Goal: Communication & Community: Answer question/provide support

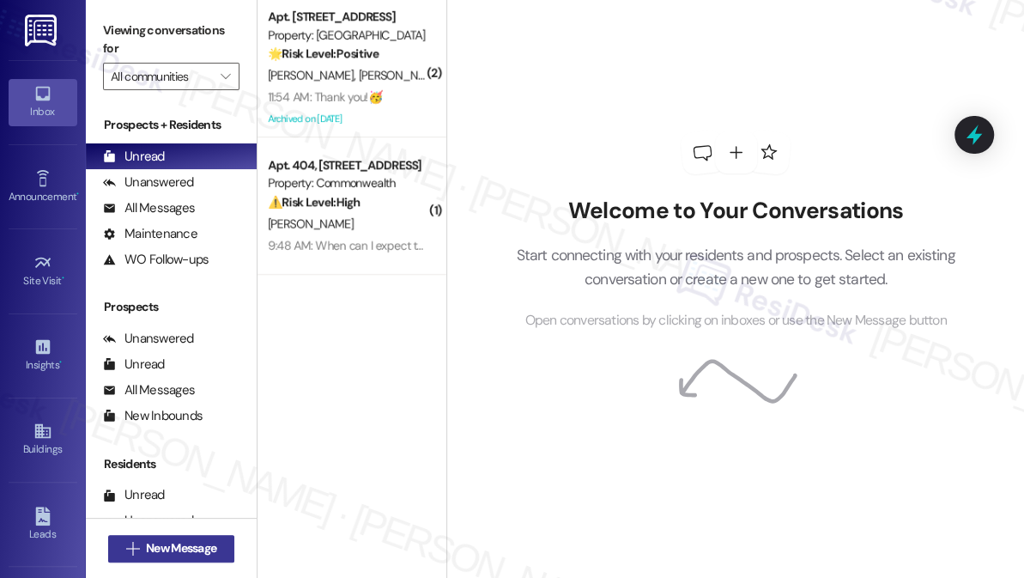
click at [158, 544] on span "New Message" at bounding box center [181, 548] width 70 height 18
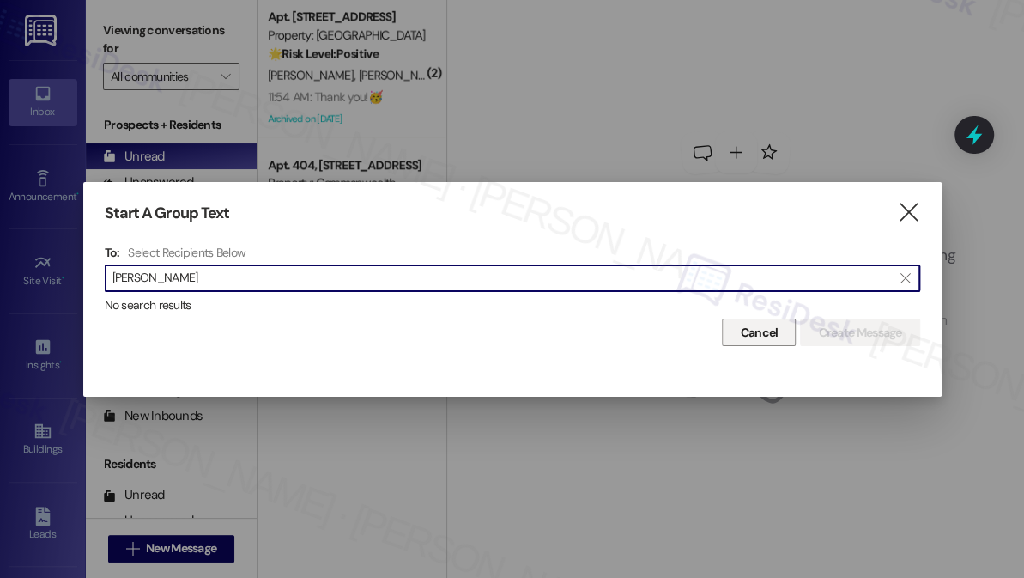
type input "[PERSON_NAME]"
drag, startPoint x: 759, startPoint y: 328, endPoint x: 750, endPoint y: 332, distance: 9.6
click at [759, 329] on span "Cancel" at bounding box center [759, 333] width 38 height 18
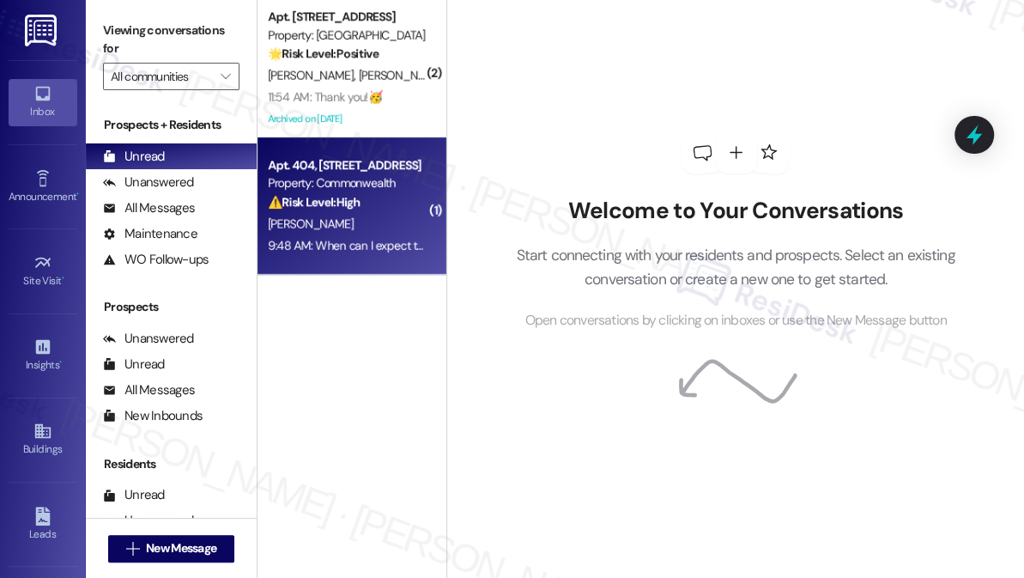
click at [336, 244] on div "9:48 AM: When can I expect to hear from them. I have been asking about this for…" at bounding box center [845, 245] width 1154 height 15
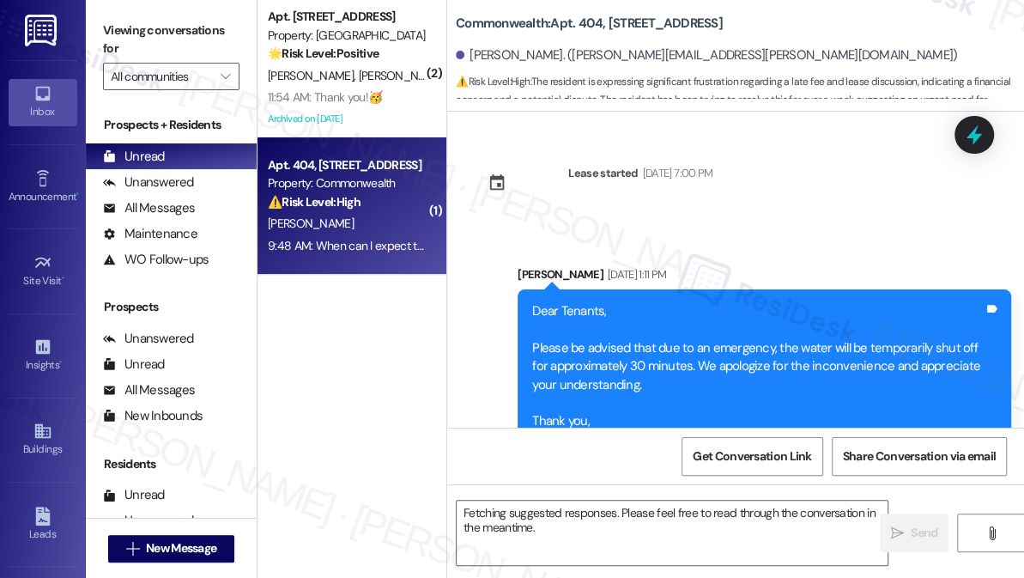
scroll to position [18405, 0]
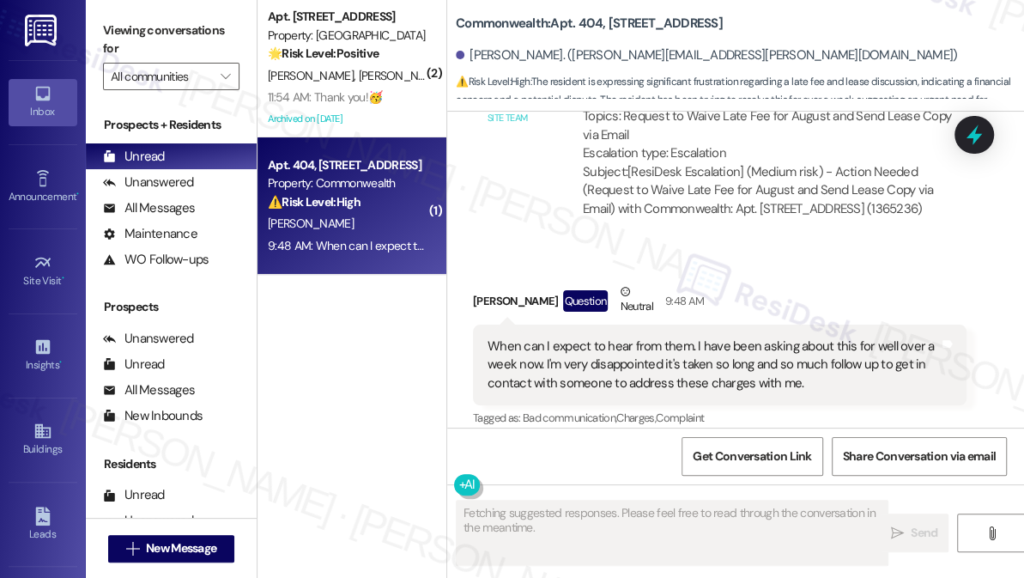
click at [613, 360] on div "When can I expect to hear from them. I have been asking about this for well ove…" at bounding box center [713, 364] width 451 height 55
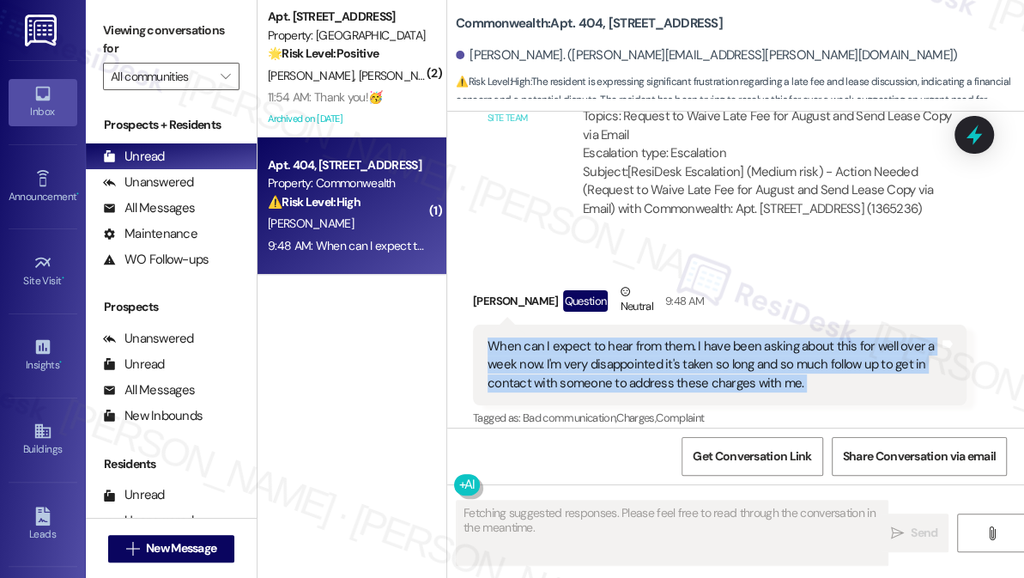
click at [613, 360] on div "When can I expect to hear from them. I have been asking about this for well ove…" at bounding box center [713, 364] width 451 height 55
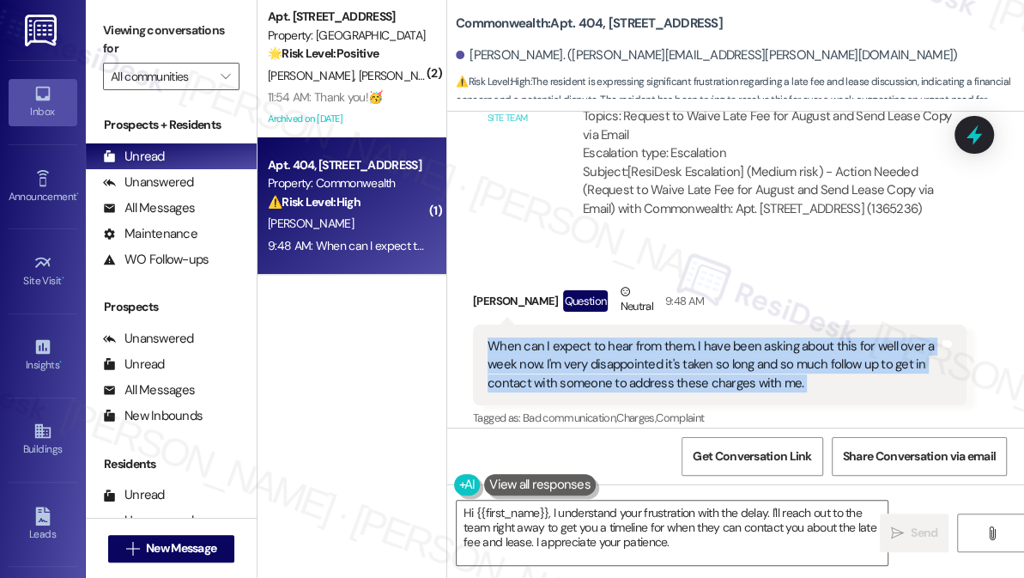
click at [911, 282] on div "[PERSON_NAME] Question Neutral 9:48 AM" at bounding box center [720, 303] width 494 height 42
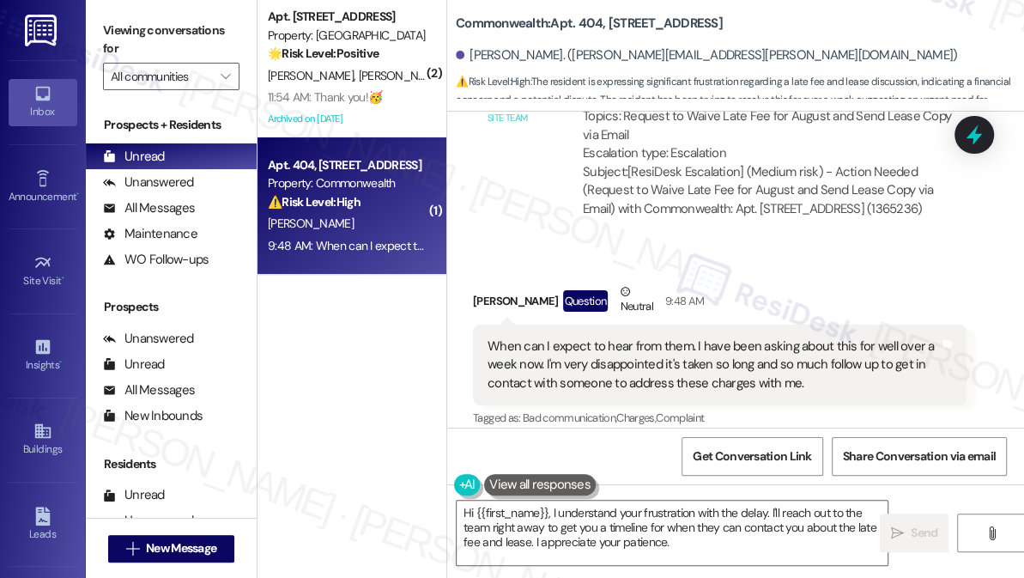
click at [911, 282] on div "[PERSON_NAME] Question Neutral 9:48 AM" at bounding box center [720, 303] width 494 height 42
click at [819, 351] on div "When can I expect to hear from them. I have been asking about this for well ove…" at bounding box center [713, 364] width 451 height 55
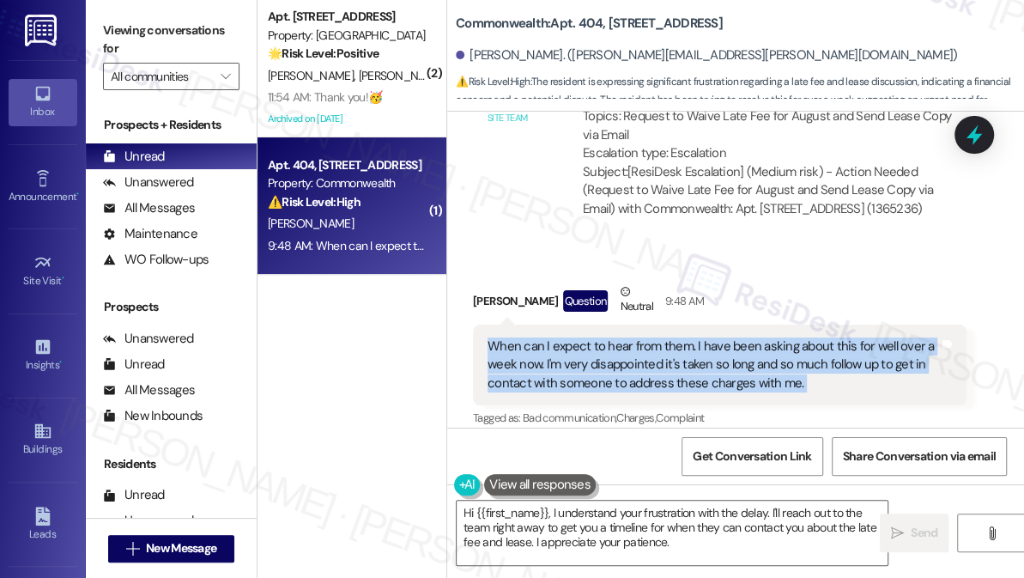
click at [819, 351] on div "When can I expect to hear from them. I have been asking about this for well ove…" at bounding box center [713, 364] width 451 height 55
click at [613, 349] on div "When can I expect to hear from them. I have been asking about this for well ove…" at bounding box center [713, 364] width 451 height 55
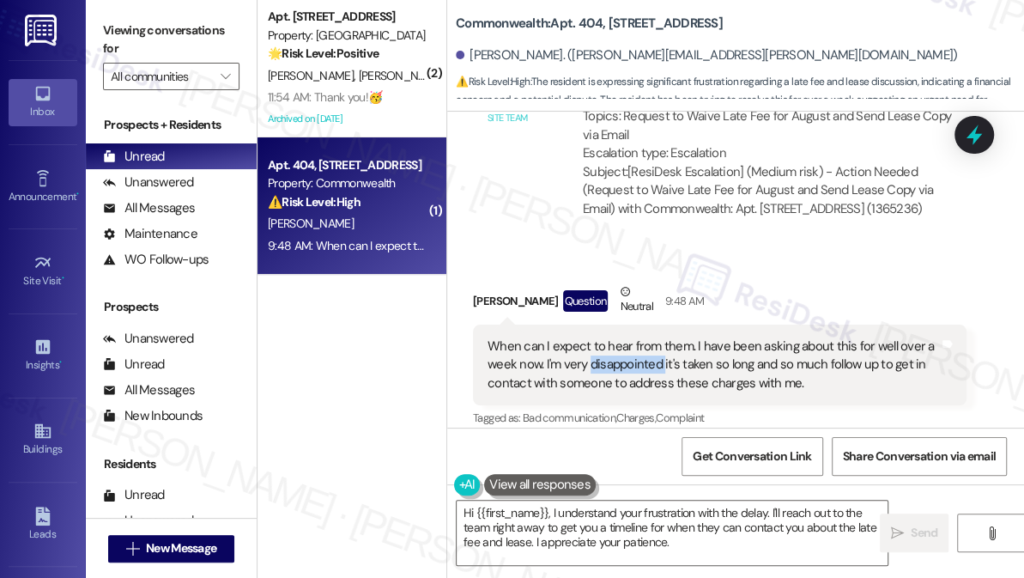
click at [613, 349] on div "When can I expect to hear from them. I have been asking about this for well ove…" at bounding box center [713, 364] width 451 height 55
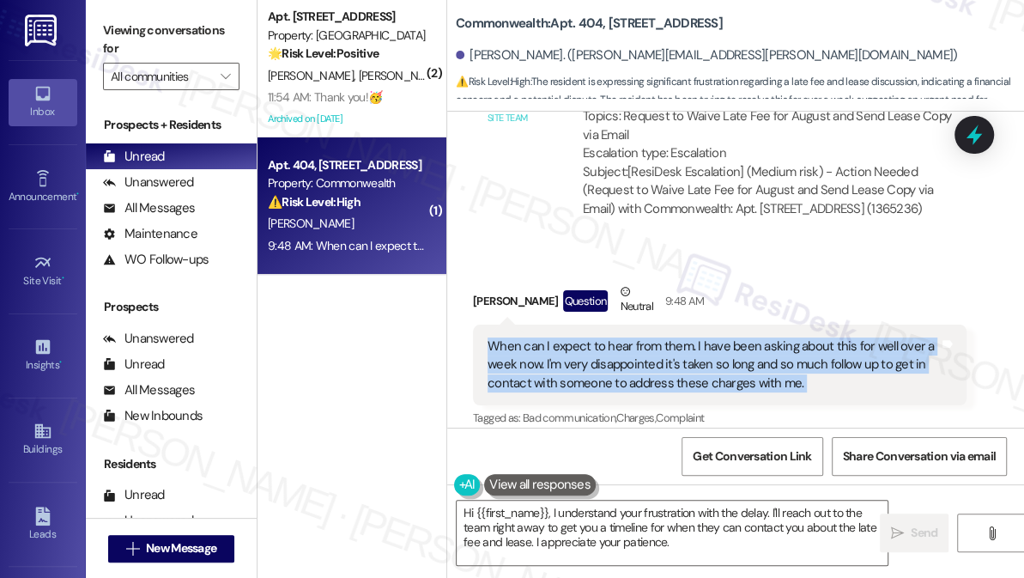
click at [613, 349] on div "When can I expect to hear from them. I have been asking about this for well ove…" at bounding box center [713, 364] width 451 height 55
click at [915, 337] on div "When can I expect to hear from them. I have been asking about this for well ove…" at bounding box center [713, 364] width 451 height 55
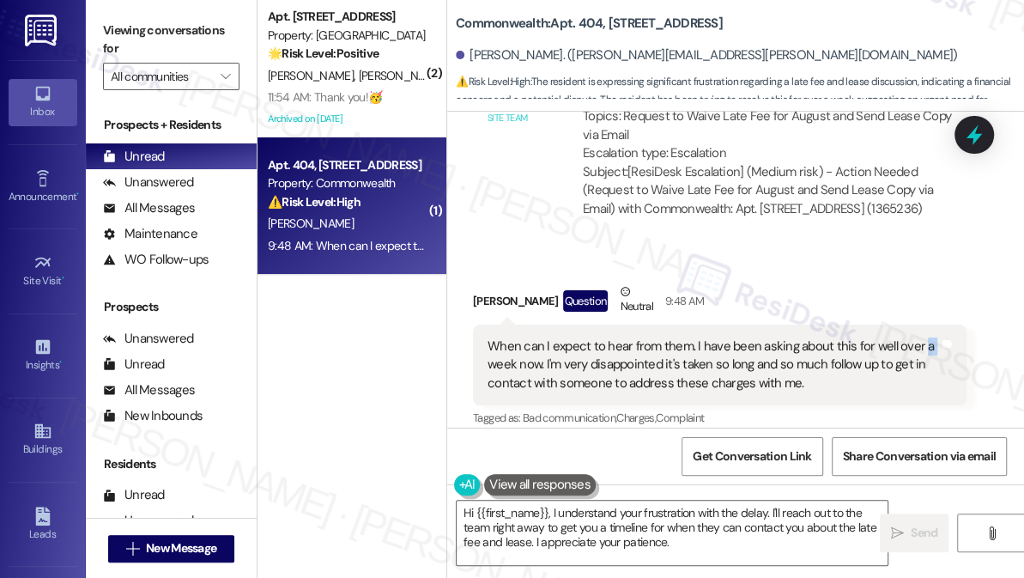
click at [915, 337] on div "When can I expect to hear from them. I have been asking about this for well ove…" at bounding box center [713, 364] width 451 height 55
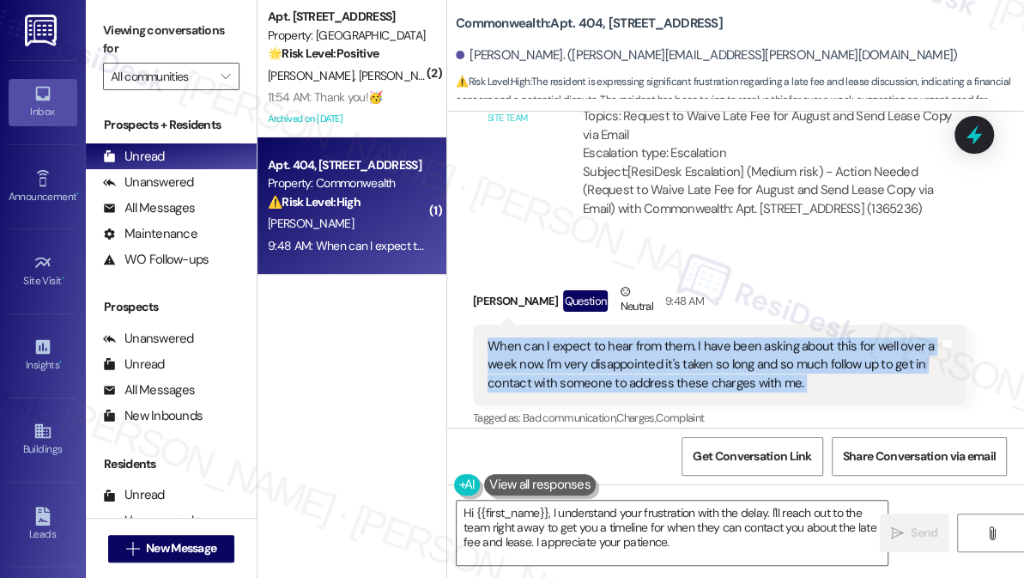
click at [915, 337] on div "When can I expect to hear from them. I have been asking about this for well ove…" at bounding box center [713, 364] width 451 height 55
click at [613, 337] on div "When can I expect to hear from them. I have been asking about this for well ove…" at bounding box center [713, 364] width 451 height 55
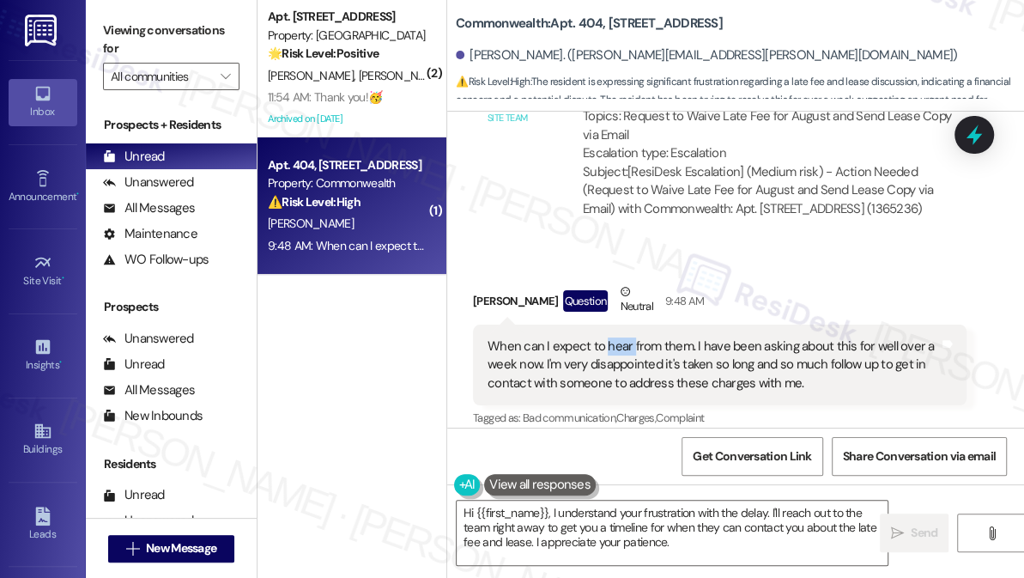
click at [613, 337] on div "When can I expect to hear from them. I have been asking about this for well ove…" at bounding box center [713, 364] width 451 height 55
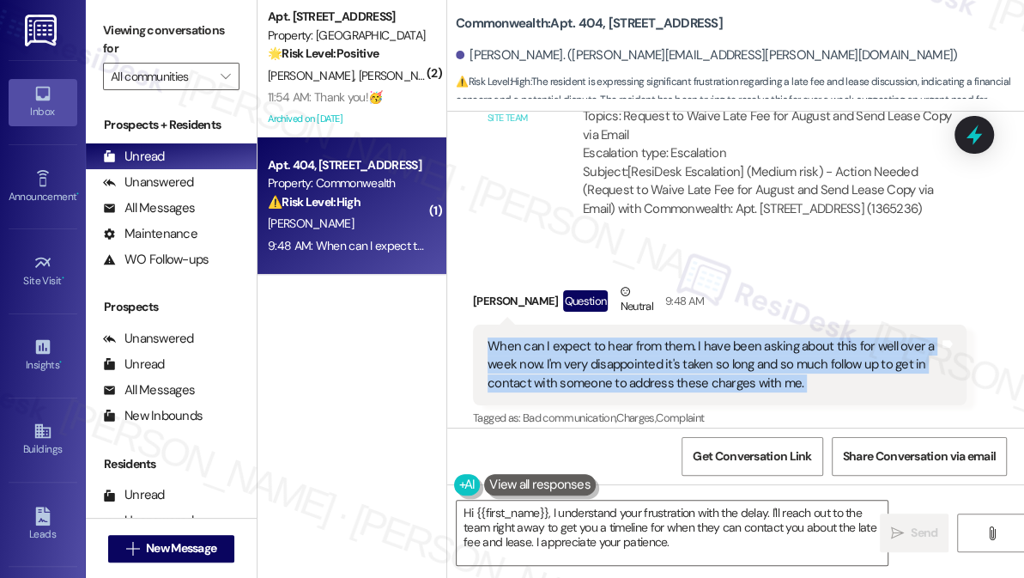
click at [613, 337] on div "When can I expect to hear from them. I have been asking about this for well ove…" at bounding box center [713, 364] width 451 height 55
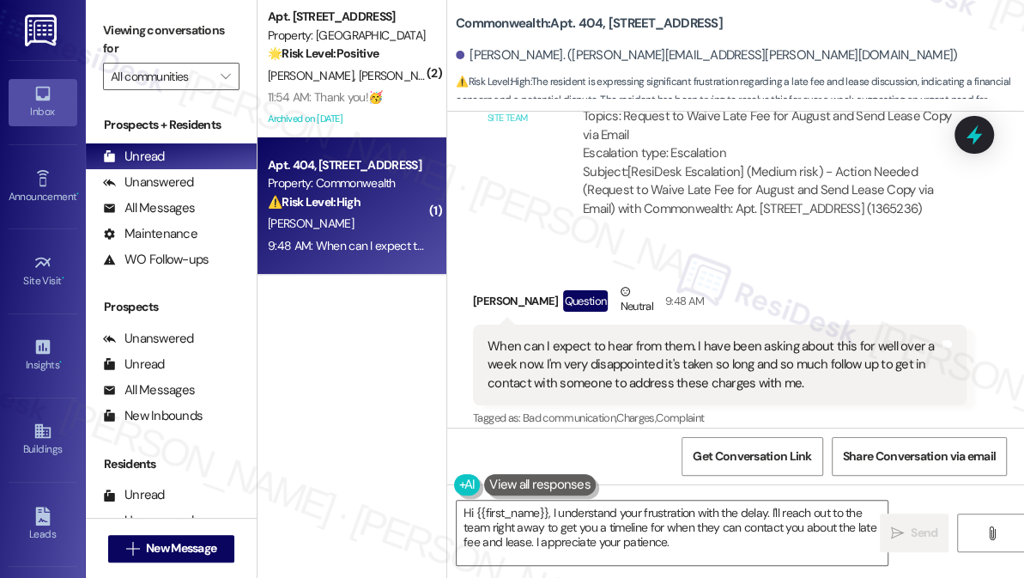
scroll to position [602, 0]
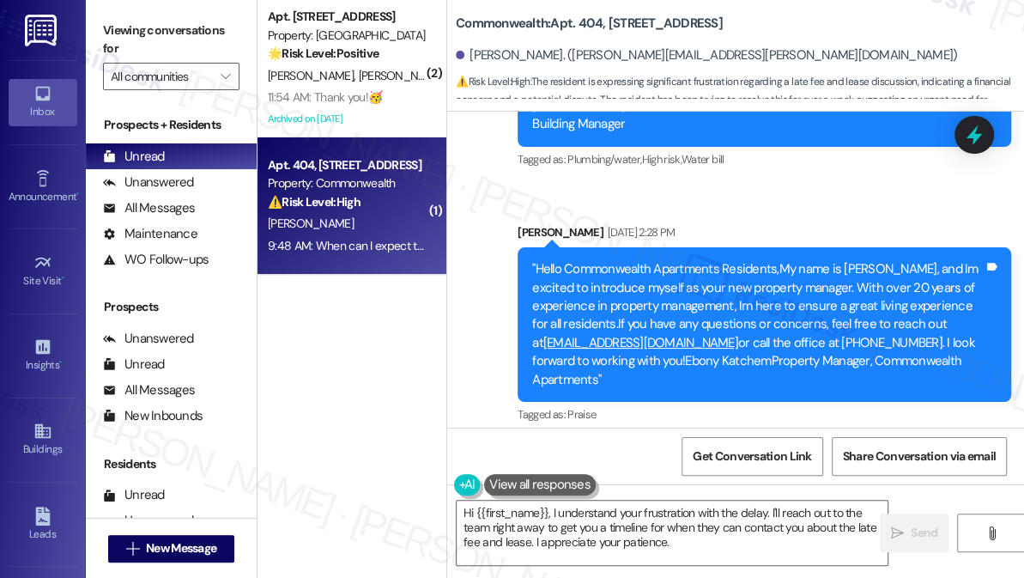
click at [833, 338] on div ""Hello Commonwealth Apartments Residents,My name is [PERSON_NAME], and Im excit…" at bounding box center [757, 324] width 451 height 129
drag, startPoint x: 849, startPoint y: 342, endPoint x: 926, endPoint y: 341, distance: 77.3
click at [926, 341] on div ""Hello Commonwealth Apartments Residents,My name is [PERSON_NAME], and Im excit…" at bounding box center [757, 324] width 451 height 129
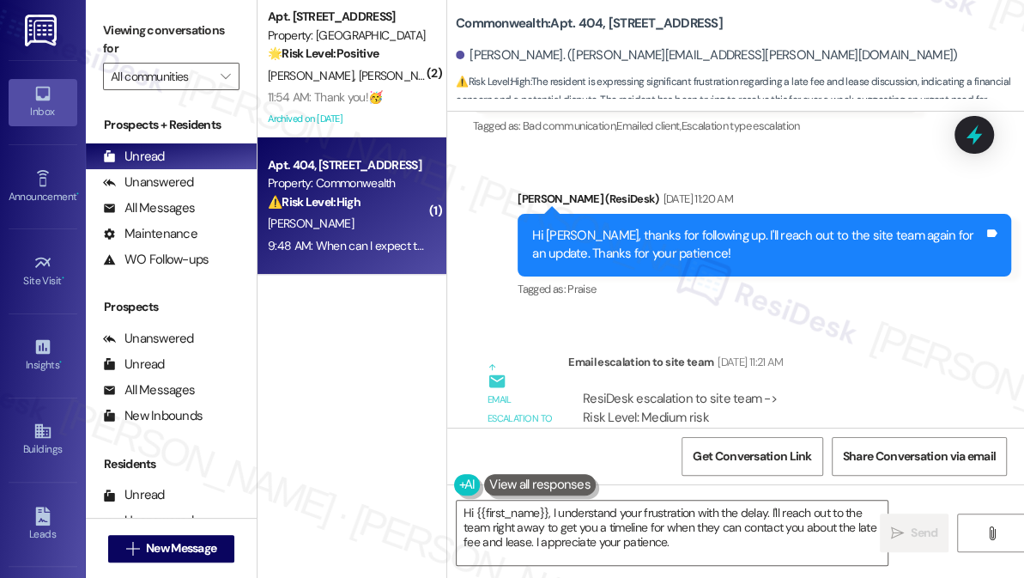
scroll to position [18405, 0]
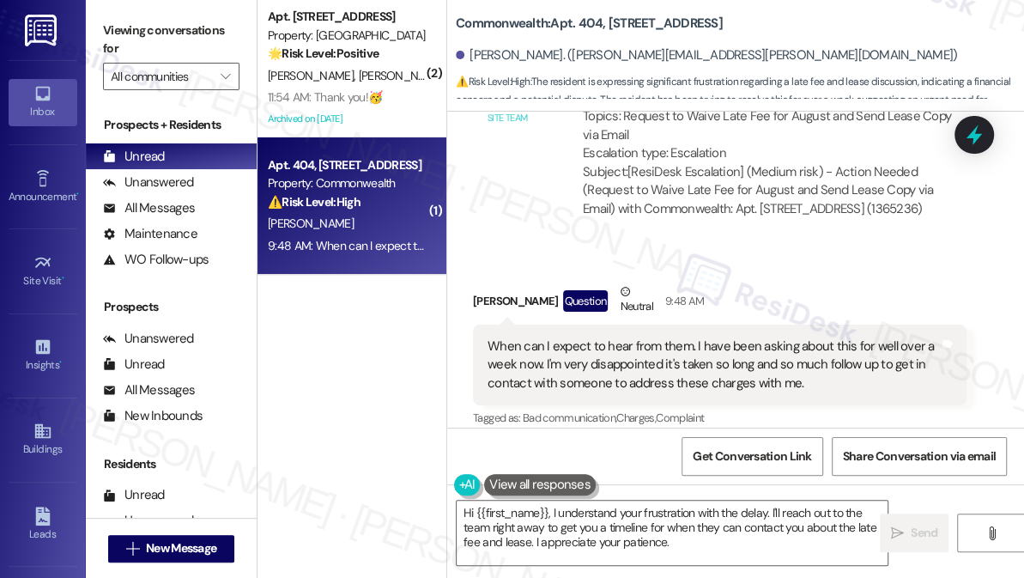
click at [710, 349] on div "When can I expect to hear from them. I have been asking about this for well ove…" at bounding box center [713, 364] width 451 height 55
click at [709, 349] on div "When can I expect to hear from them. I have been asking about this for well ove…" at bounding box center [713, 364] width 451 height 55
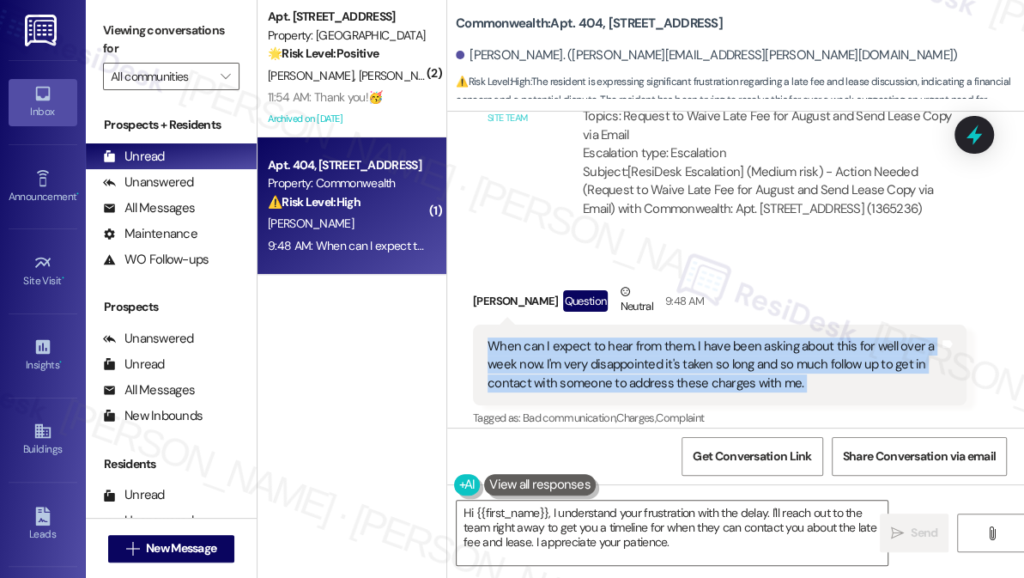
click at [709, 349] on div "When can I expect to hear from them. I have been asking about this for well ove…" at bounding box center [713, 364] width 451 height 55
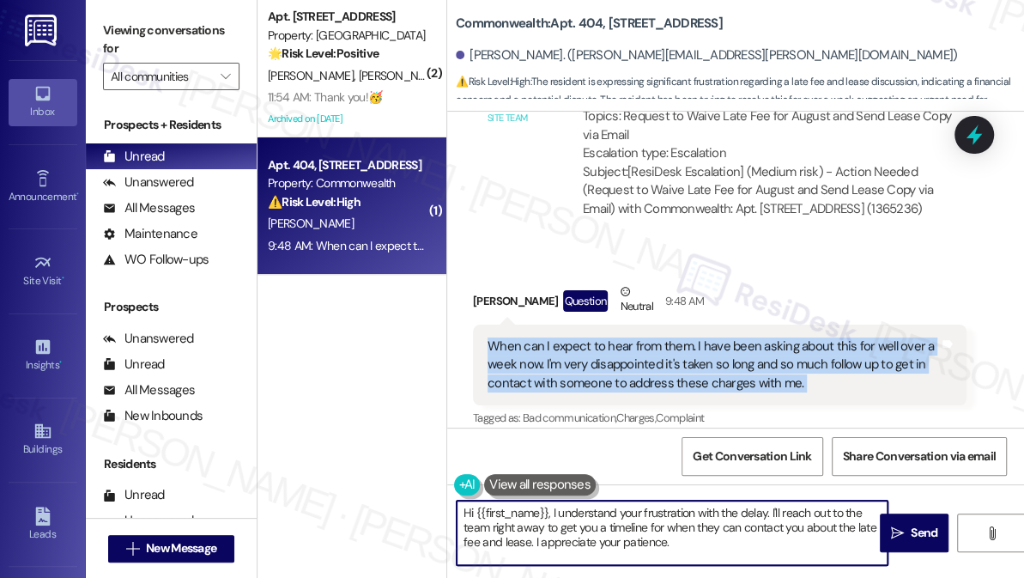
click at [553, 510] on textarea "Hi {{first_name}}, I understand your frustration with the delay. I'll reach out…" at bounding box center [672, 532] width 431 height 64
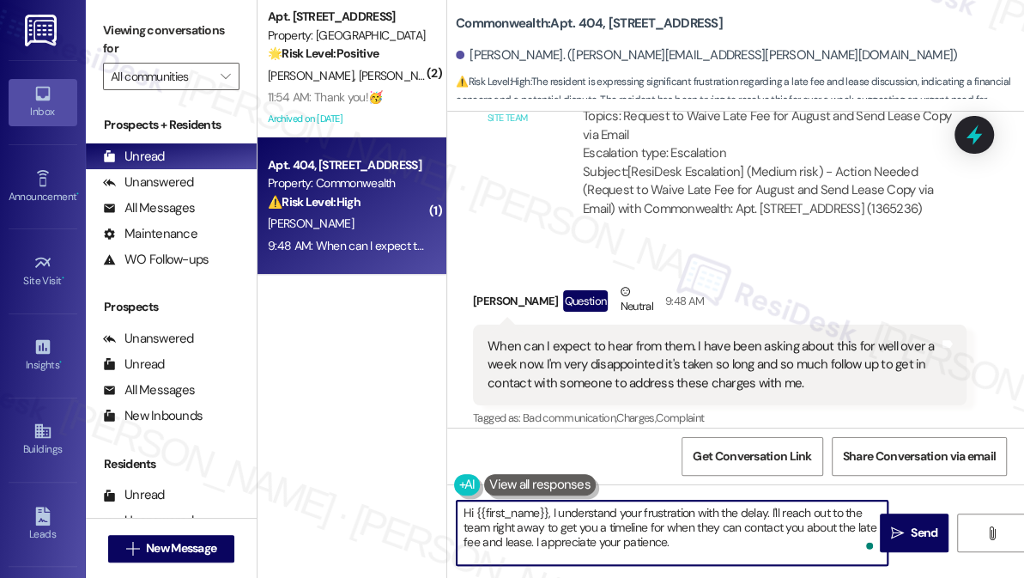
click at [465, 278] on div "Received via SMS [PERSON_NAME] Question Neutral 9:48 AM When can I expect to he…" at bounding box center [719, 357] width 519 height 174
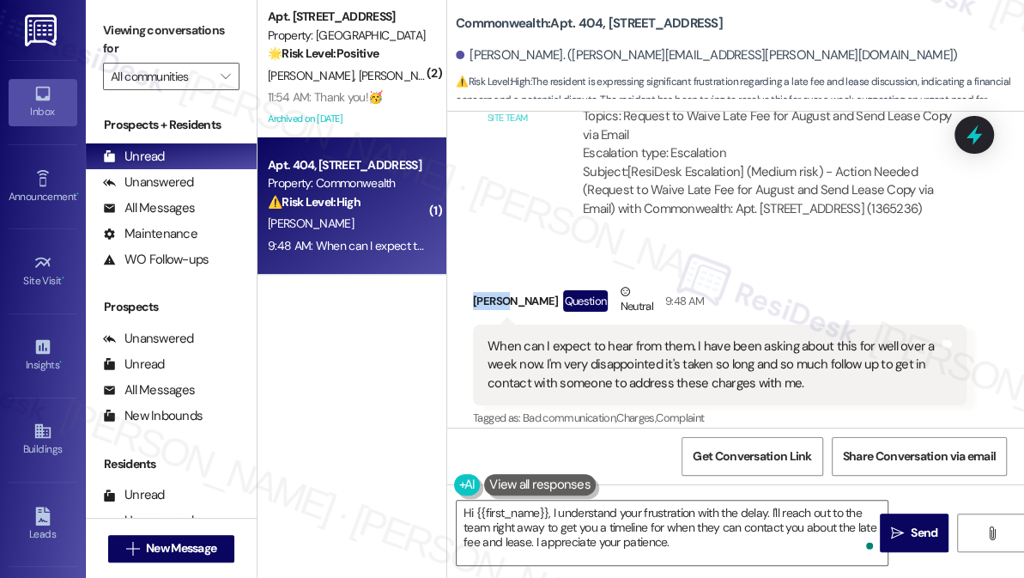
click at [465, 278] on div "Received via SMS [PERSON_NAME] Question Neutral 9:48 AM When can I expect to he…" at bounding box center [719, 357] width 519 height 174
click at [657, 503] on textarea "Hi {{first_name}}, I understand your frustration with the delay. I'll reach out…" at bounding box center [672, 532] width 431 height 64
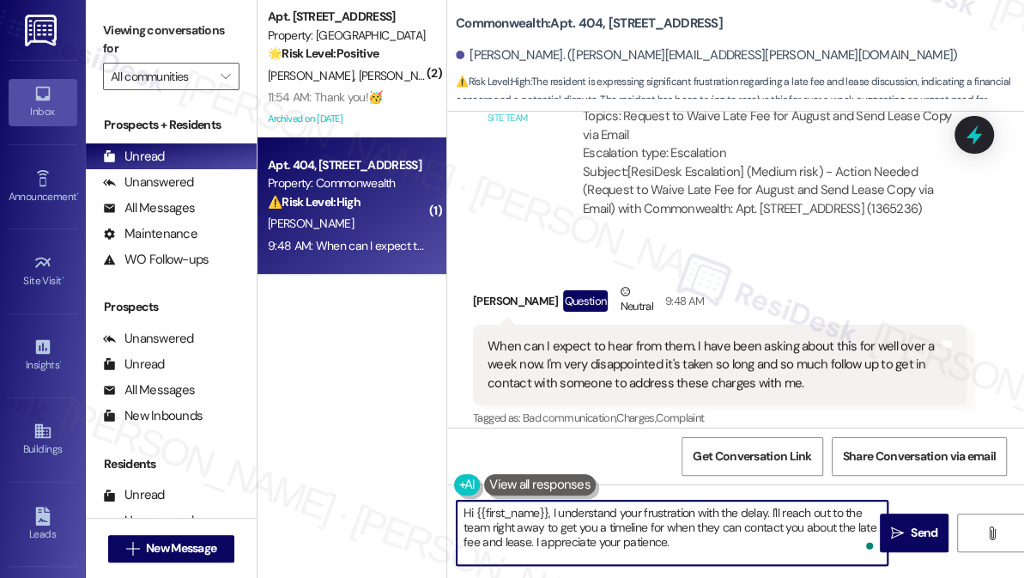
click at [657, 503] on textarea "Hi {{first_name}}, I understand your frustration with the delay. I'll reach out…" at bounding box center [672, 532] width 431 height 64
click at [753, 504] on textarea "Hi {{first_name}}, I understand your frustration with the delay. I'll reach out…" at bounding box center [672, 532] width 431 height 64
click at [515, 530] on textarea "Hi {{first_name}}, I understand your frustration with the delay. I'll reach out…" at bounding box center [672, 532] width 431 height 64
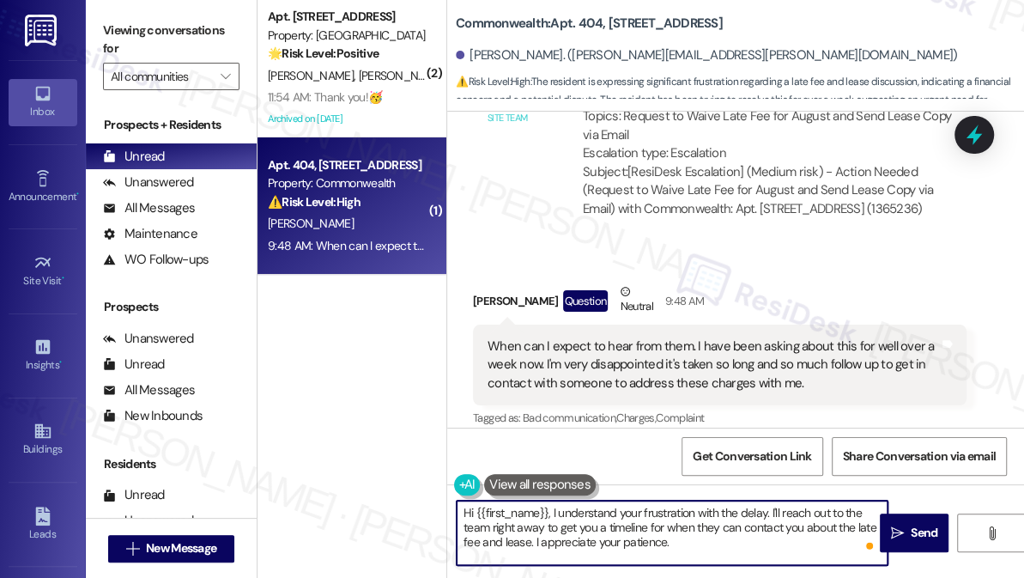
click at [515, 530] on textarea "Hi {{first_name}}, I understand your frustration with the delay. I'll reach out…" at bounding box center [672, 532] width 431 height 64
click at [705, 525] on textarea "Hi {{first_name}}, I understand your frustration with the delay. I'll reach out…" at bounding box center [672, 532] width 431 height 64
drag, startPoint x: 748, startPoint y: 536, endPoint x: 530, endPoint y: 534, distance: 218.0
click at [530, 534] on textarea "Hi {{first_name}}, I understand your frustration with the delay. I'll reach out…" at bounding box center [672, 532] width 431 height 64
click at [549, 539] on textarea "Hi {{first_name}}, I understand your frustration with the delay. I'll reach out…" at bounding box center [672, 532] width 431 height 64
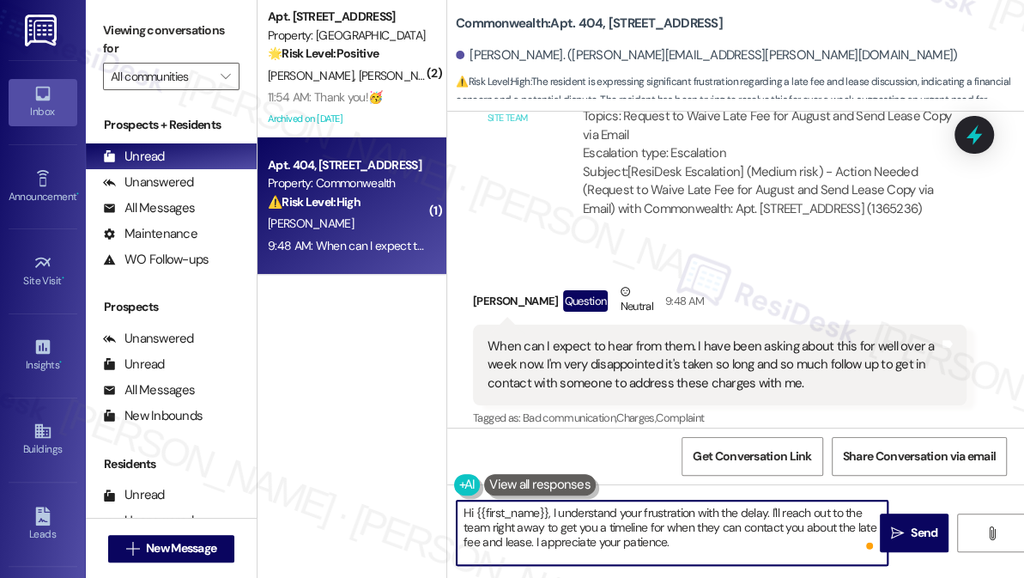
click at [695, 539] on textarea "Hi {{first_name}}, I understand your frustration with the delay. I'll reach out…" at bounding box center [672, 532] width 431 height 64
drag, startPoint x: 542, startPoint y: 526, endPoint x: 800, endPoint y: 522, distance: 257.5
click at [800, 522] on textarea "Hi {{first_name}}, I understand your frustration with the delay. I'll reach out…" at bounding box center [672, 532] width 431 height 64
click at [833, 527] on textarea "Hi {{first_name}}, I understand your frustration with the delay. I'll reach out…" at bounding box center [672, 532] width 431 height 64
click at [654, 517] on textarea "Hi {{first_name}}, I understand your frustration with the delay. I'll reach out…" at bounding box center [672, 532] width 431 height 64
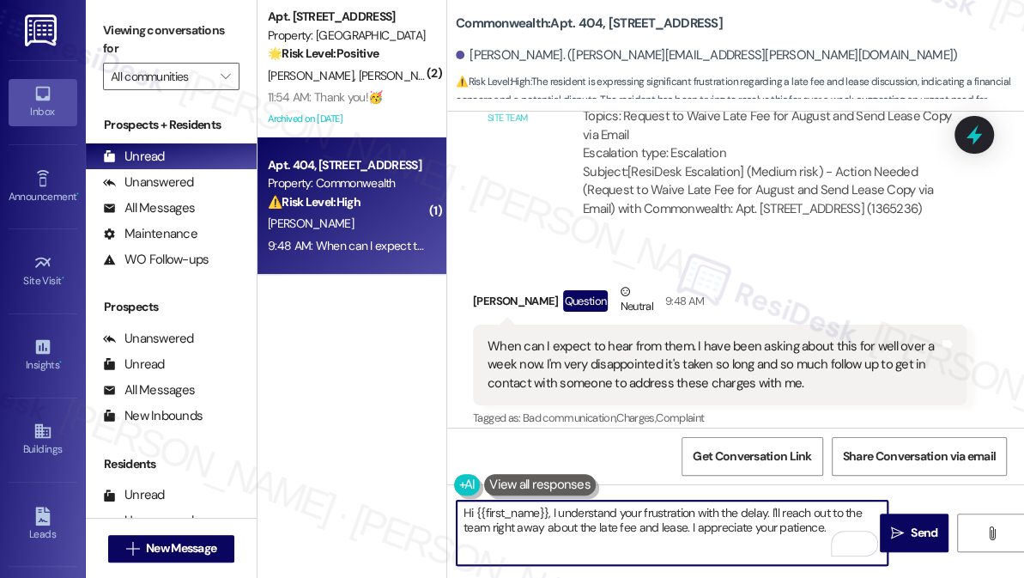
click at [654, 517] on textarea "Hi {{first_name}}, I understand your frustration with the delay. I'll reach out…" at bounding box center [672, 532] width 431 height 64
type textarea "Hi {{first_name}}, I understand your frustration with the delay. I'll reach out…"
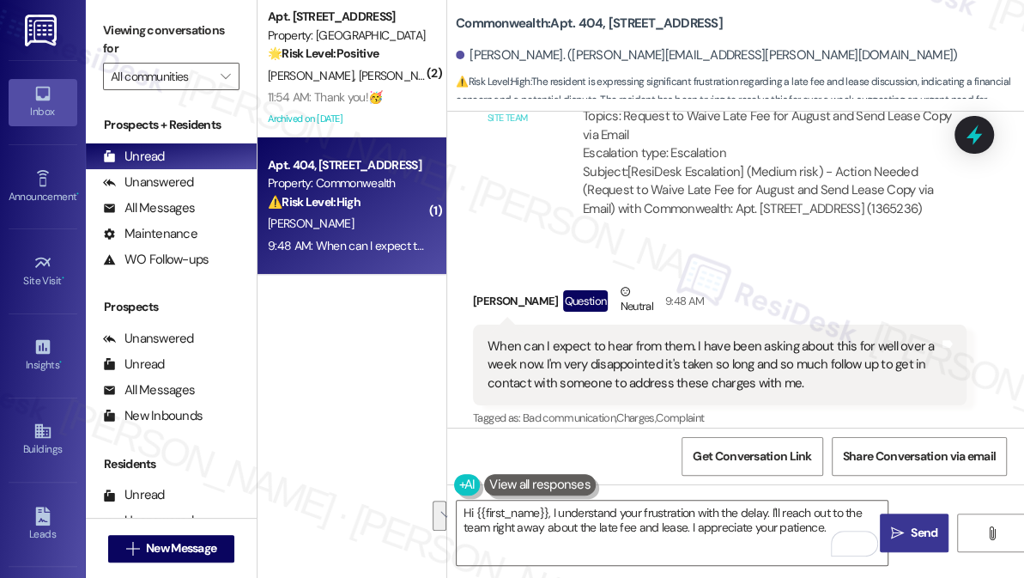
click at [914, 532] on span "Send" at bounding box center [924, 533] width 27 height 18
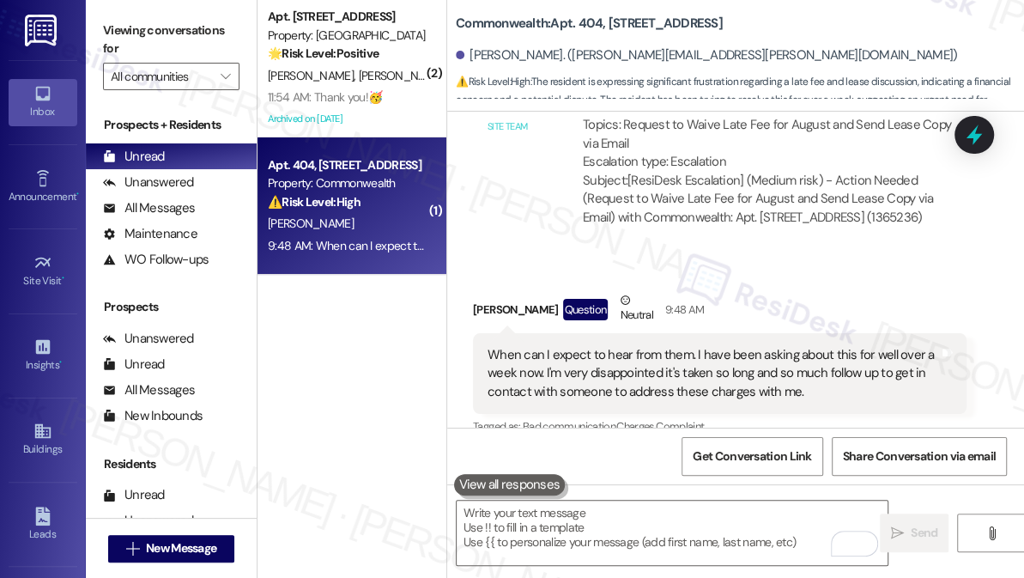
scroll to position [18309, 0]
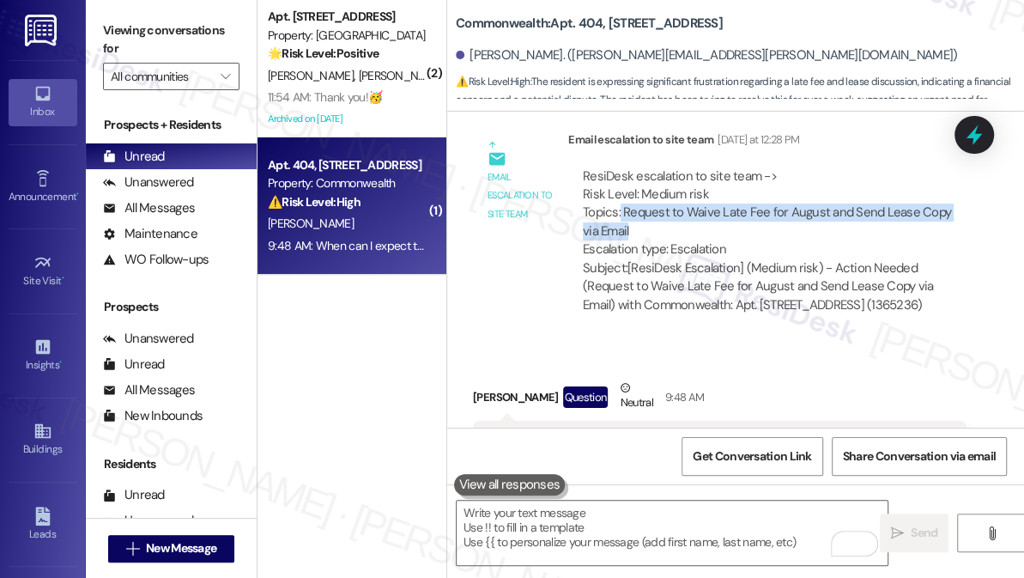
drag, startPoint x: 620, startPoint y: 175, endPoint x: 684, endPoint y: 191, distance: 66.2
click at [684, 191] on div "ResiDesk escalation to site team -> Risk Level: Medium risk Topics: Request to …" at bounding box center [767, 213] width 369 height 92
copy div "Request to Waive Late Fee for August and Send Lease Copy via Email"
click at [975, 134] on icon at bounding box center [974, 134] width 29 height 29
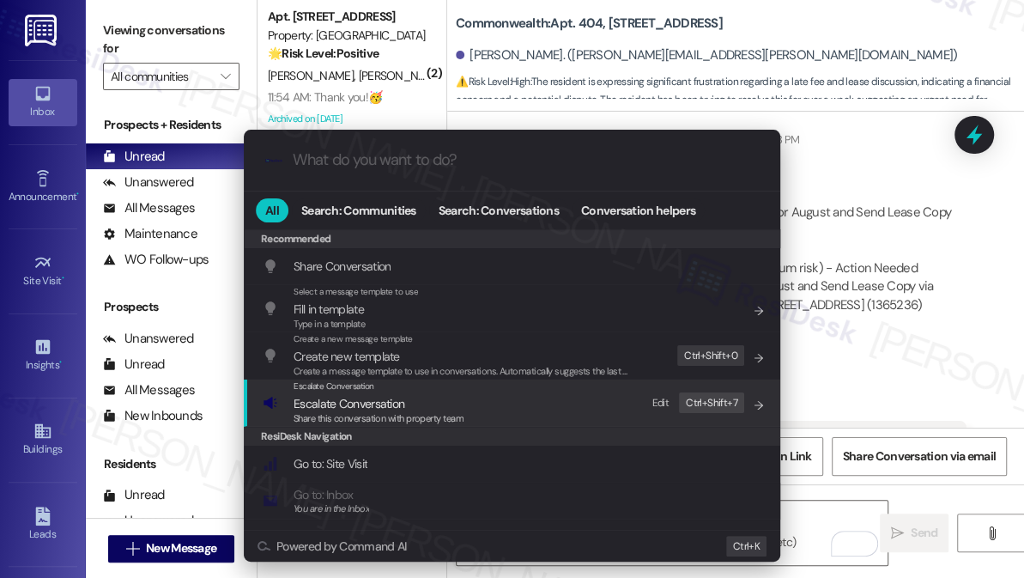
click at [439, 412] on span "Share this conversation with property team" at bounding box center [379, 418] width 170 height 12
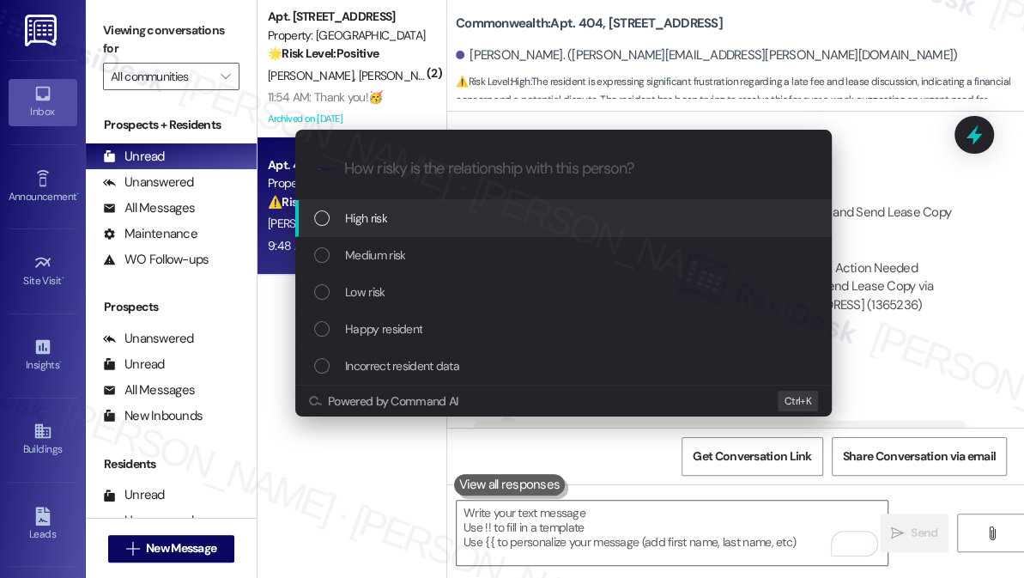
click at [418, 221] on div "High risk" at bounding box center [565, 218] width 502 height 19
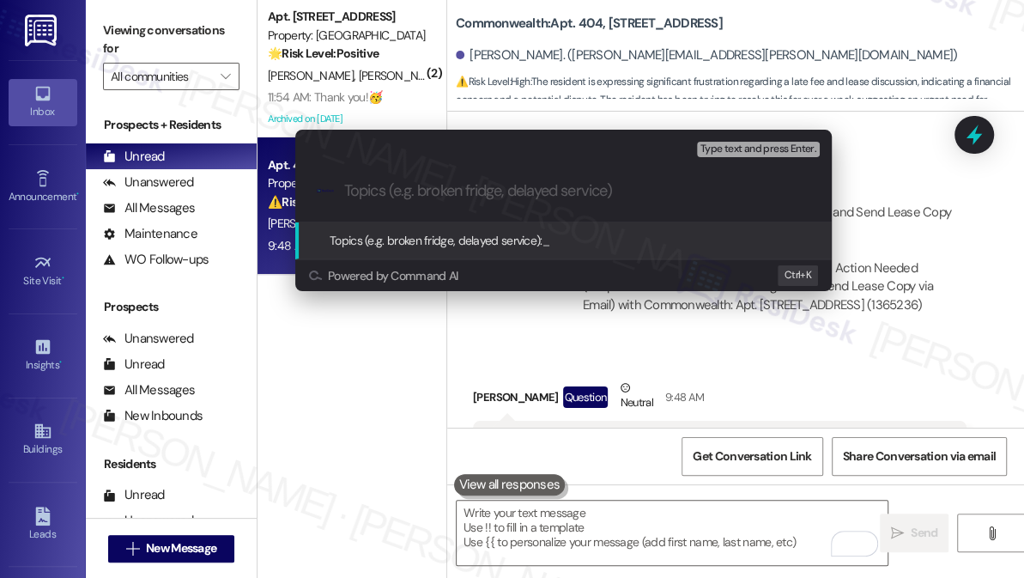
paste input "Request to Waive Late Fee for August and Send Lease Copy via Email"
type input "Request to Waive Late Fee for August and Send Lease Copy via Email"
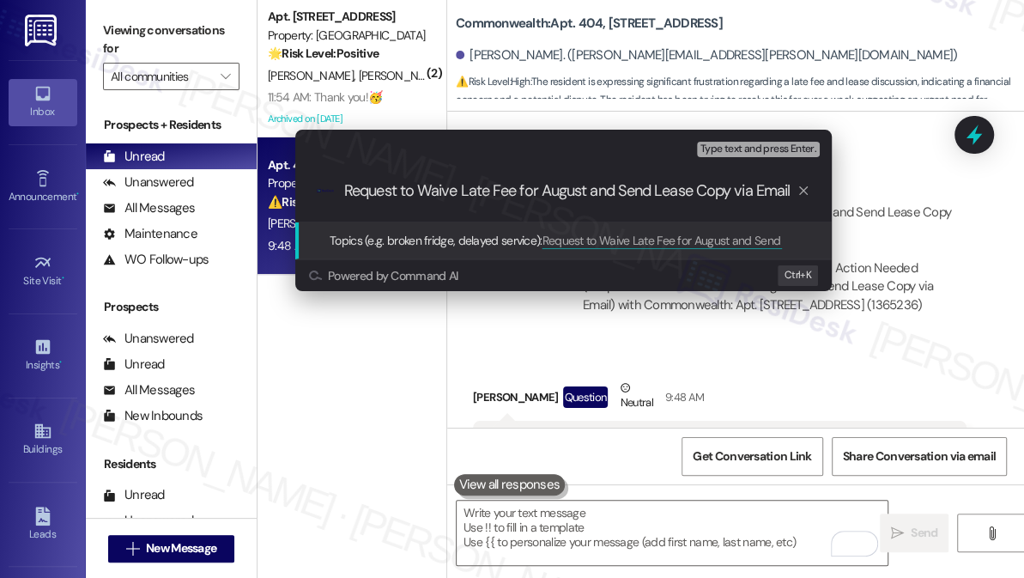
click at [464, 191] on input "Request to Waive Late Fee for August and Send Lease Copy via Email" at bounding box center [570, 191] width 452 height 18
click at [589, 191] on input "Request to Waive Late Fee for August and Send Lease Copy via Email" at bounding box center [570, 191] width 452 height 18
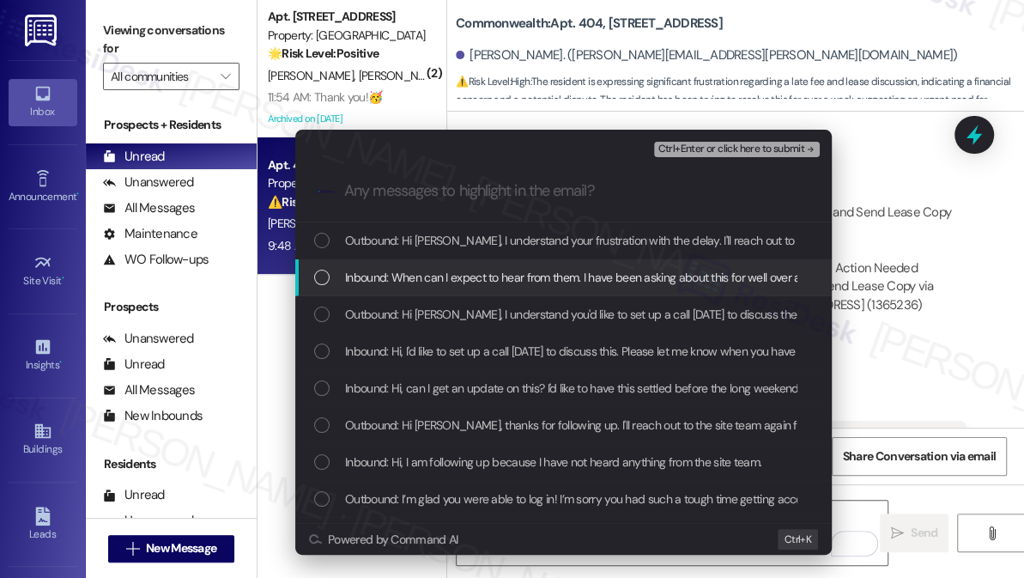
click at [481, 277] on span "Inbound: When can I expect to hear from them. I have been asking about this for…" at bounding box center [921, 277] width 1153 height 19
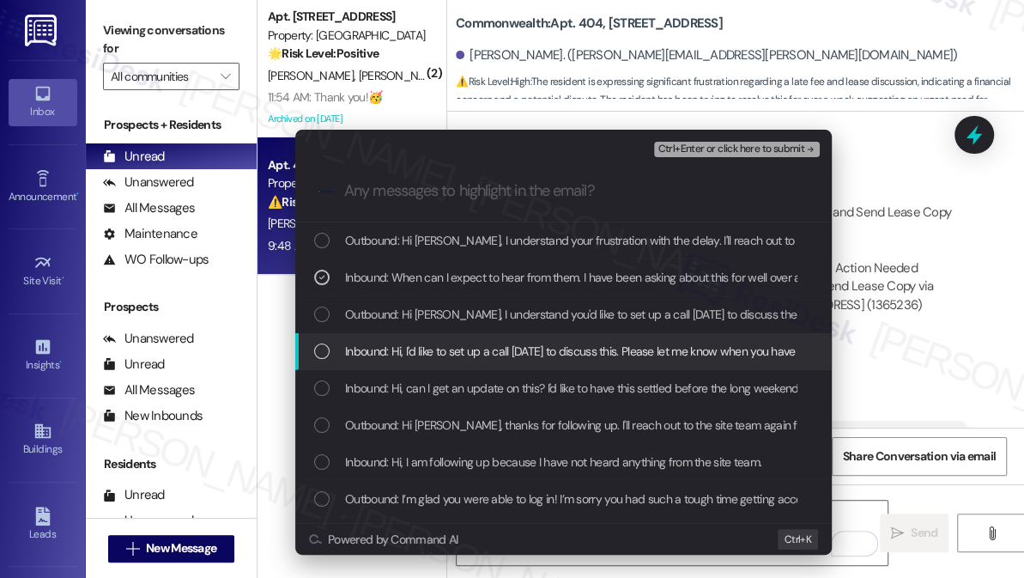
click at [460, 354] on span "Inbound: Hi, I'd like to set up a call [DATE] to discuss this. Please let me kn…" at bounding box center [597, 351] width 504 height 19
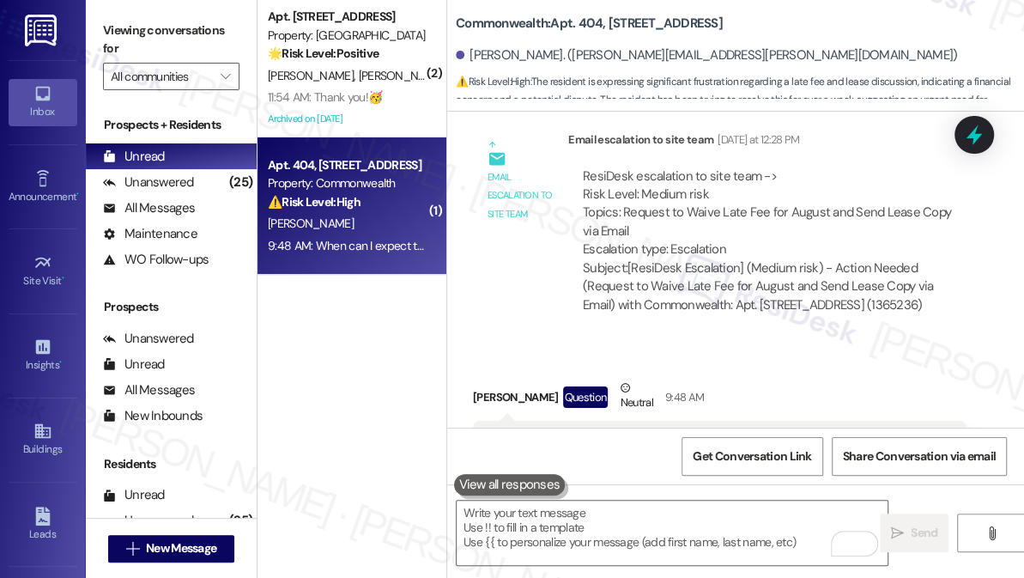
scroll to position [18543, 0]
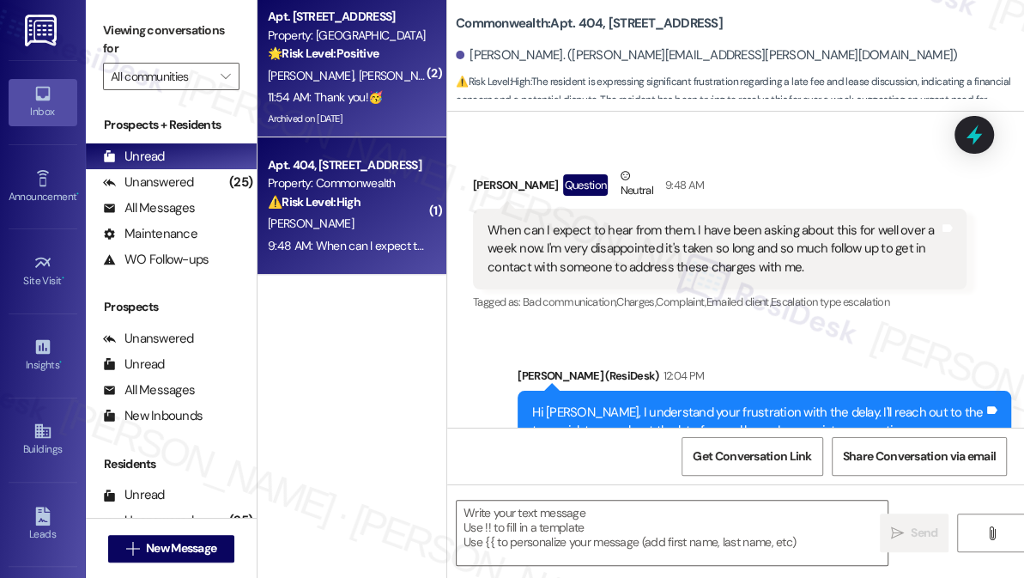
type textarea "Fetching suggested responses. Please feel free to read through the conversation…"
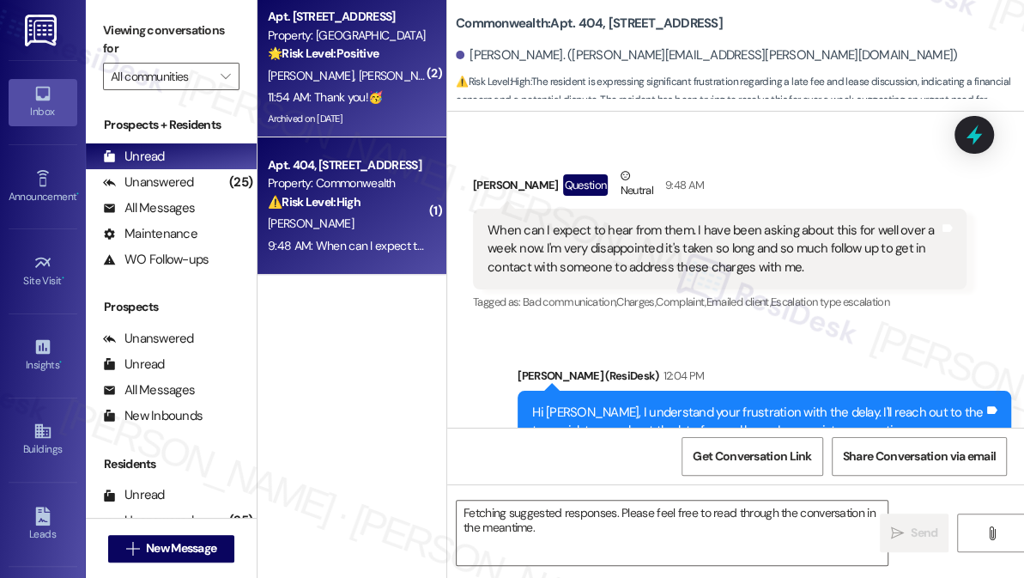
scroll to position [18404, 0]
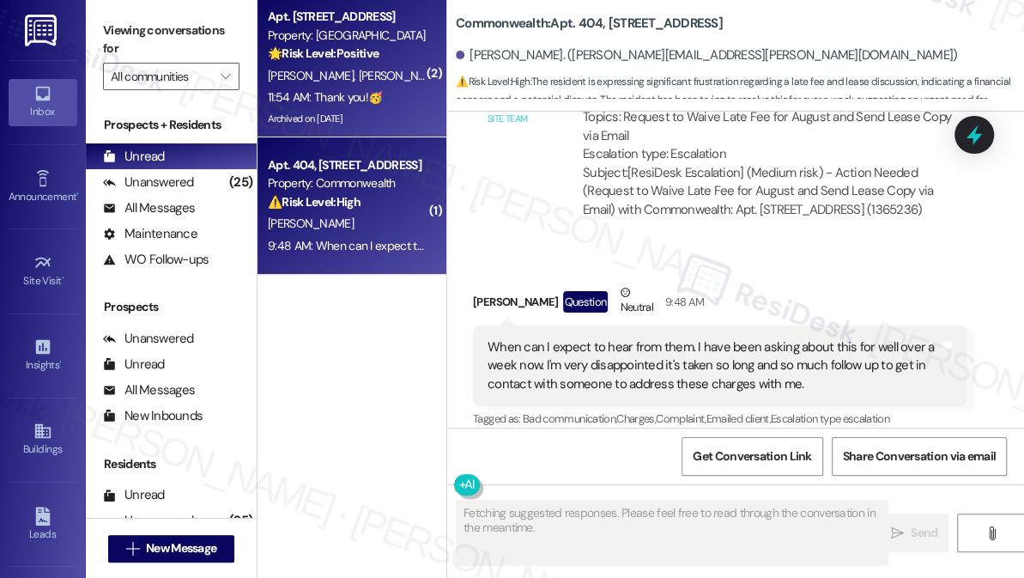
click at [384, 115] on div "Archived on [DATE]" at bounding box center [347, 118] width 162 height 21
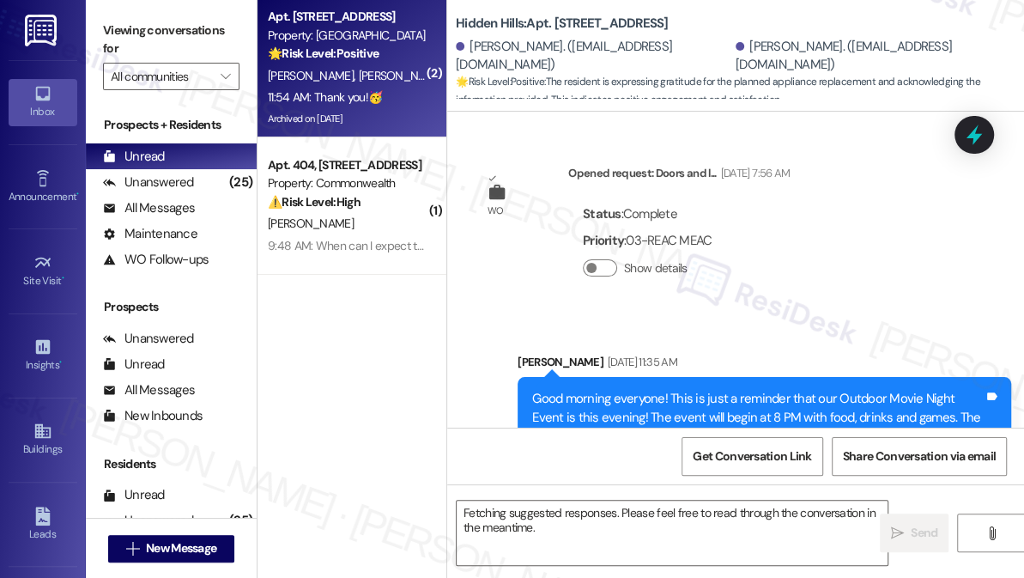
scroll to position [30579, 0]
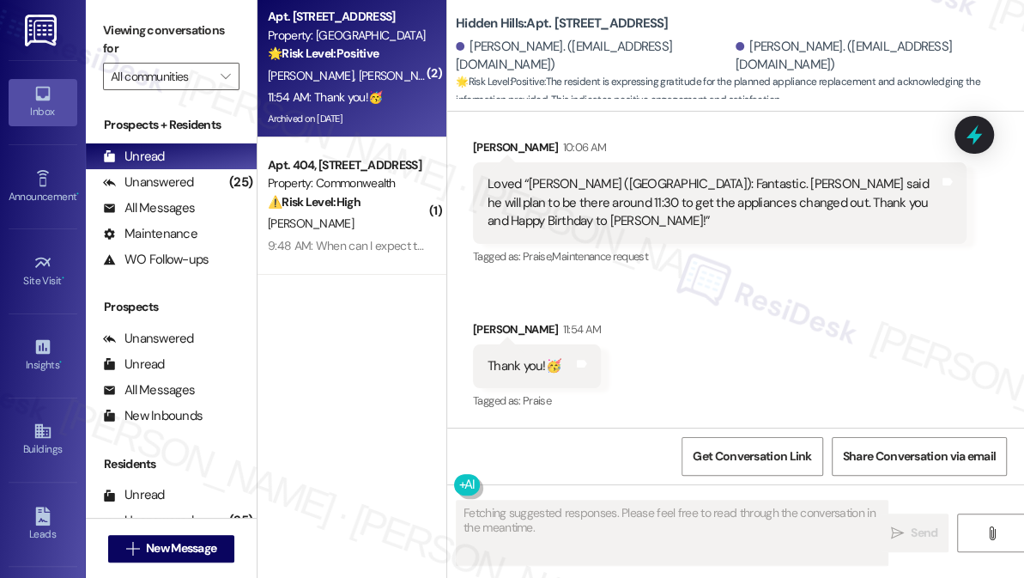
click at [574, 185] on div "Loved “[PERSON_NAME] ([GEOGRAPHIC_DATA]): Fantastic. [PERSON_NAME] said he will…" at bounding box center [713, 202] width 451 height 55
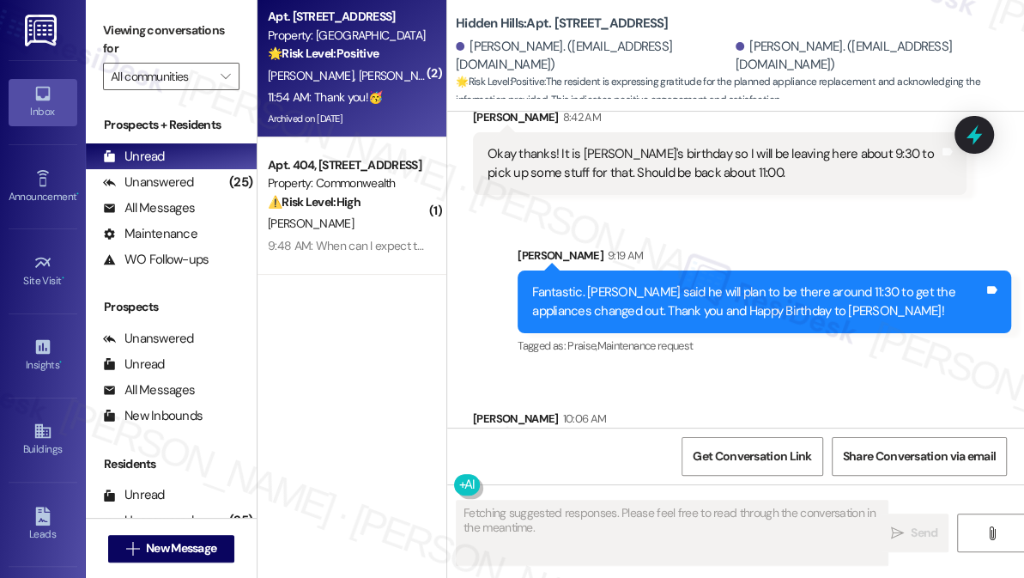
click at [591, 320] on div "Fantastic. [PERSON_NAME] said he will plan to be there around 11:30 to get the …" at bounding box center [757, 301] width 451 height 37
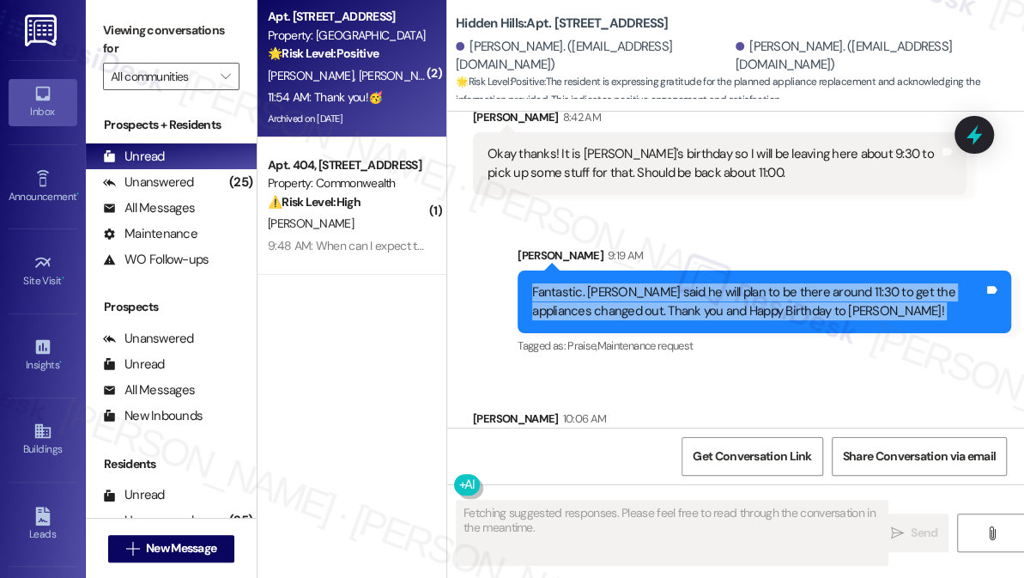
click at [591, 320] on div "Fantastic. [PERSON_NAME] said he will plan to be there around 11:30 to get the …" at bounding box center [757, 301] width 451 height 37
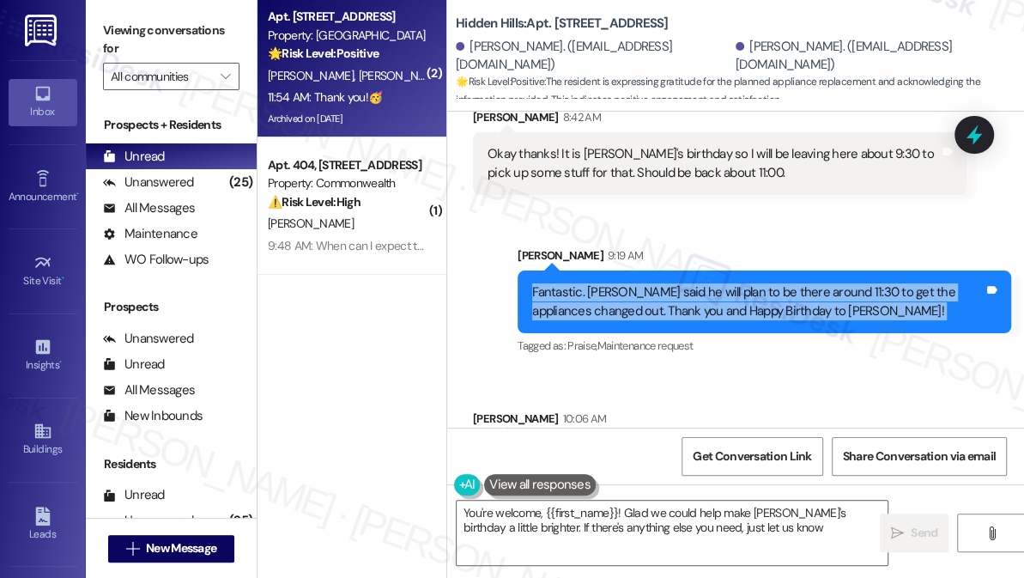
type textarea "You're welcome, {{first_name}}! Glad we could help make [PERSON_NAME]'s birthda…"
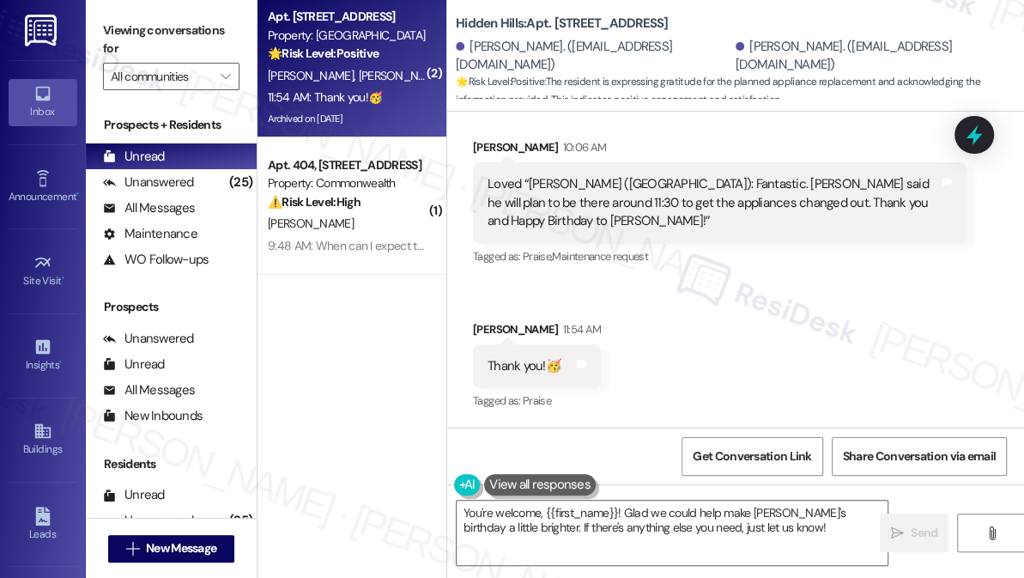
scroll to position [30579, 0]
click at [225, 188] on div "(25)" at bounding box center [241, 182] width 32 height 27
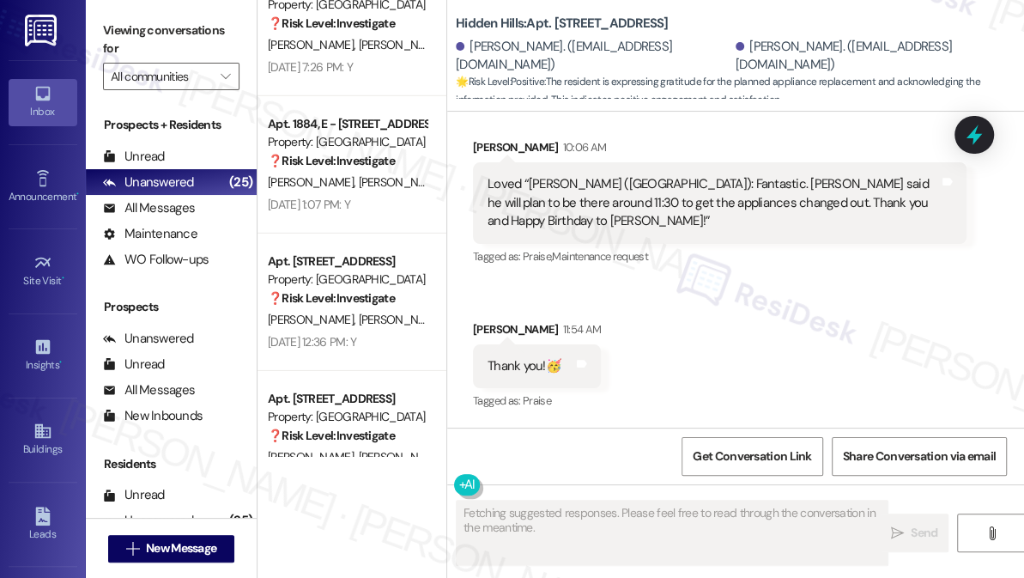
scroll to position [2978, 0]
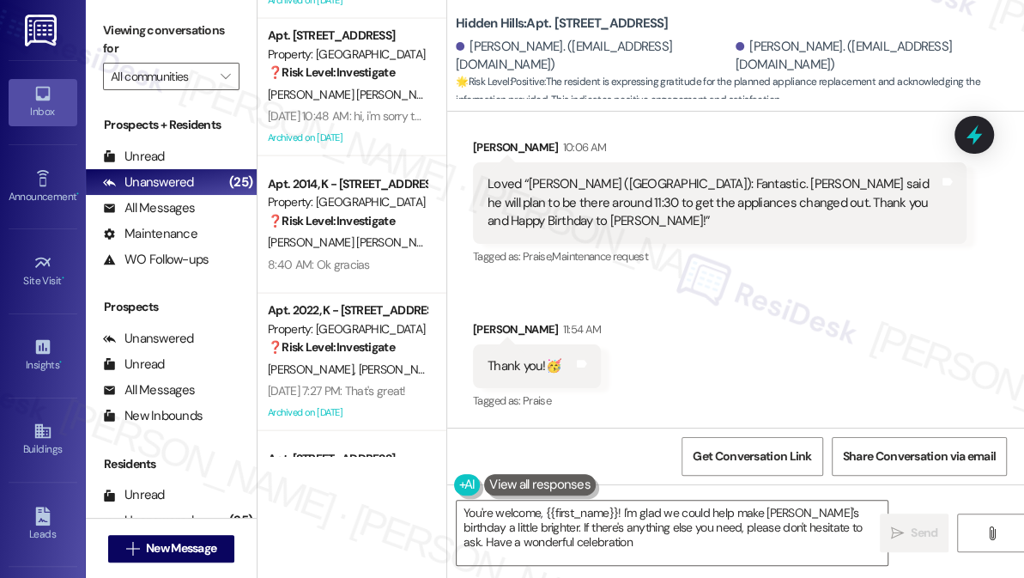
type textarea "You're welcome, {{first_name}}! I'm glad we could help make [PERSON_NAME]'s bir…"
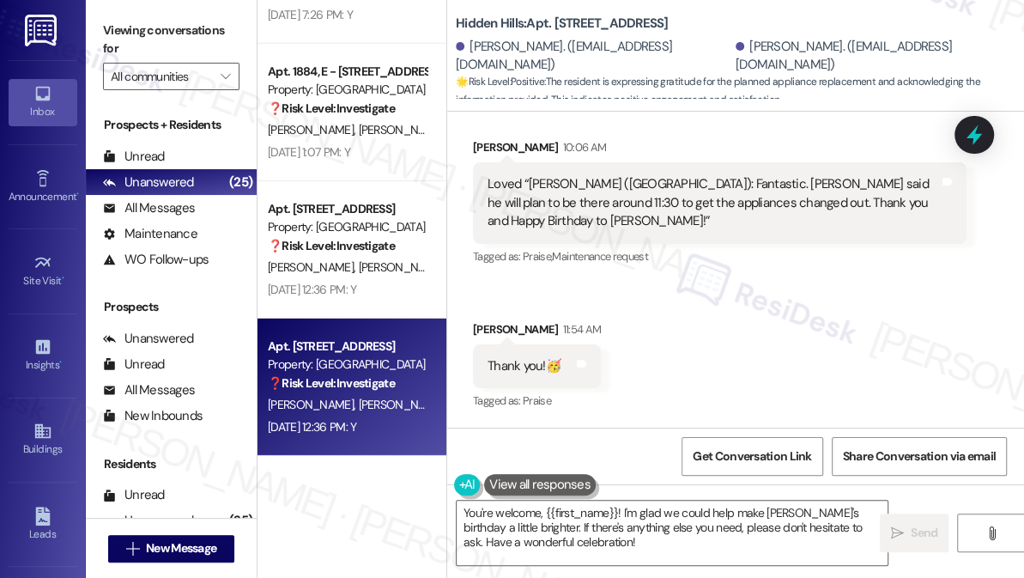
click at [359, 400] on span "[PERSON_NAME]" at bounding box center [402, 404] width 86 height 15
type textarea "Fetching suggested responses. Please feel free to read through the conversation…"
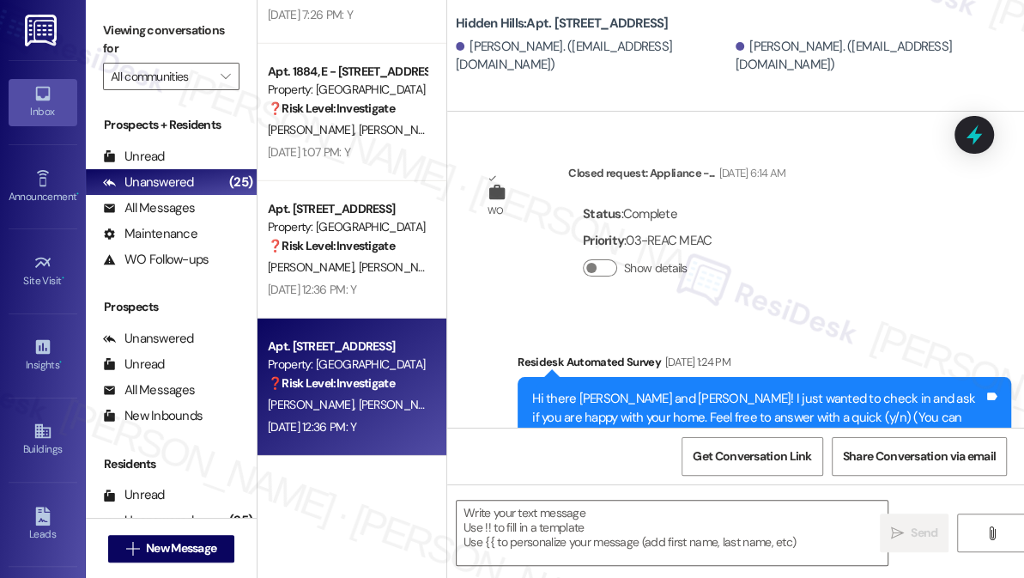
scroll to position [25661, 0]
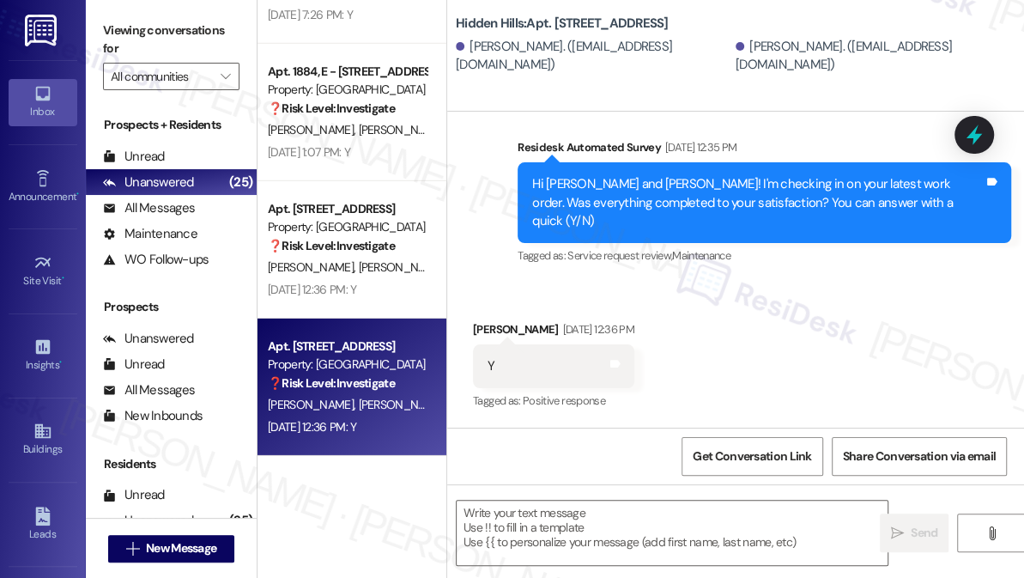
type textarea "Fetching suggested responses. Please feel free to read through the conversation…"
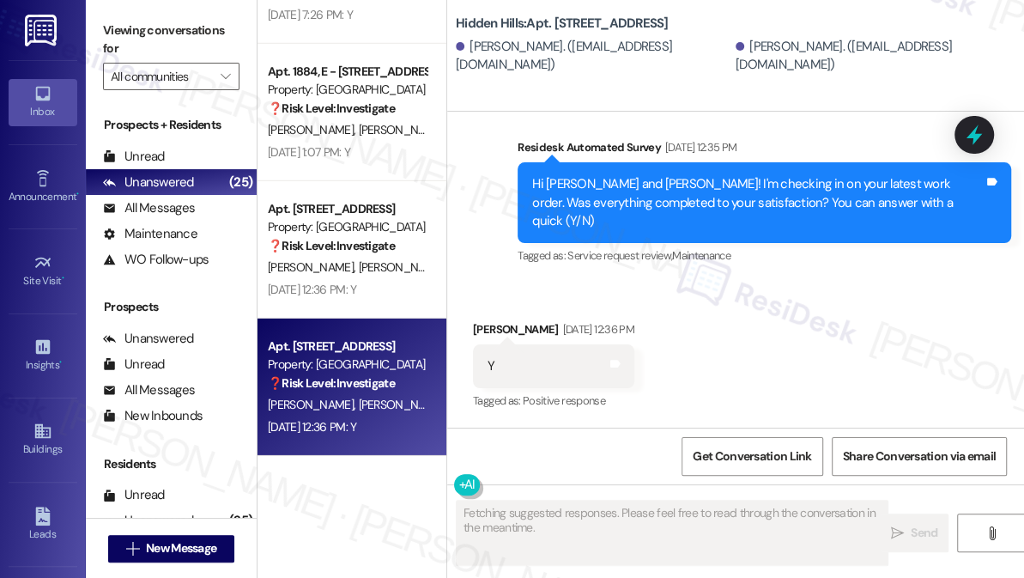
click at [706, 228] on div "Hi [PERSON_NAME] and [PERSON_NAME]! I'm checking in on your latest work order. …" at bounding box center [757, 202] width 451 height 55
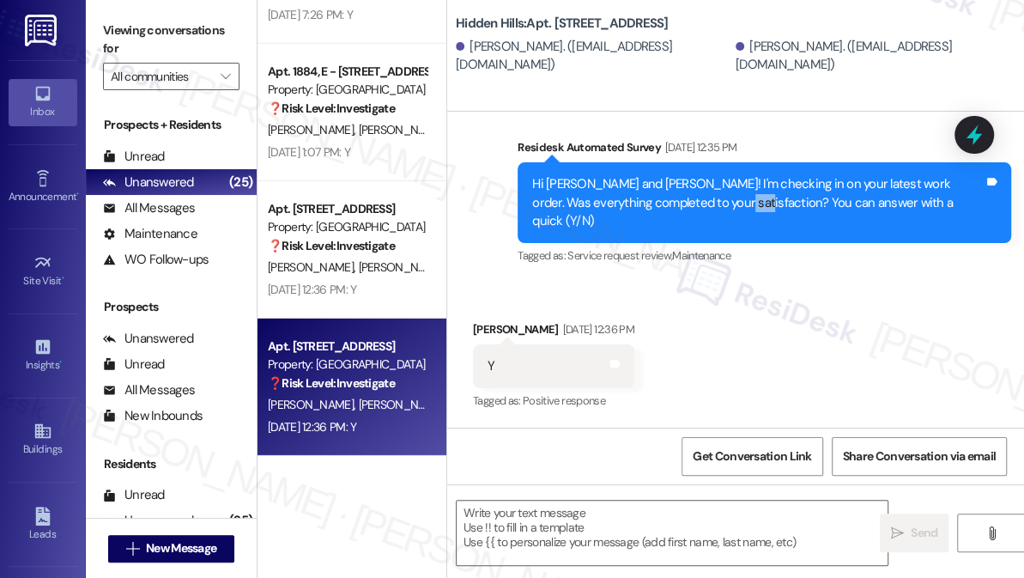
click at [706, 228] on div "Hi [PERSON_NAME] and [PERSON_NAME]! I'm checking in on your latest work order. …" at bounding box center [757, 202] width 451 height 55
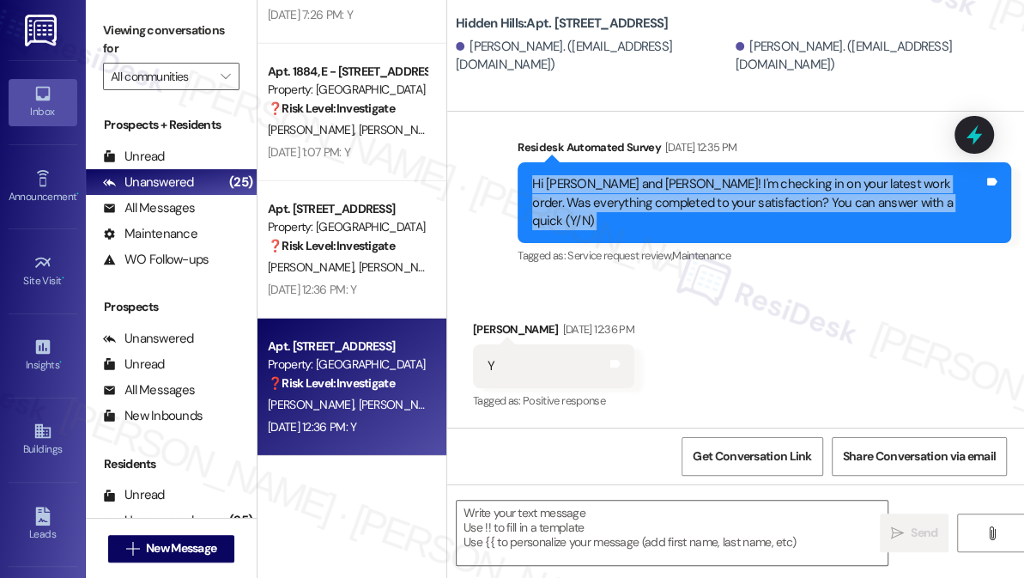
click at [706, 228] on div "Hi [PERSON_NAME] and [PERSON_NAME]! I'm checking in on your latest work order. …" at bounding box center [757, 202] width 451 height 55
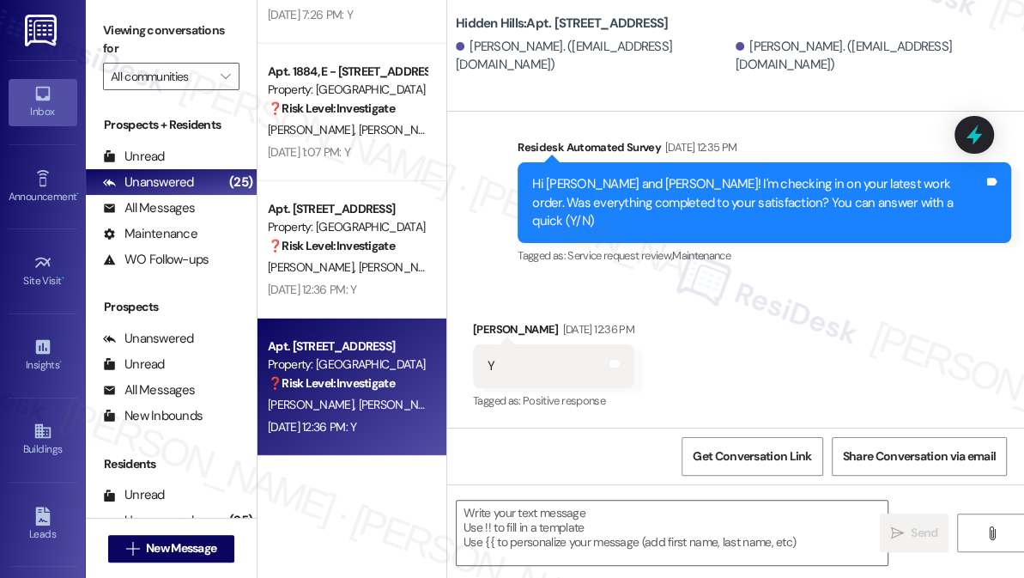
click at [118, 45] on label "Viewing conversations for" at bounding box center [171, 39] width 136 height 45
drag, startPoint x: 100, startPoint y: 24, endPoint x: 199, endPoint y: 138, distance: 150.9
click at [100, 24] on div "Viewing conversations for All communities " at bounding box center [171, 53] width 171 height 107
click at [517, 522] on textarea at bounding box center [672, 532] width 431 height 64
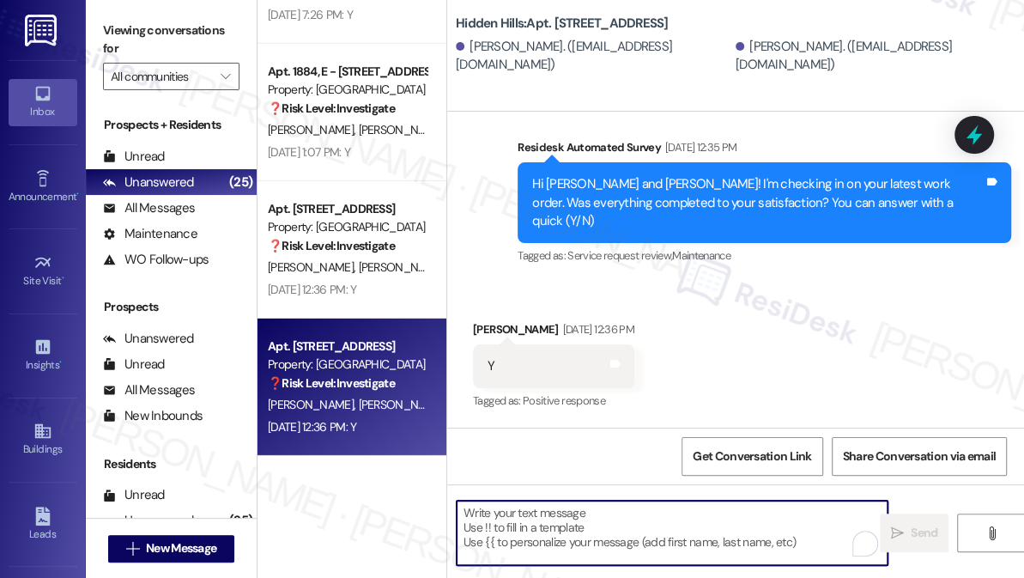
paste textarea "Hi {{first_name}}! I'm glad to hear that the latest work order was completed to…"
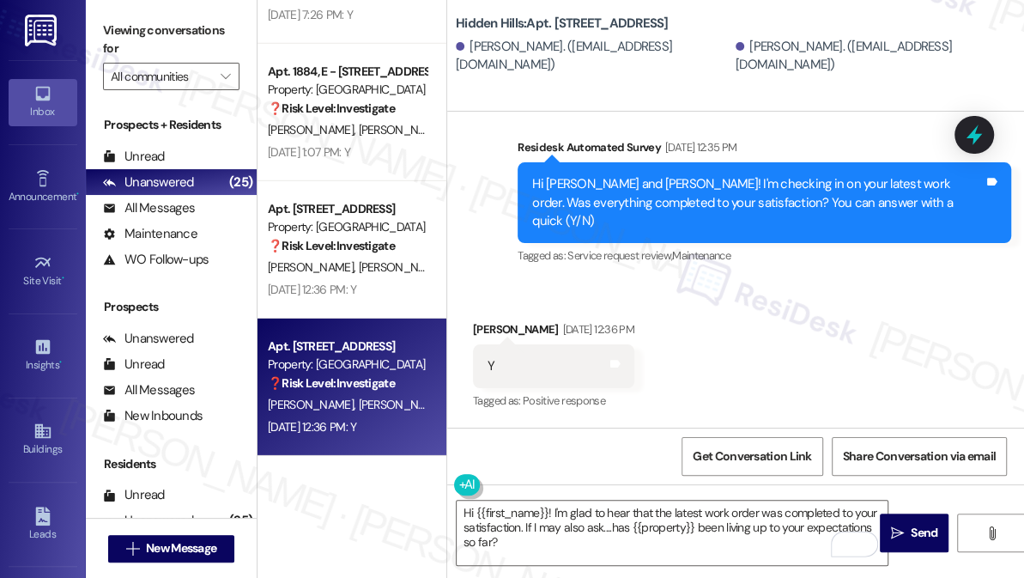
click at [489, 332] on div "[PERSON_NAME] [DATE] 12:36 PM" at bounding box center [553, 332] width 161 height 24
copy div "[PERSON_NAME]"
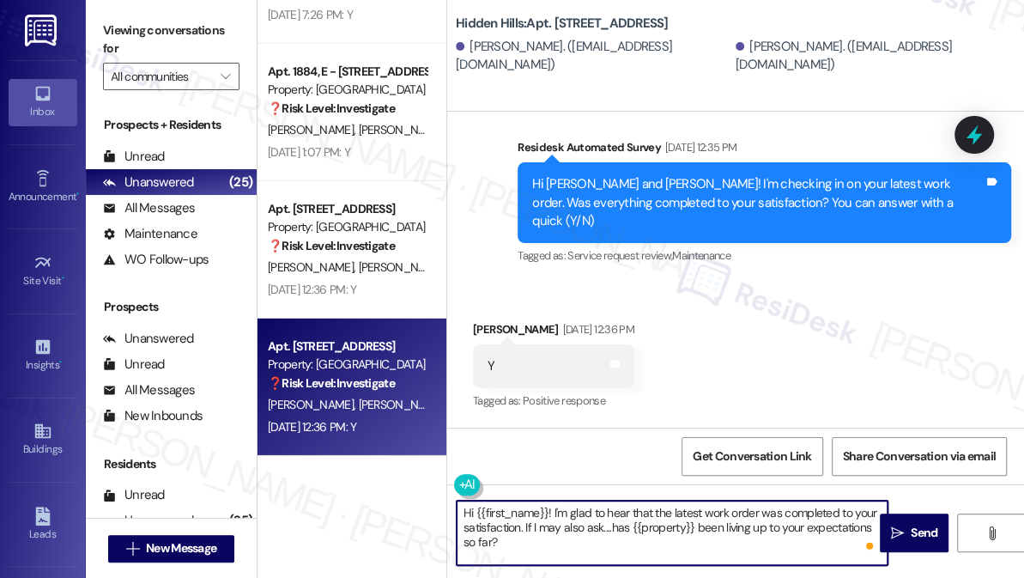
drag, startPoint x: 477, startPoint y: 507, endPoint x: 544, endPoint y: 498, distance: 67.6
click at [544, 498] on div "Hi {{first_name}}! I'm glad to hear that the latest work order was completed to…" at bounding box center [735, 548] width 577 height 129
paste textarea "[PERSON_NAME]"
type textarea "Hi [PERSON_NAME]! I'm glad to hear that the latest work order was completed to …"
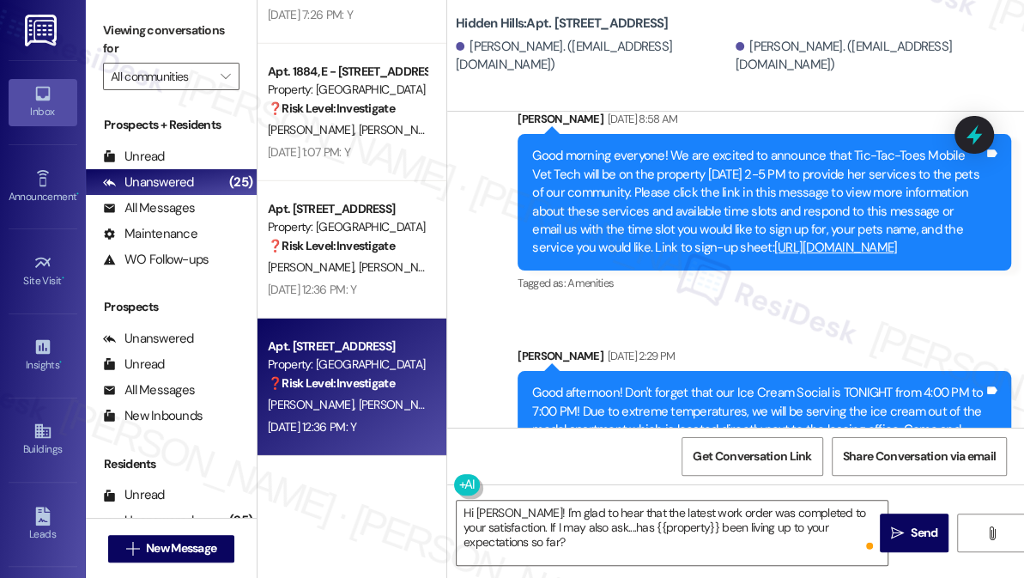
scroll to position [11300, 0]
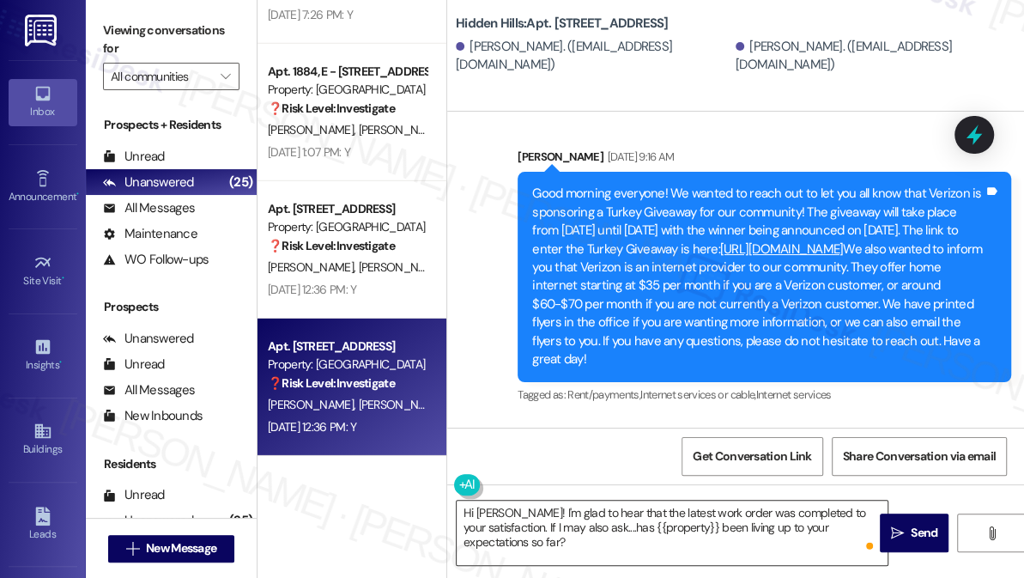
click at [653, 505] on textarea "Hi [PERSON_NAME]! I'm glad to hear that the latest work order was completed to …" at bounding box center [672, 532] width 431 height 64
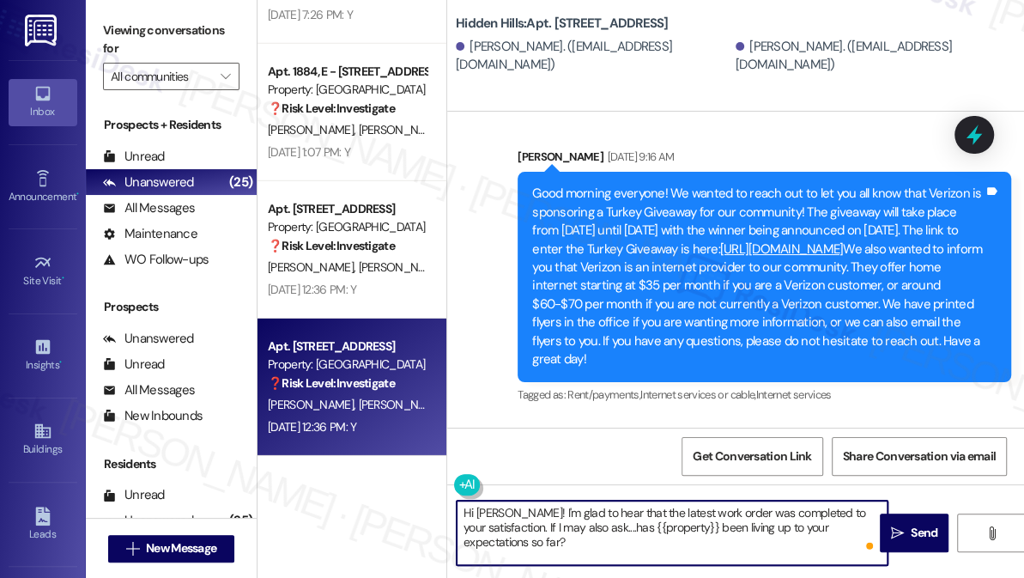
click at [875, 524] on textarea "Hi [PERSON_NAME]! I'm glad to hear that the latest work order was completed to …" at bounding box center [672, 532] width 431 height 64
click at [907, 530] on span "Send" at bounding box center [923, 533] width 33 height 18
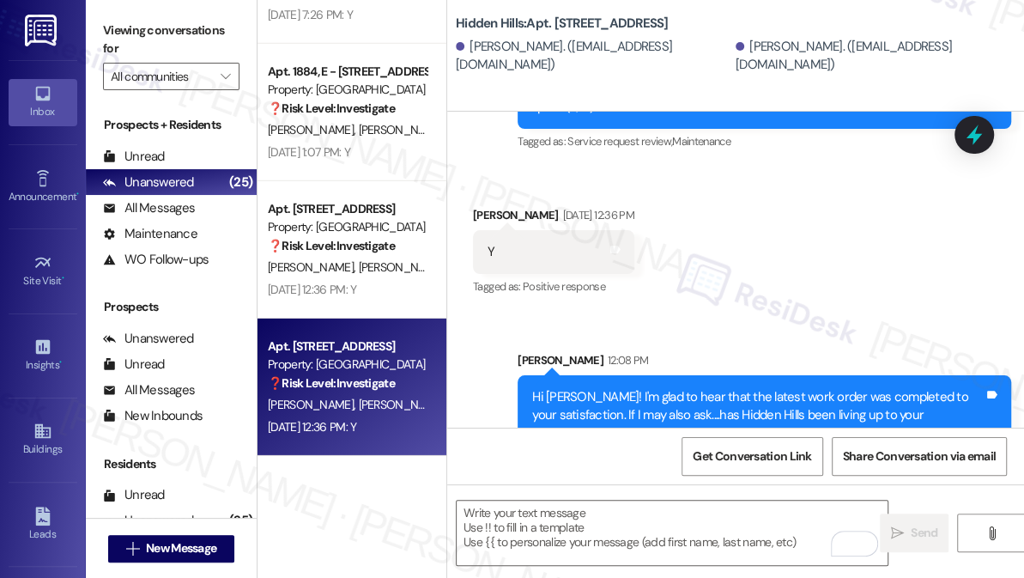
scroll to position [25818, 0]
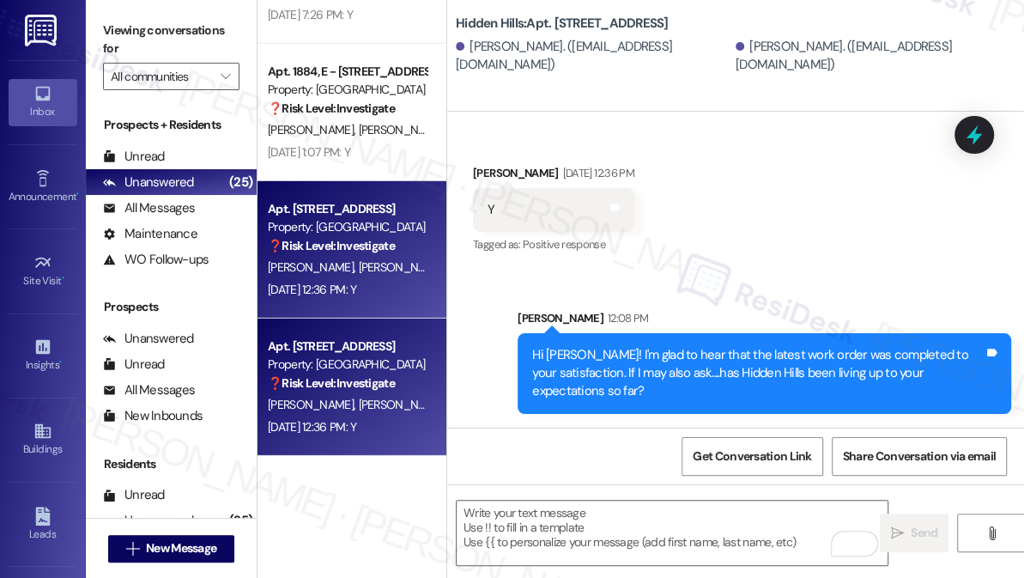
click at [385, 276] on div "[PERSON_NAME] [PERSON_NAME]" at bounding box center [347, 267] width 162 height 21
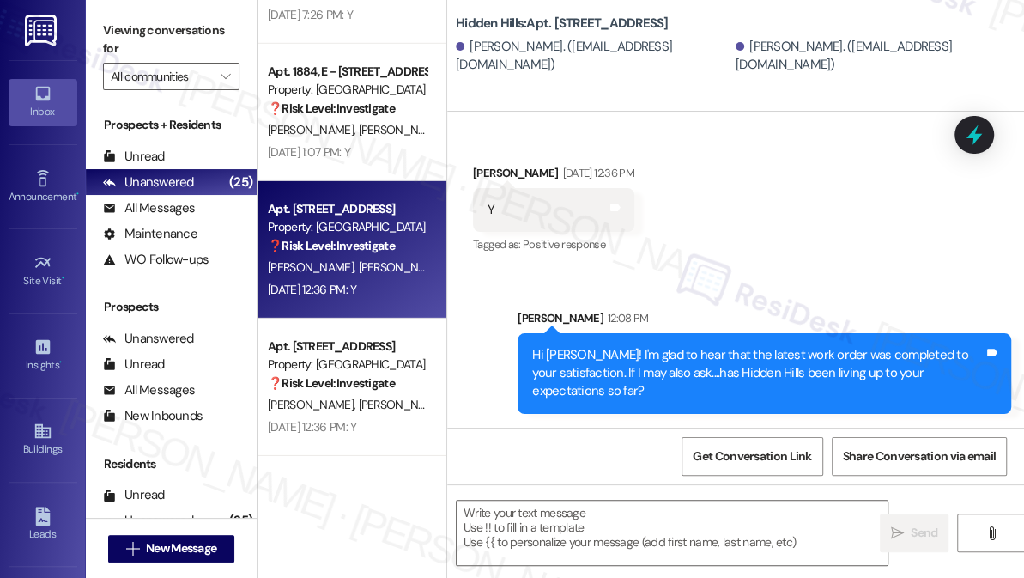
type textarea "Fetching suggested responses. Please feel free to read through the conversation…"
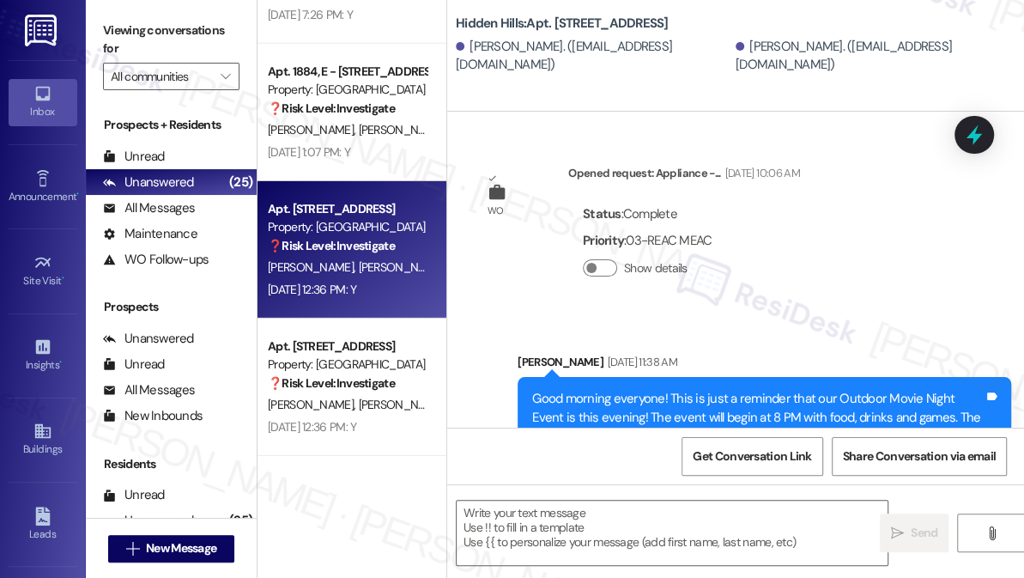
type textarea "Fetching suggested responses. Please feel free to read through the conversation…"
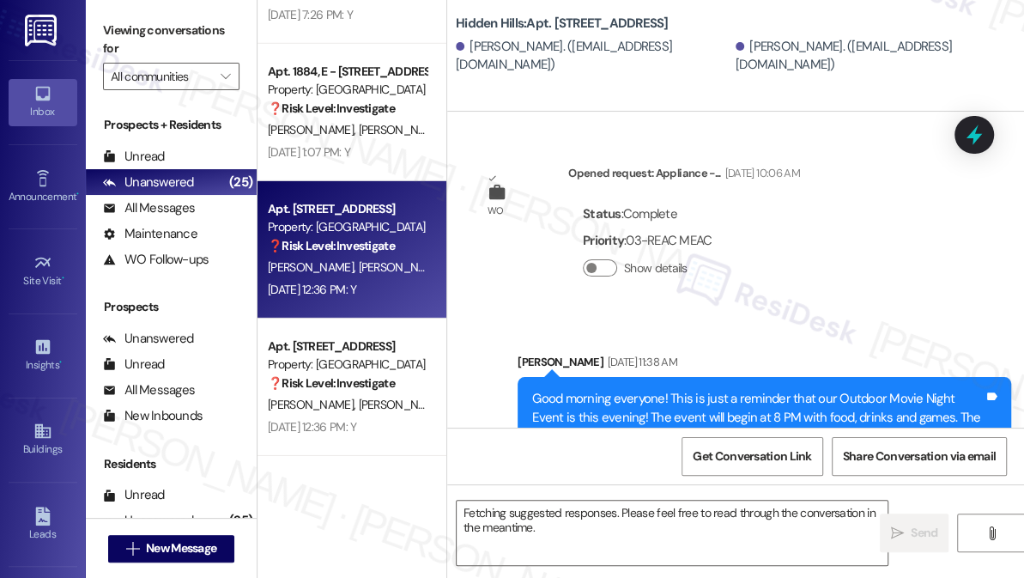
scroll to position [26562, 0]
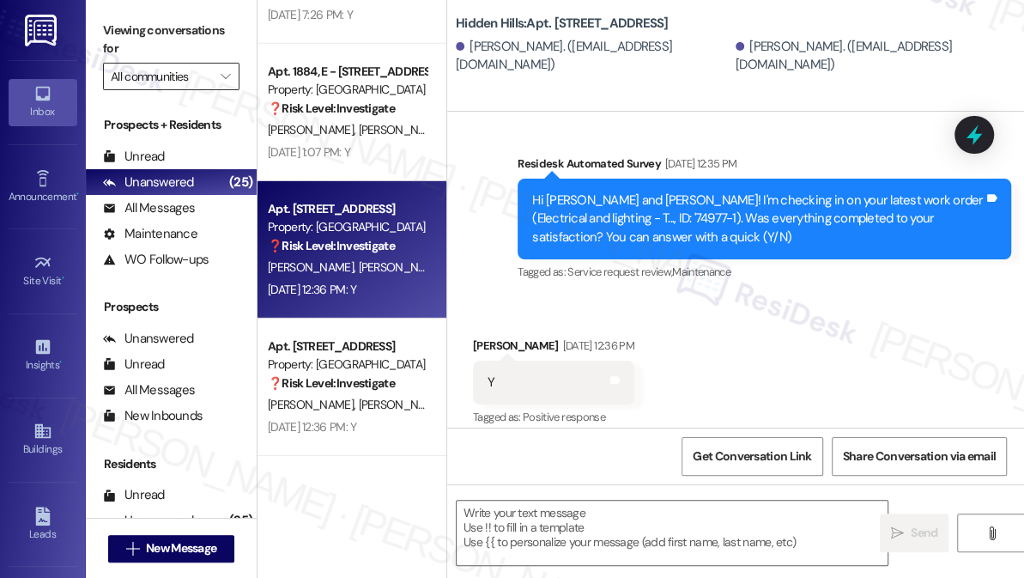
drag, startPoint x: 125, startPoint y: 34, endPoint x: 173, endPoint y: 70, distance: 60.1
click at [125, 34] on label "Viewing conversations for" at bounding box center [171, 39] width 136 height 45
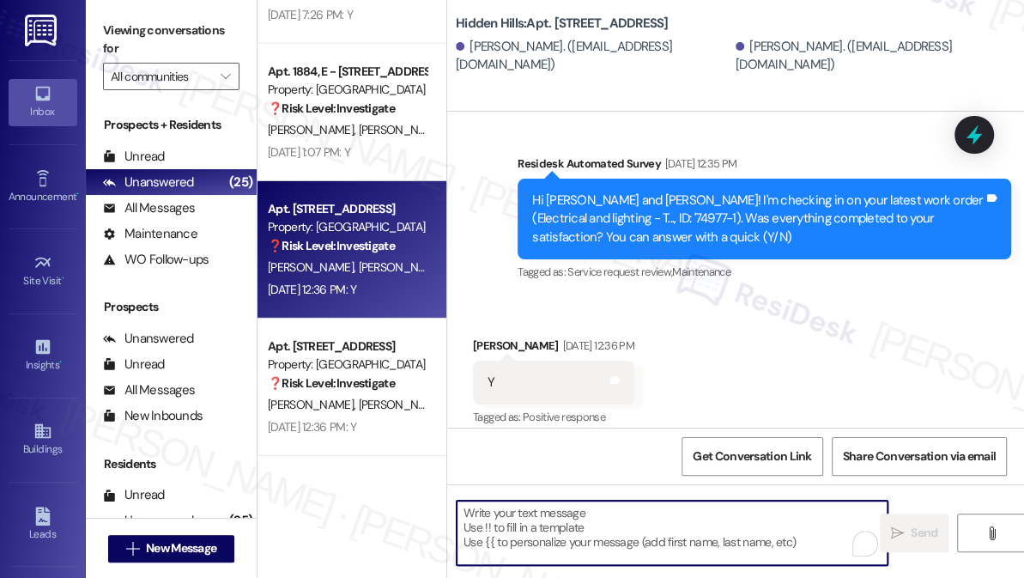
click at [539, 507] on textarea "To enrich screen reader interactions, please activate Accessibility in Grammarl…" at bounding box center [672, 532] width 431 height 64
paste textarea "Hi {{first_name}}! I'm glad to hear that the latest work order was completed to…"
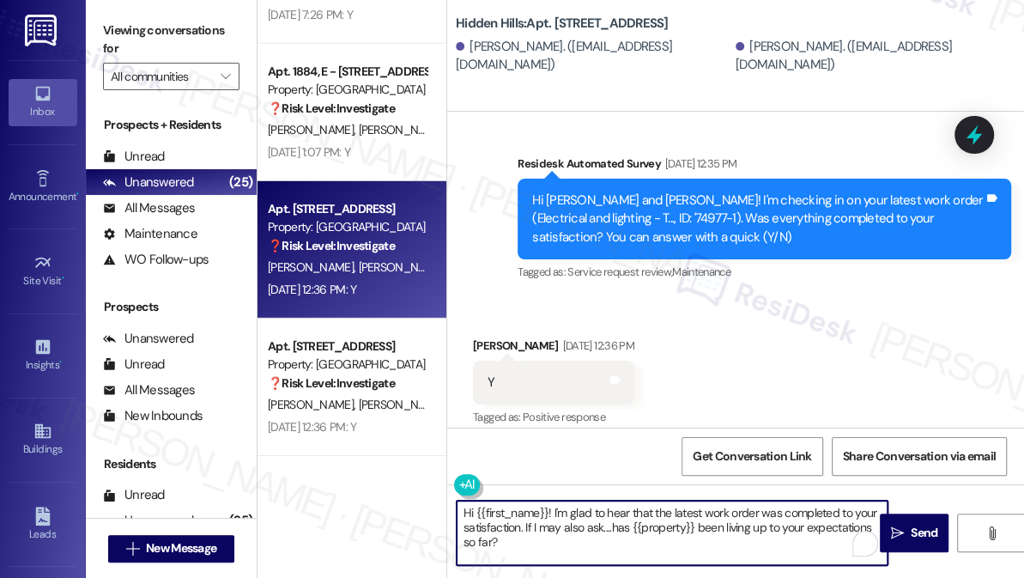
click at [480, 337] on div "[PERSON_NAME] [DATE] 12:36 PM" at bounding box center [553, 348] width 161 height 24
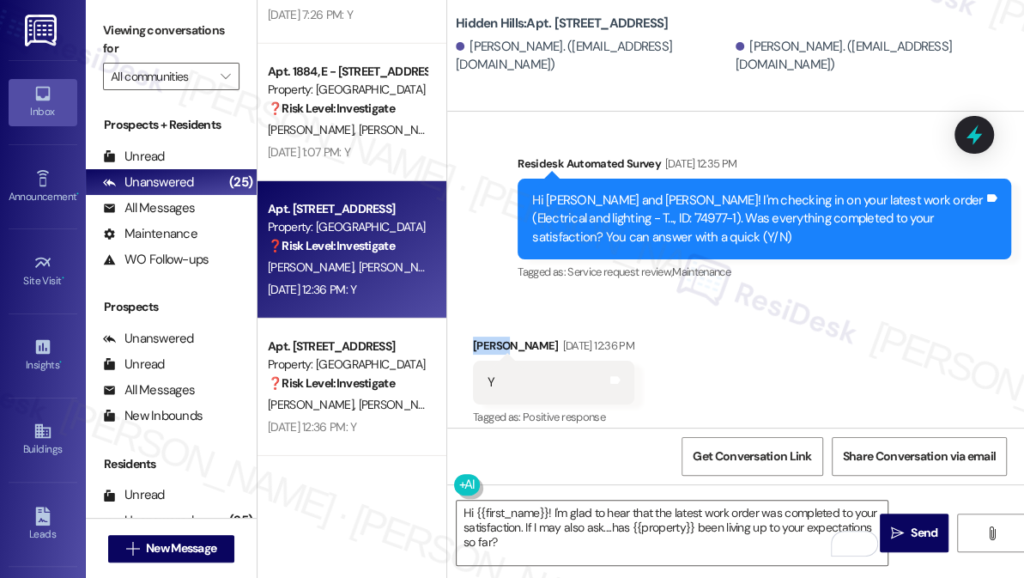
click at [480, 337] on div "[PERSON_NAME] [DATE] 12:36 PM" at bounding box center [553, 348] width 161 height 24
copy div "Kayla"
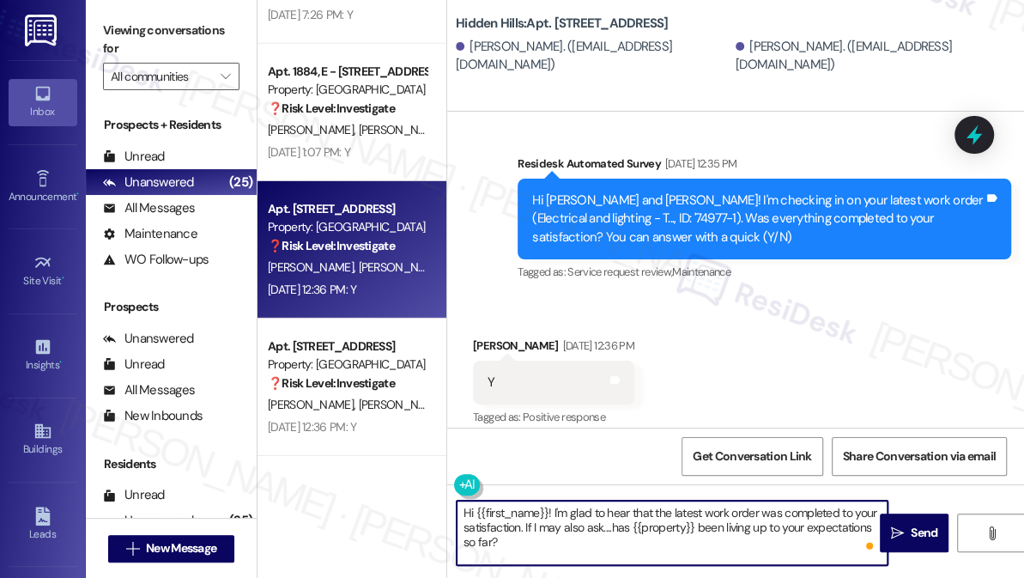
click at [472, 512] on textarea "Hi {{first_name}}! I'm glad to hear that the latest work order was completed to…" at bounding box center [672, 532] width 431 height 64
drag, startPoint x: 474, startPoint y: 512, endPoint x: 548, endPoint y: 503, distance: 74.3
click at [548, 503] on textarea "Hi {{first_name}}! I'm glad to hear that the latest work order was completed to…" at bounding box center [672, 532] width 431 height 64
paste textarea "Kayla"
type textarea "Hi [PERSON_NAME]! I'm glad to hear that the latest work order was completed to …"
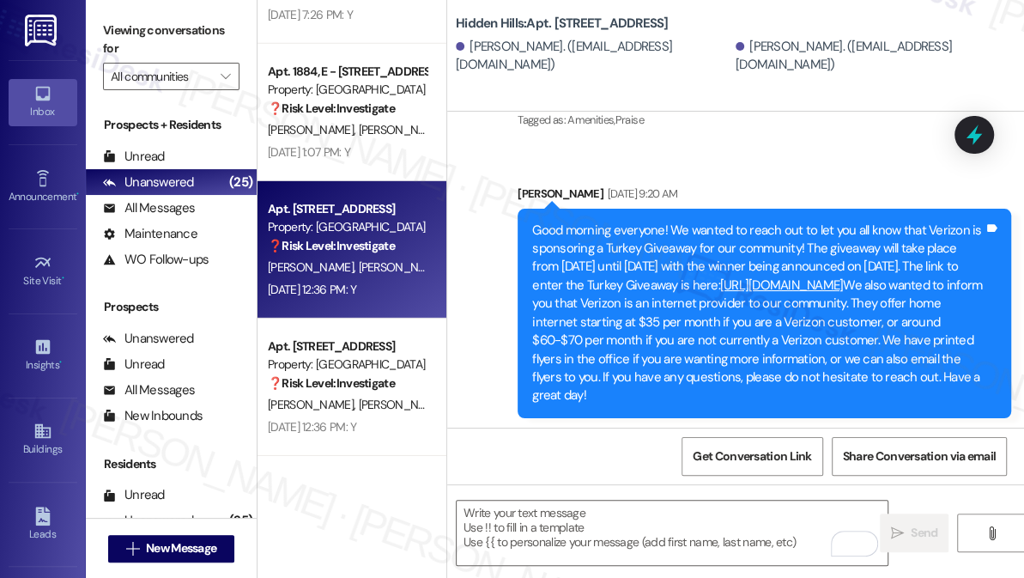
scroll to position [22518, 0]
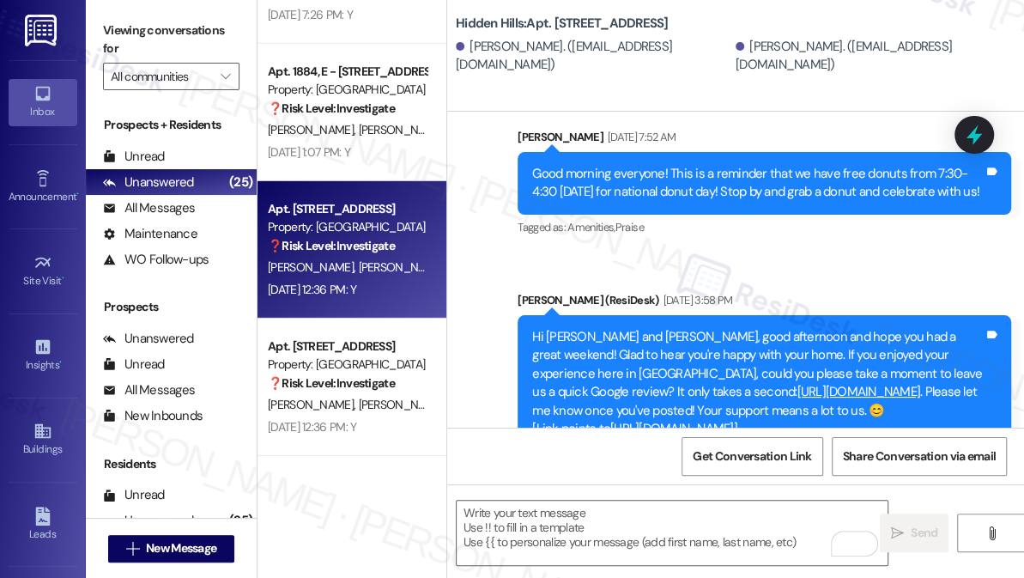
scroll to position [22284, 0]
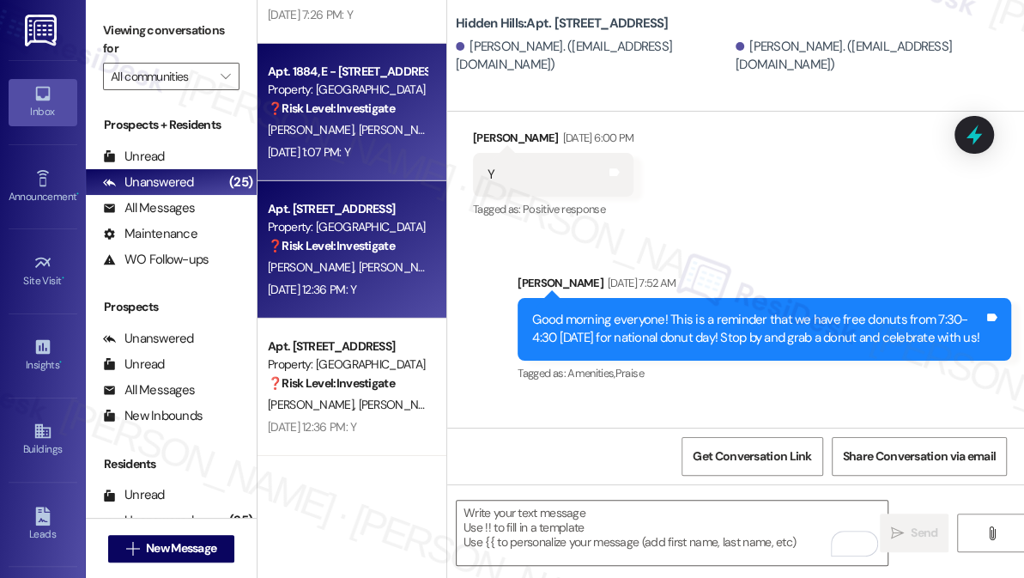
click at [416, 165] on div "Apt. 1884, E - [STREET_ADDRESS] Property: Hidden Hills ❓ Risk Level: Investigat…" at bounding box center [351, 112] width 189 height 137
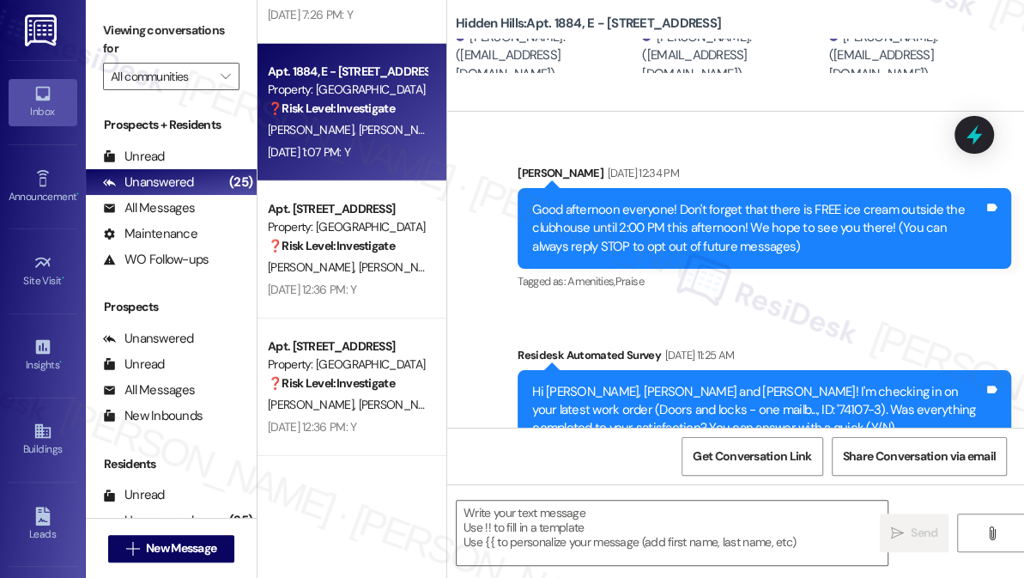
scroll to position [17892, 0]
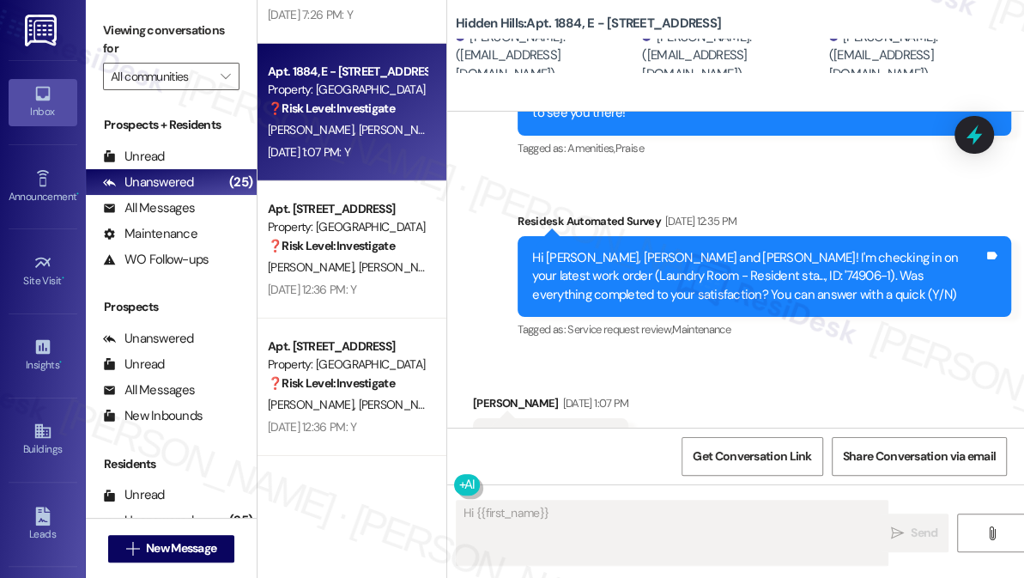
click at [112, 36] on label "Viewing conversations for" at bounding box center [171, 39] width 136 height 45
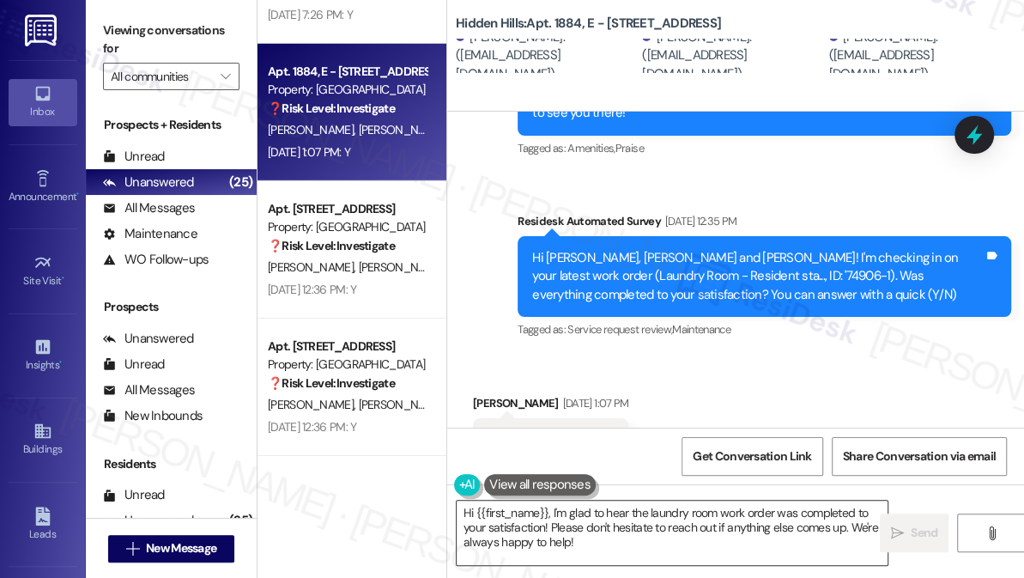
click at [630, 537] on textarea "Hi {{first_name}}, I'm glad to hear the laundry room work order was completed t…" at bounding box center [672, 532] width 431 height 64
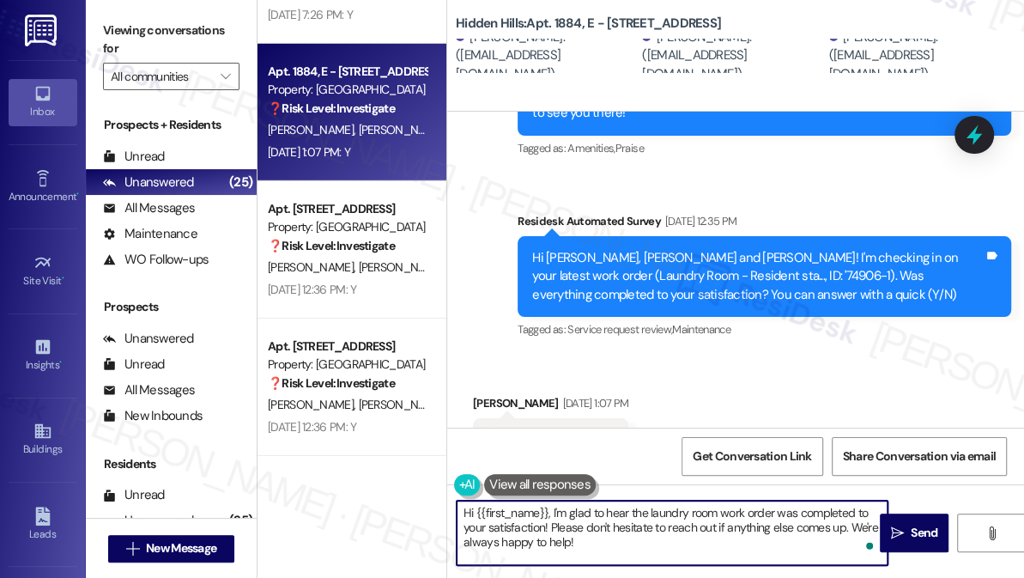
paste textarea "! I'm glad to hear that the latest work order was completed to your satisfactio…"
click at [484, 394] on div "[PERSON_NAME] [DATE] 1:07 PM" at bounding box center [550, 406] width 155 height 24
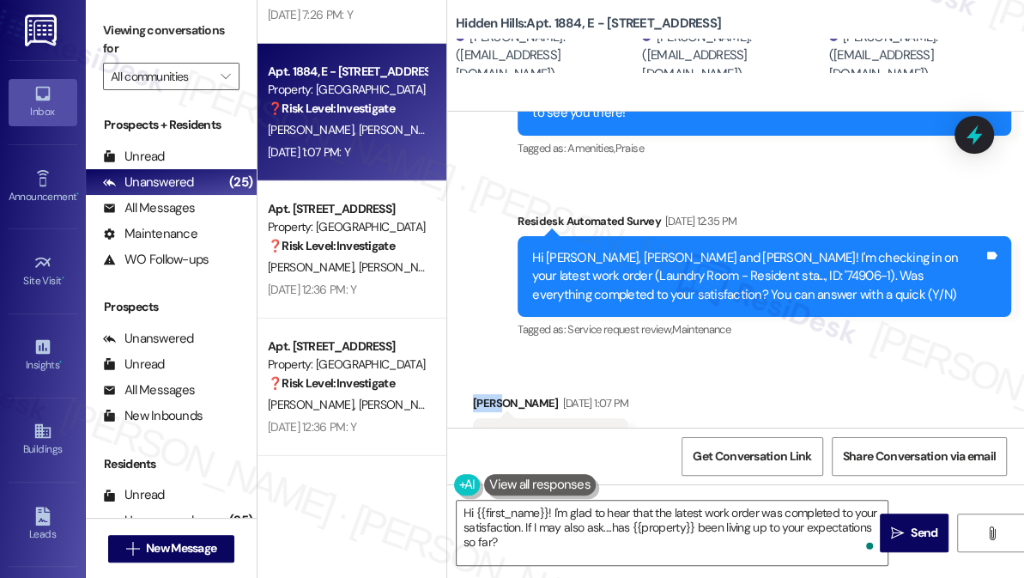
click at [484, 394] on div "[PERSON_NAME] [DATE] 1:07 PM" at bounding box center [550, 406] width 155 height 24
copy div "[PERSON_NAME]"
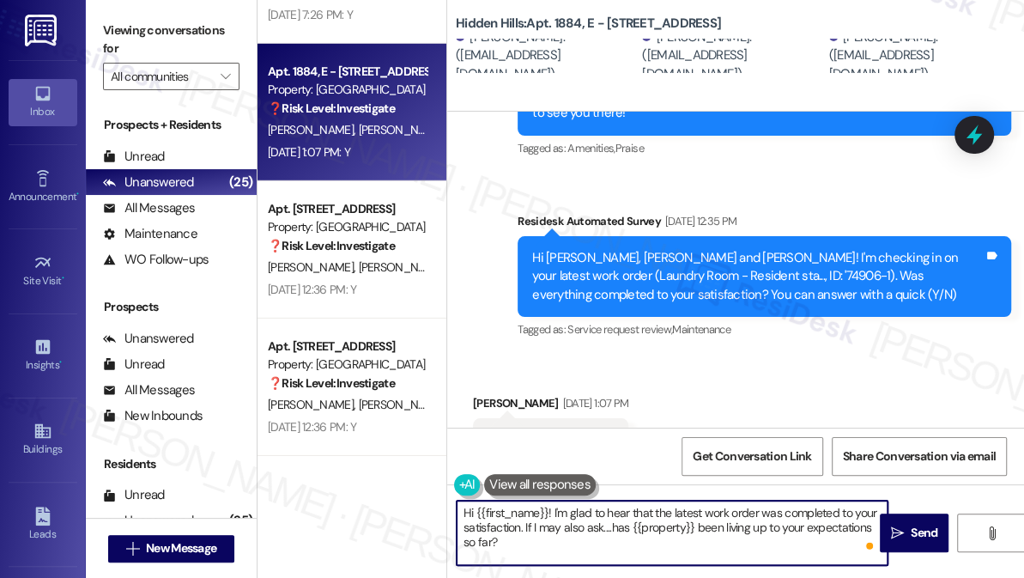
drag, startPoint x: 475, startPoint y: 508, endPoint x: 539, endPoint y: 511, distance: 64.4
click at [548, 507] on textarea "Hi {{first_name}}! I'm glad to hear that the latest work order was completed to…" at bounding box center [672, 532] width 431 height 64
paste textarea "[PERSON_NAME]"
type textarea "Hi [PERSON_NAME]! I'm glad to hear that the latest work order was completed to …"
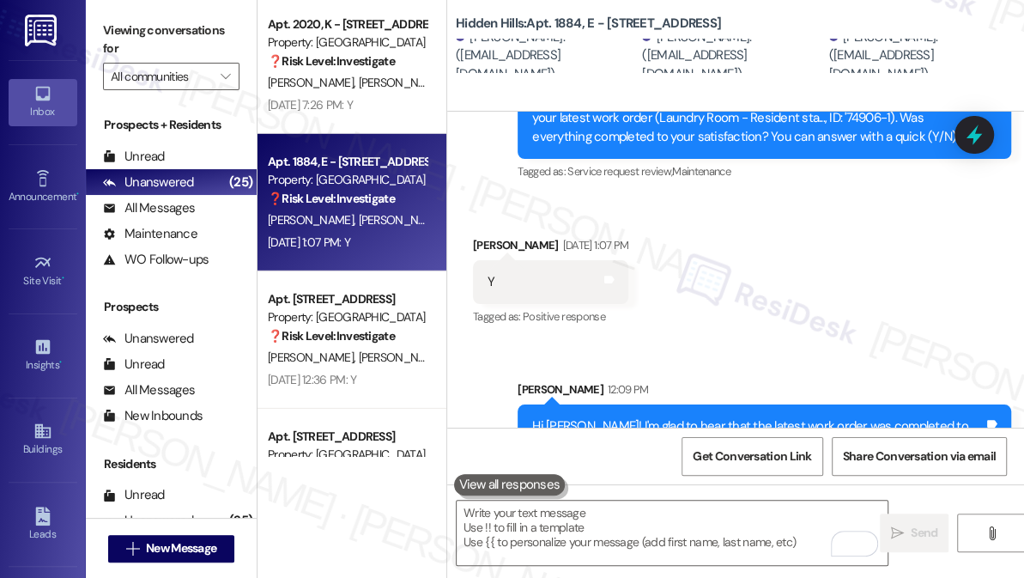
scroll to position [2743, 0]
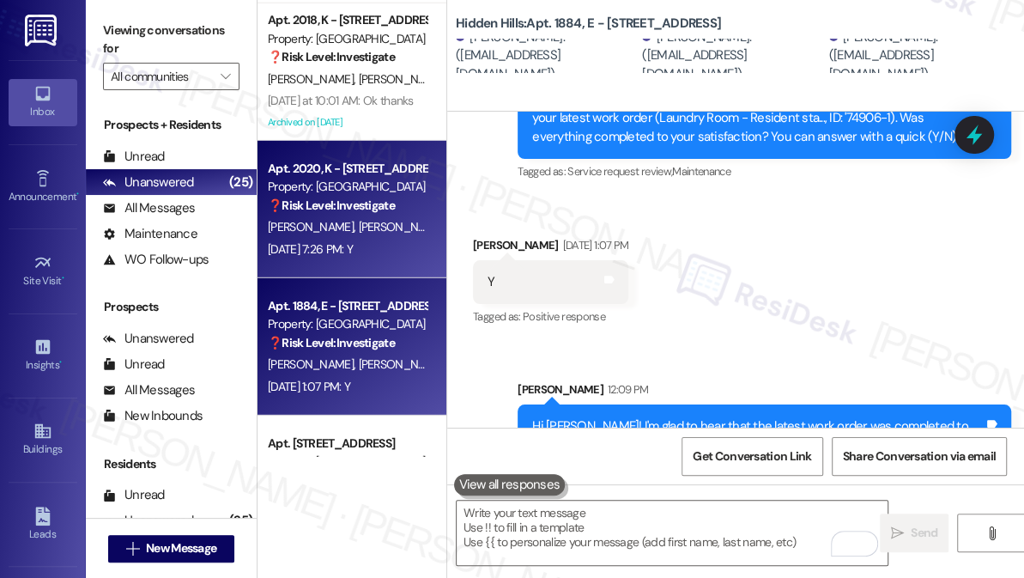
click at [370, 198] on strong "❓ Risk Level: Investigate" at bounding box center [331, 204] width 127 height 15
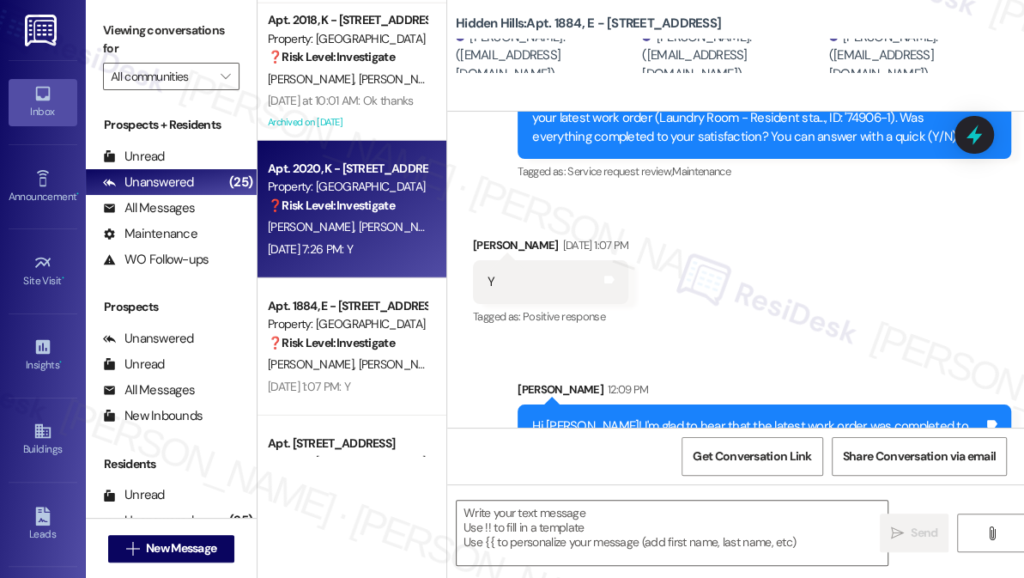
type textarea "Fetching suggested responses. Please feel free to read through the conversation…"
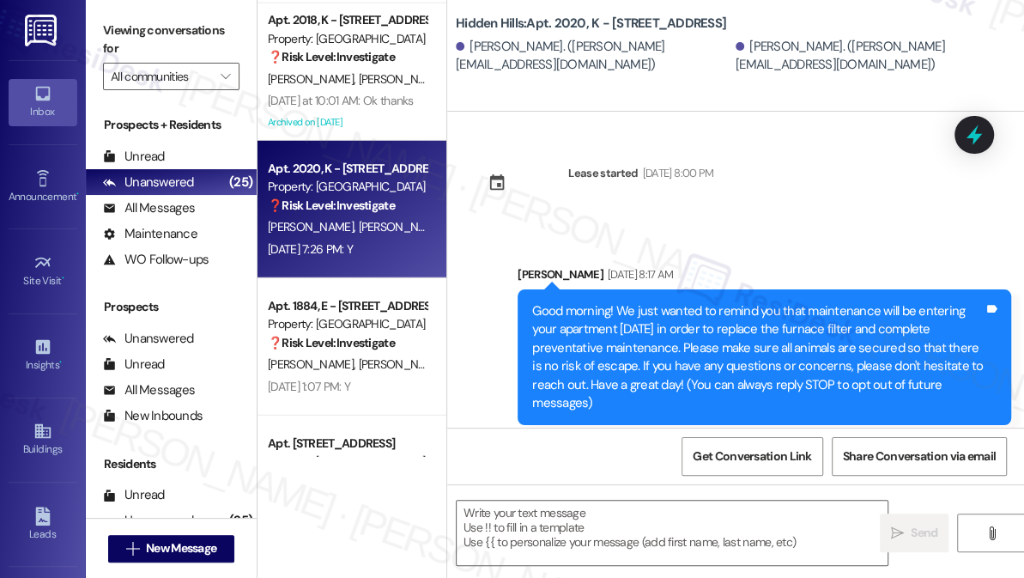
scroll to position [5083, 0]
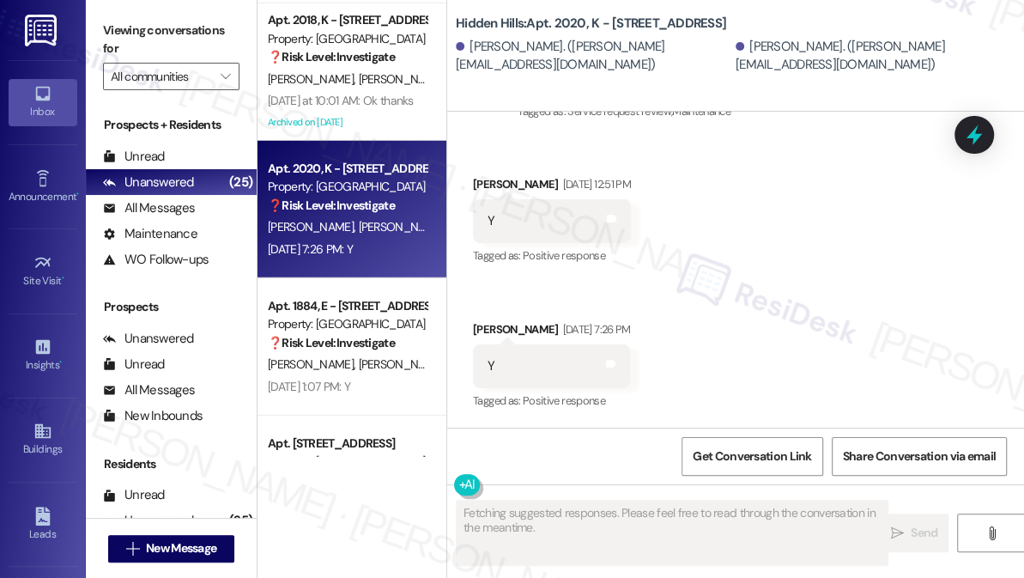
click at [121, 58] on label "Viewing conversations for" at bounding box center [171, 39] width 136 height 45
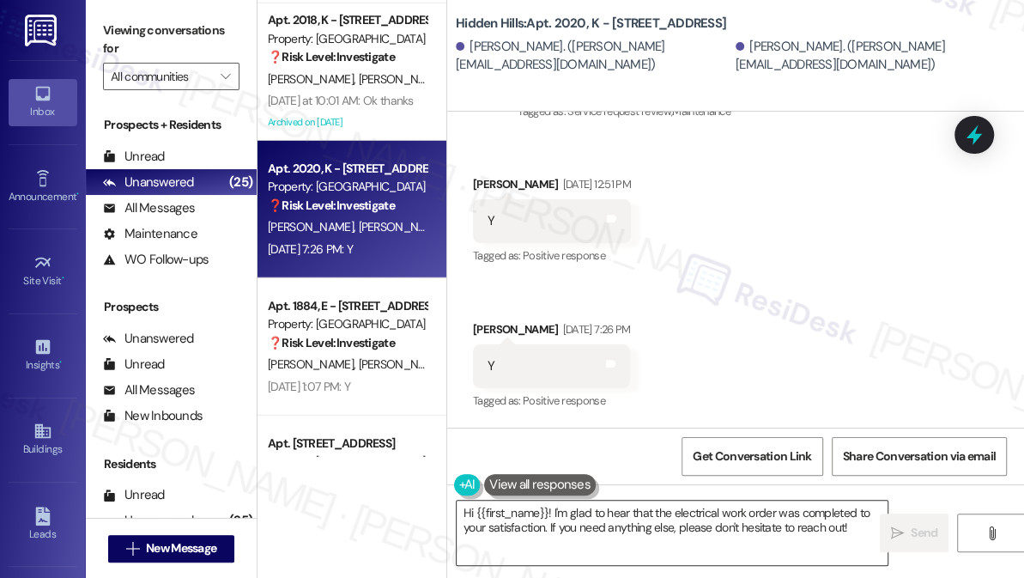
click at [566, 531] on textarea "Hi {{first_name}}! I'm glad to hear that the electrical work order was complete…" at bounding box center [672, 532] width 431 height 64
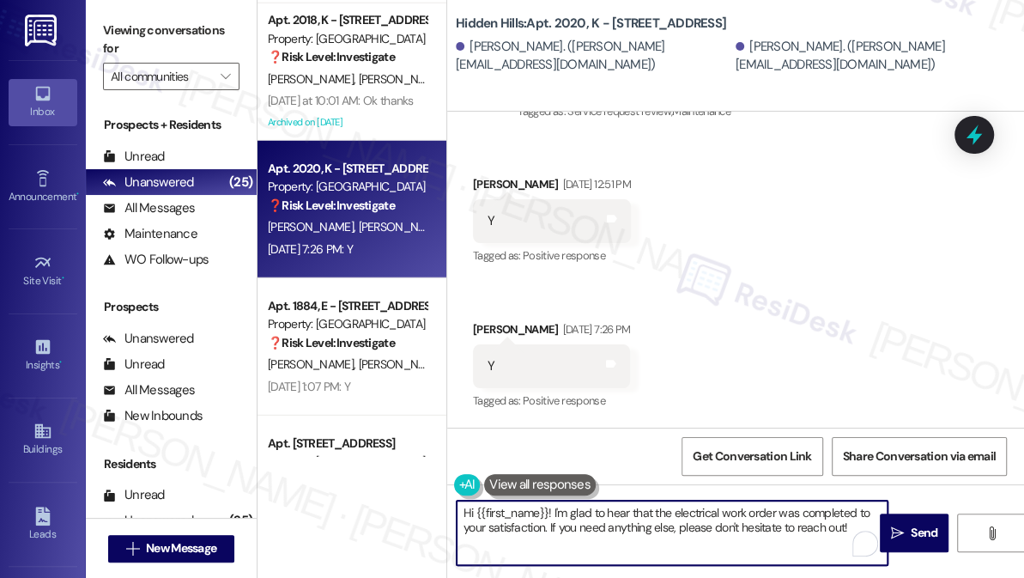
paste textarea "latest work order was completed to your satisfaction. If I may also ask....has …"
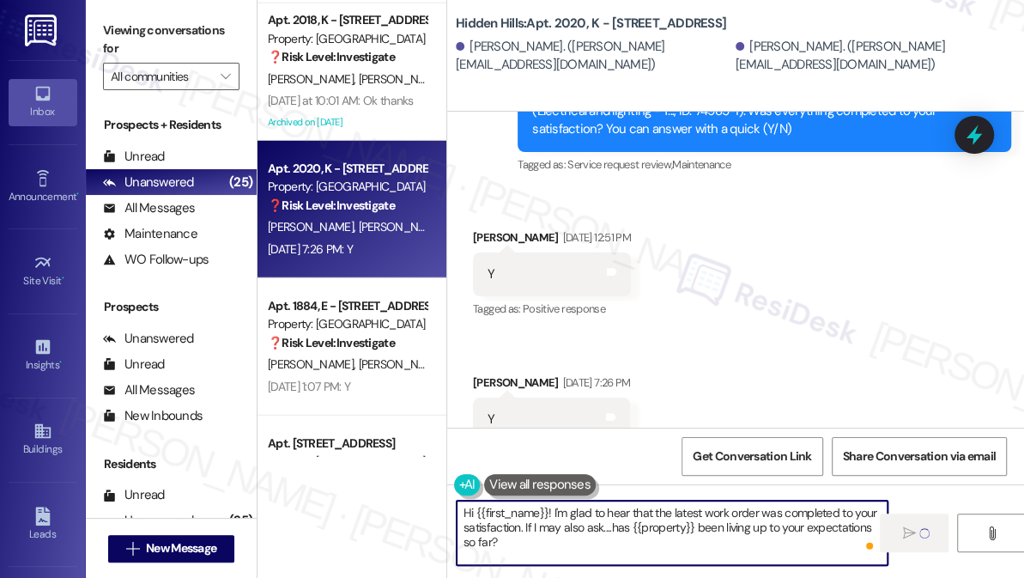
scroll to position [4927, 0]
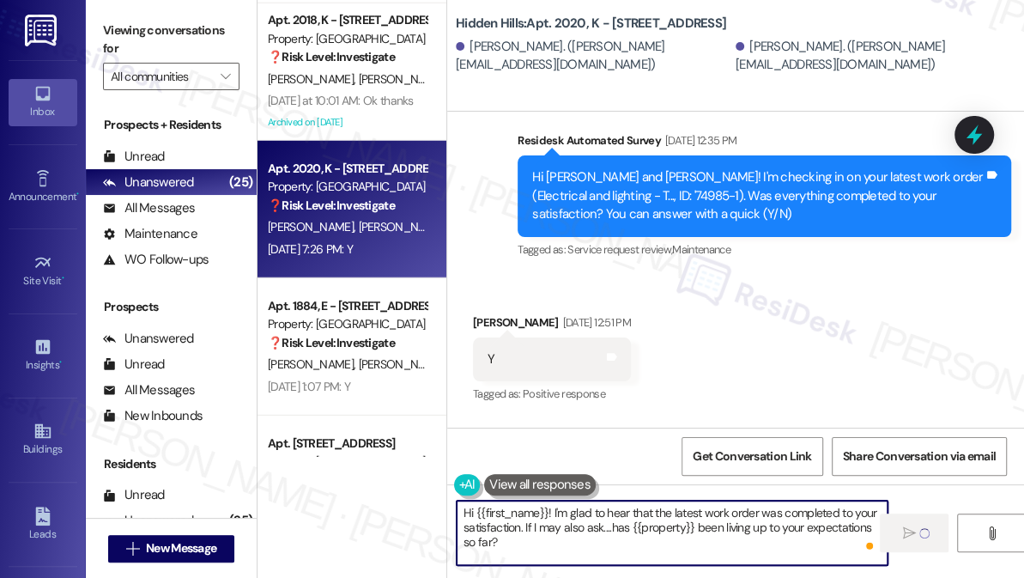
type textarea "Hi {{first_name}}! I'm glad to hear that the latest work order was completed to…"
click at [720, 199] on div "Hi [PERSON_NAME] and [PERSON_NAME]! I'm checking in on your latest work order (…" at bounding box center [757, 195] width 451 height 55
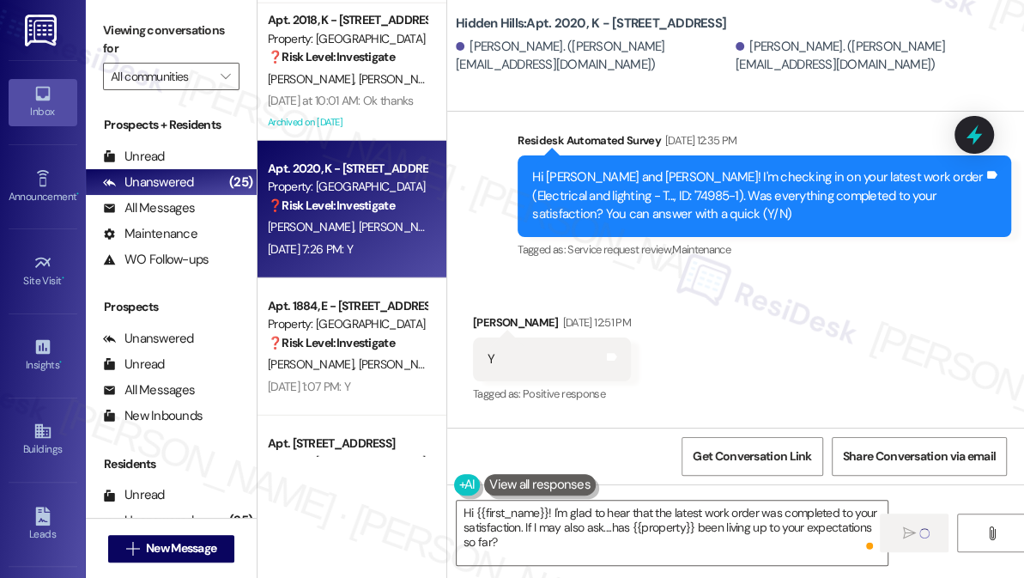
click at [720, 199] on div "Hi [PERSON_NAME] and [PERSON_NAME]! I'm checking in on your latest work order (…" at bounding box center [757, 195] width 451 height 55
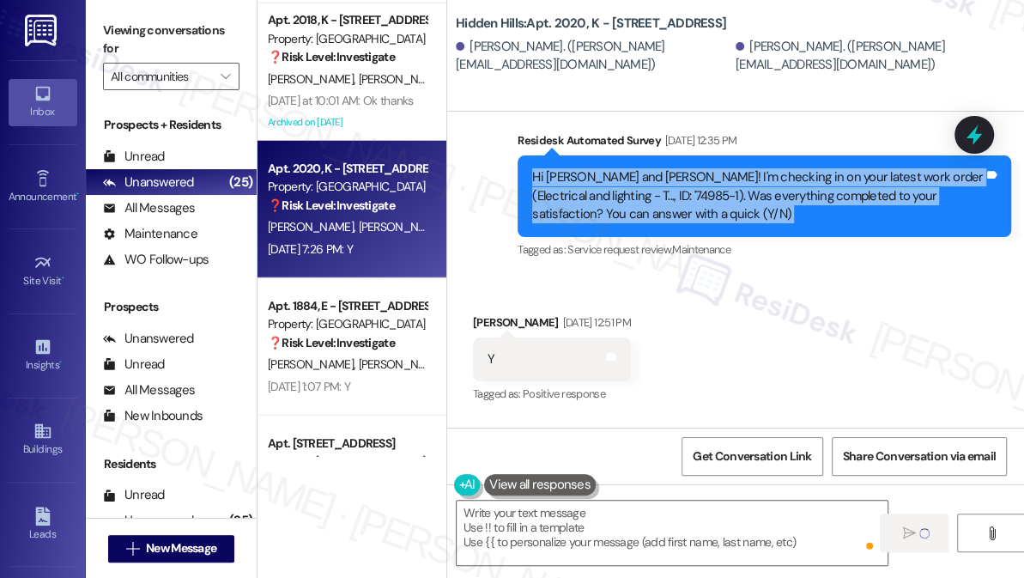
click at [720, 199] on div "Hi [PERSON_NAME] and [PERSON_NAME]! I'm checking in on your latest work order (…" at bounding box center [757, 195] width 451 height 55
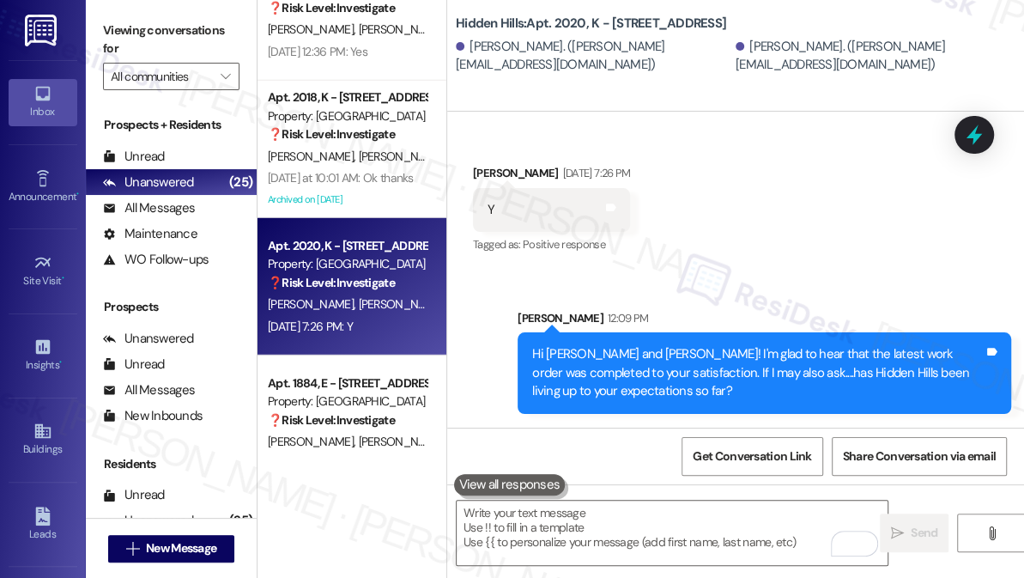
scroll to position [2665, 0]
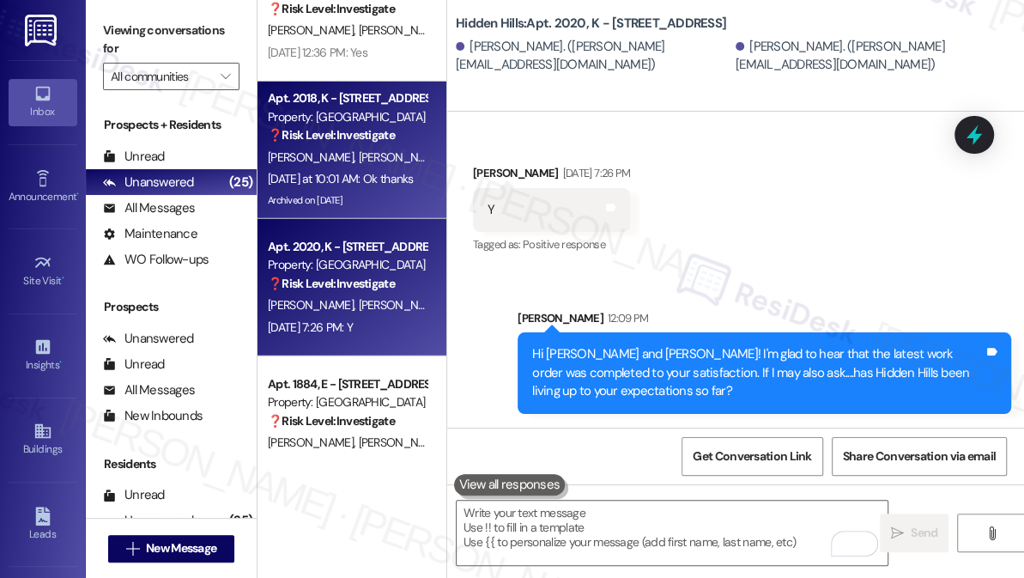
click at [350, 184] on div "[DATE] at 10:01 AM: Ok thanks [DATE] at 10:01 AM: Ok thanks" at bounding box center [341, 178] width 146 height 15
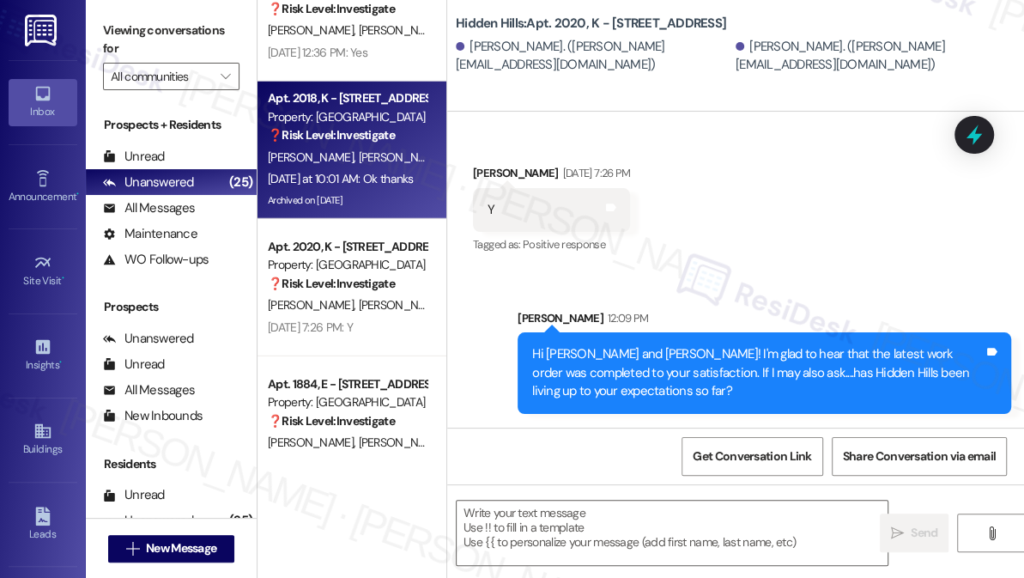
type textarea "Fetching suggested responses. Please feel free to read through the conversation…"
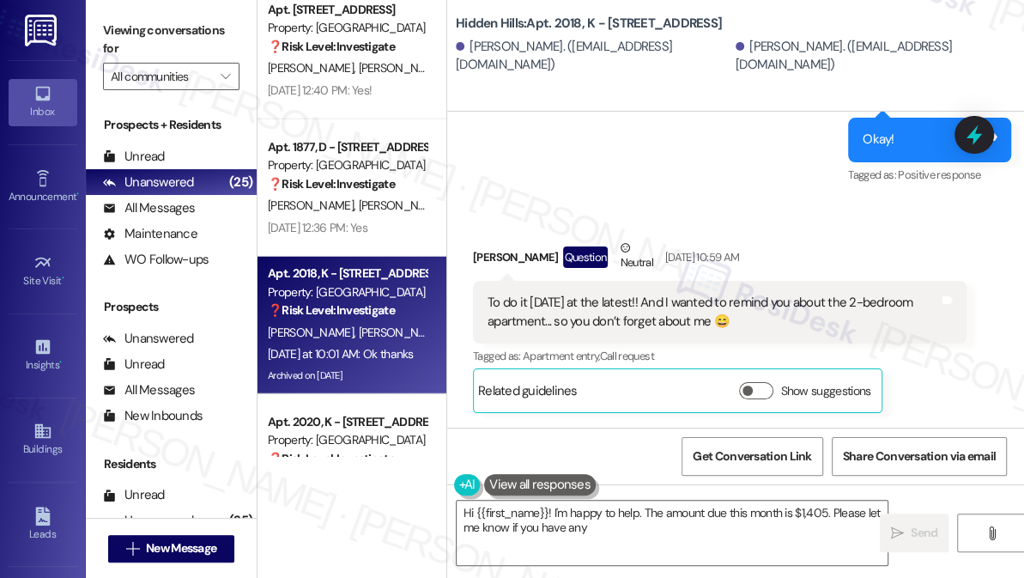
scroll to position [2353, 0]
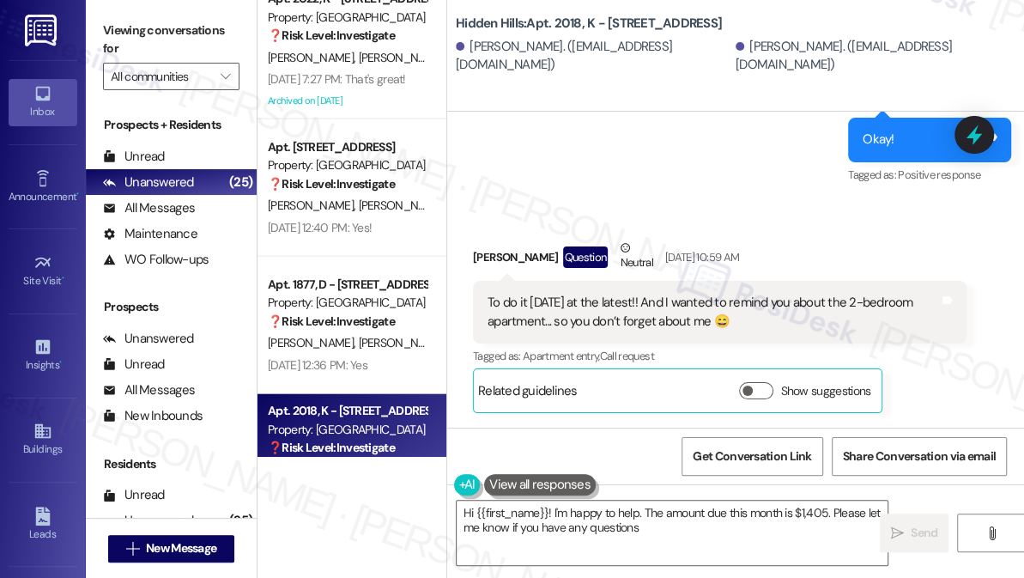
type textarea "Hi {{first_name}}! I'm happy to help. The amount due this month is $1,405. Plea…"
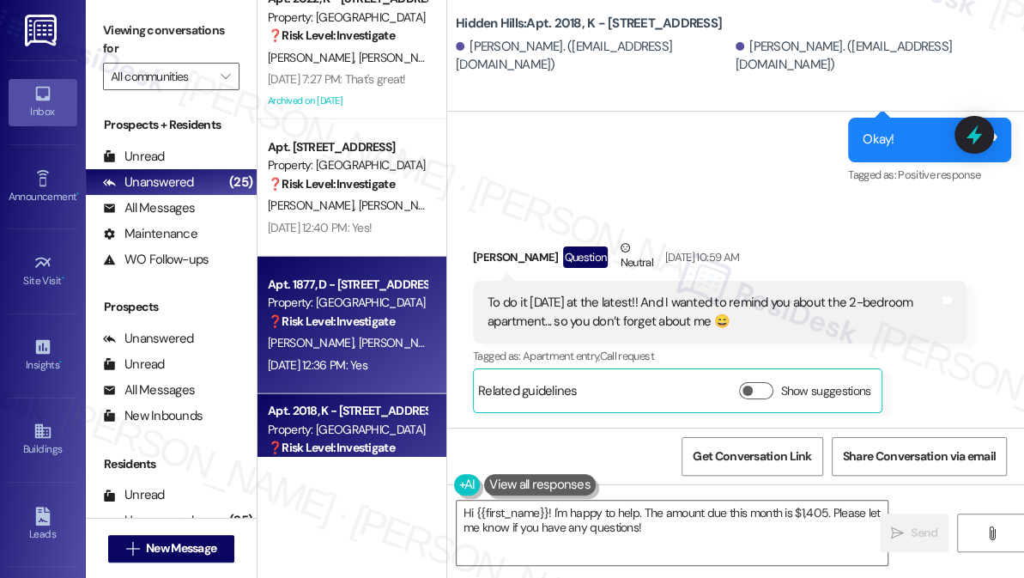
click at [378, 324] on strong "❓ Risk Level: Investigate" at bounding box center [331, 320] width 127 height 15
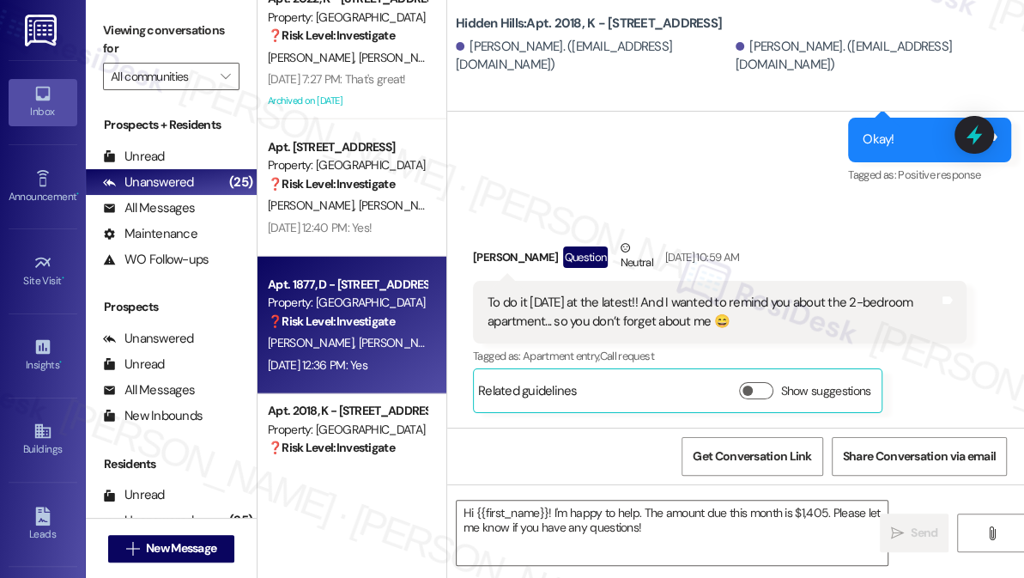
type textarea "Fetching suggested responses. Please feel free to read through the conversation…"
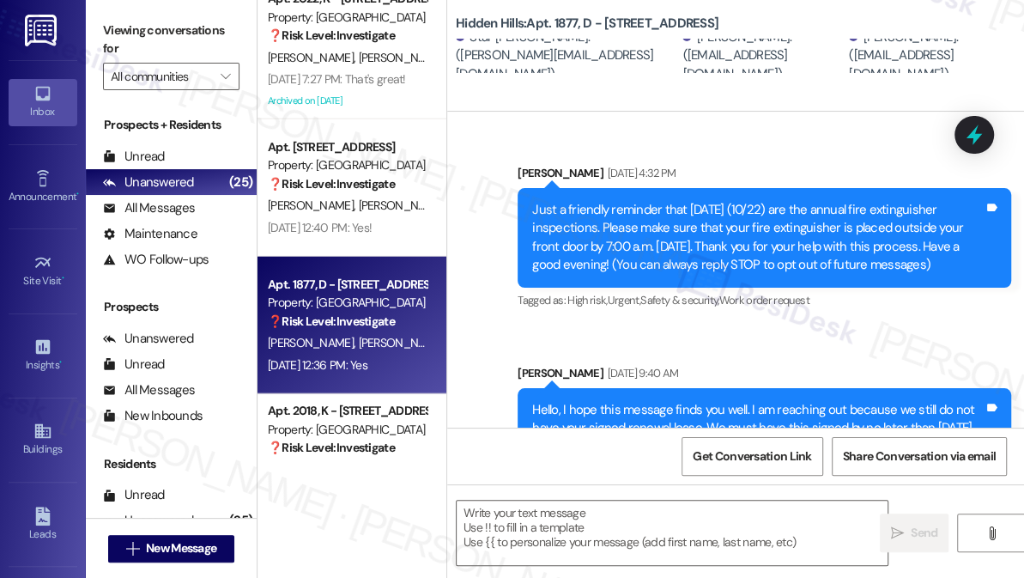
scroll to position [16123, 0]
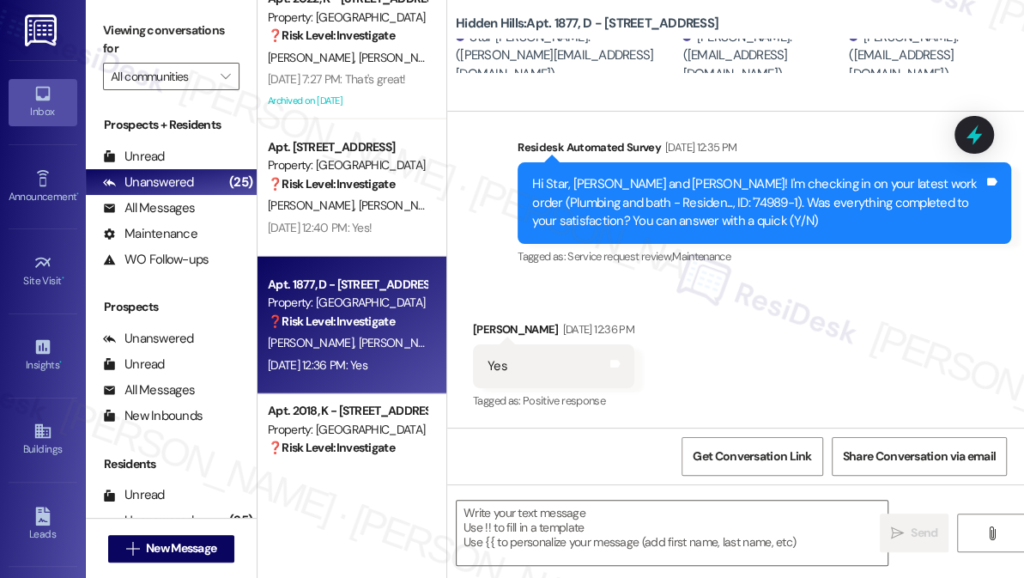
type textarea "Fetching suggested responses. Please feel free to read through the conversation…"
click at [591, 523] on textarea at bounding box center [672, 532] width 431 height 64
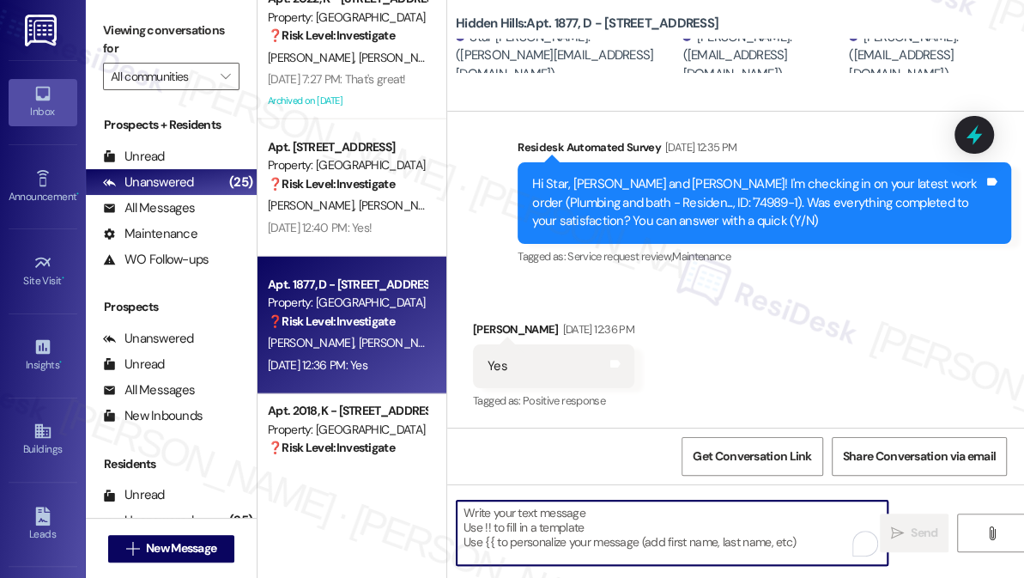
paste textarea "Hi {{first_name}}! I'm glad to hear that the latest work order was completed to…"
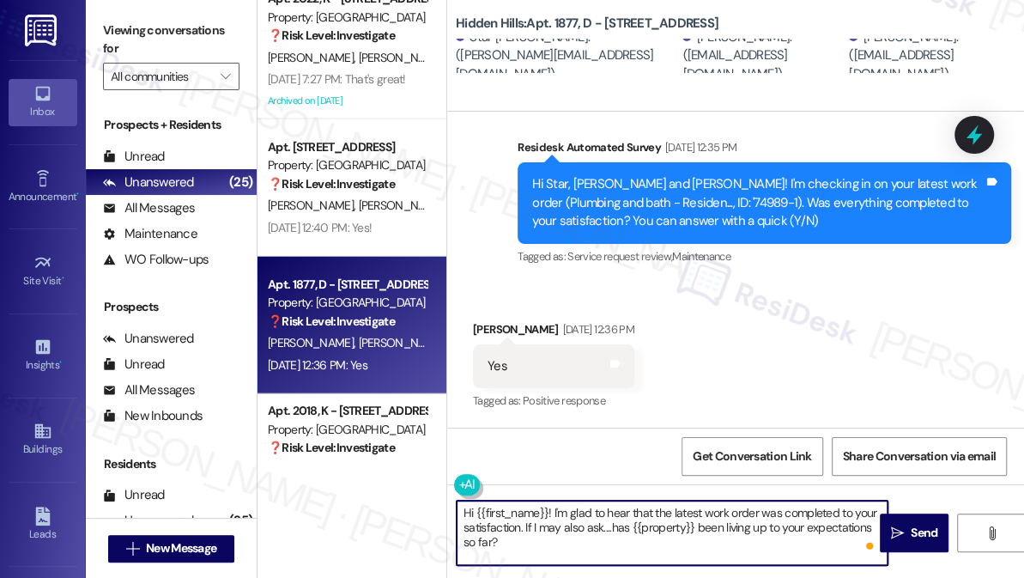
click at [738, 540] on textarea "Hi {{first_name}}! I'm glad to hear that the latest work order was completed to…" at bounding box center [672, 532] width 431 height 64
type textarea "Hi {{first_name}}! I'm glad to hear that the latest work order was completed to…"
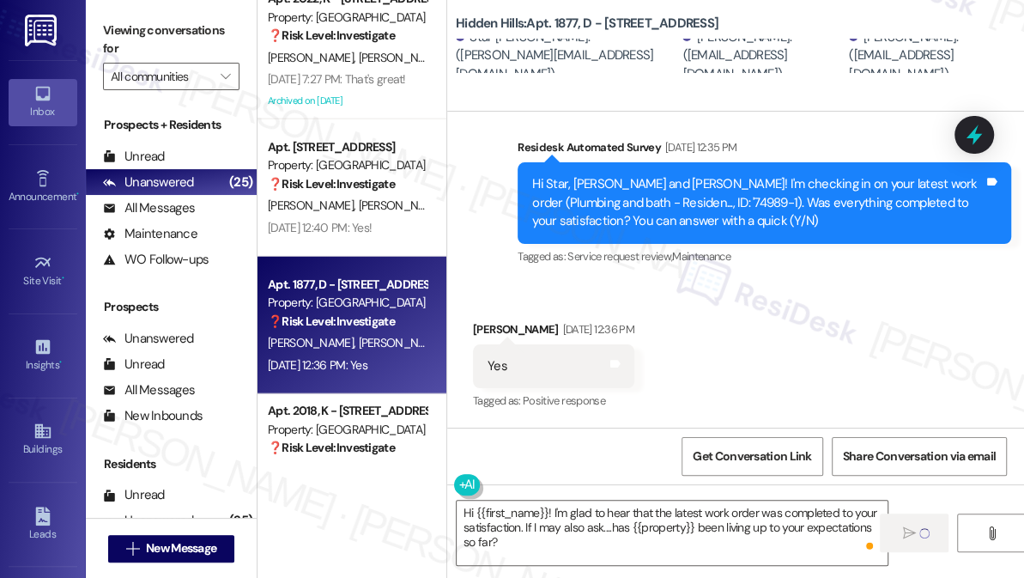
drag, startPoint x: 744, startPoint y: 331, endPoint x: 691, endPoint y: 329, distance: 53.3
click at [691, 329] on div "Received via SMS [PERSON_NAME] [DATE] 12:36 PM Yes Tags and notes Tagged as: Po…" at bounding box center [735, 354] width 577 height 145
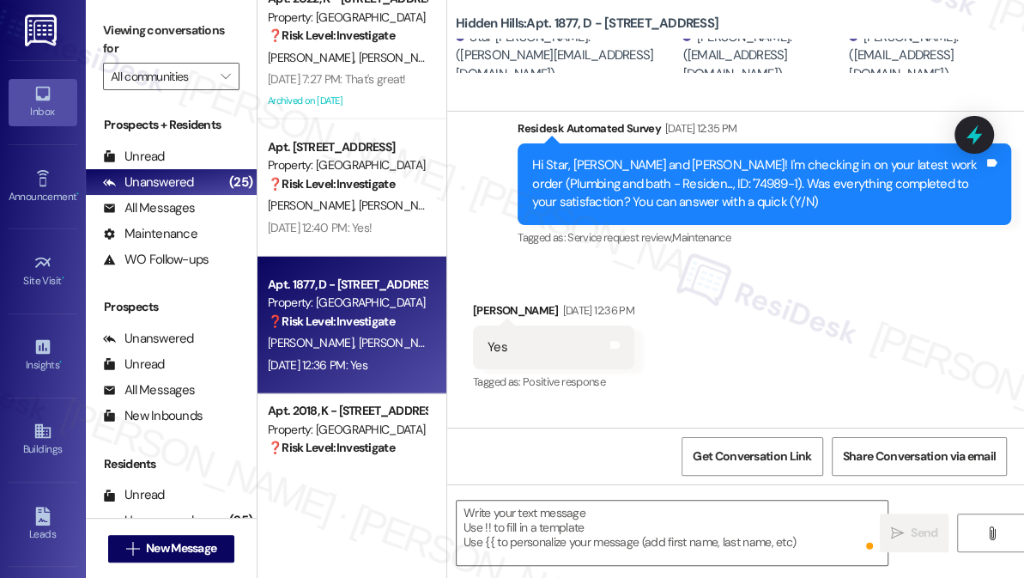
scroll to position [16280, 0]
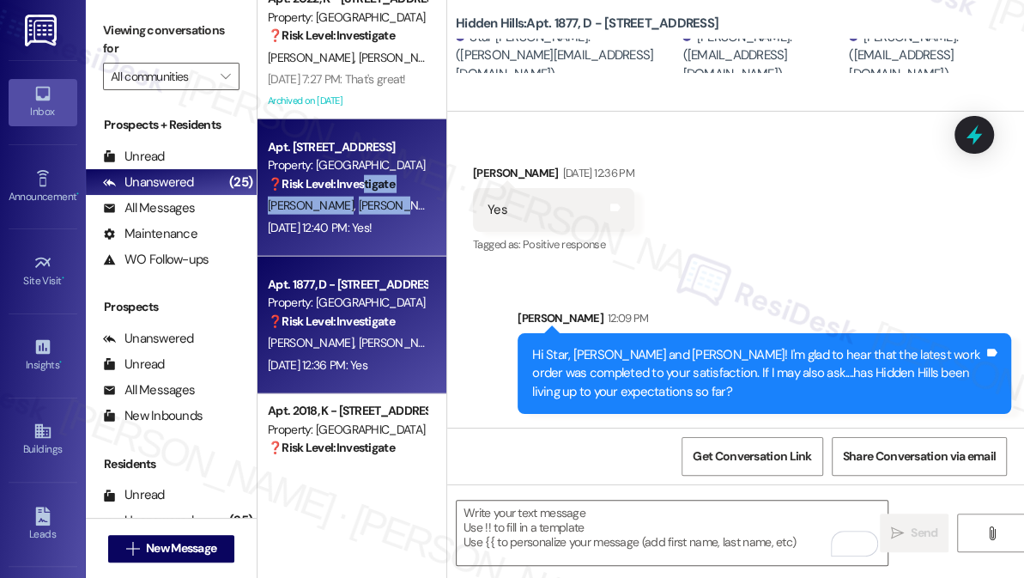
click at [370, 193] on div "Apt. [STREET_ADDRESS] Property: Hidden Hills ❓ Risk Level: Investigate [PERSON_…" at bounding box center [351, 187] width 189 height 137
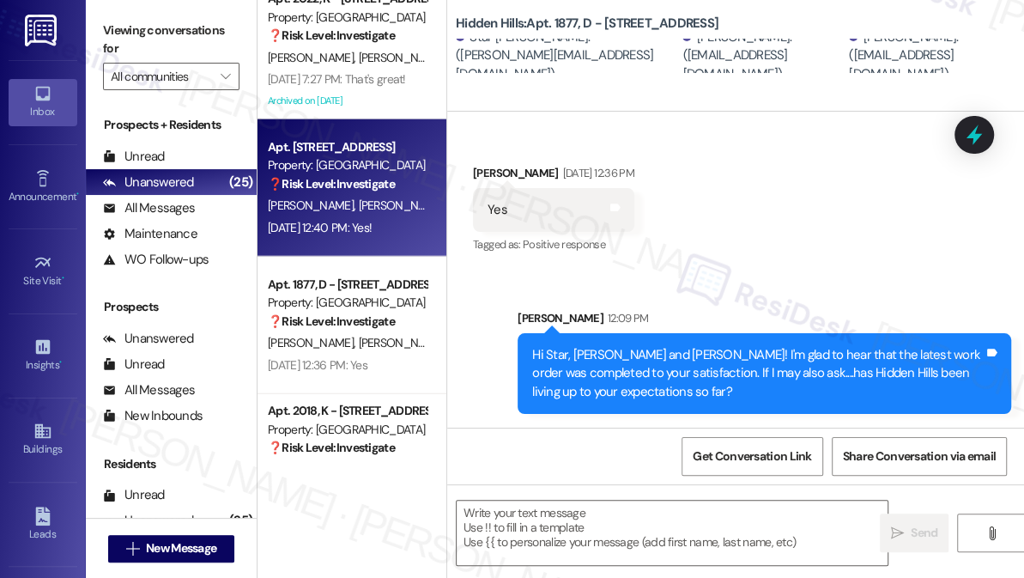
type textarea "Fetching suggested responses. Please feel free to read through the conversation…"
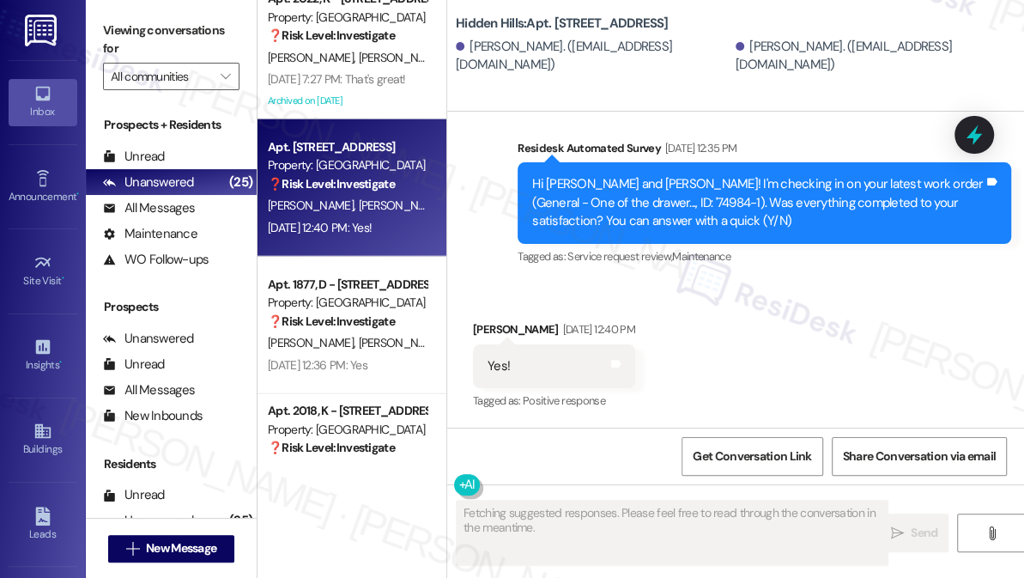
scroll to position [5704, 0]
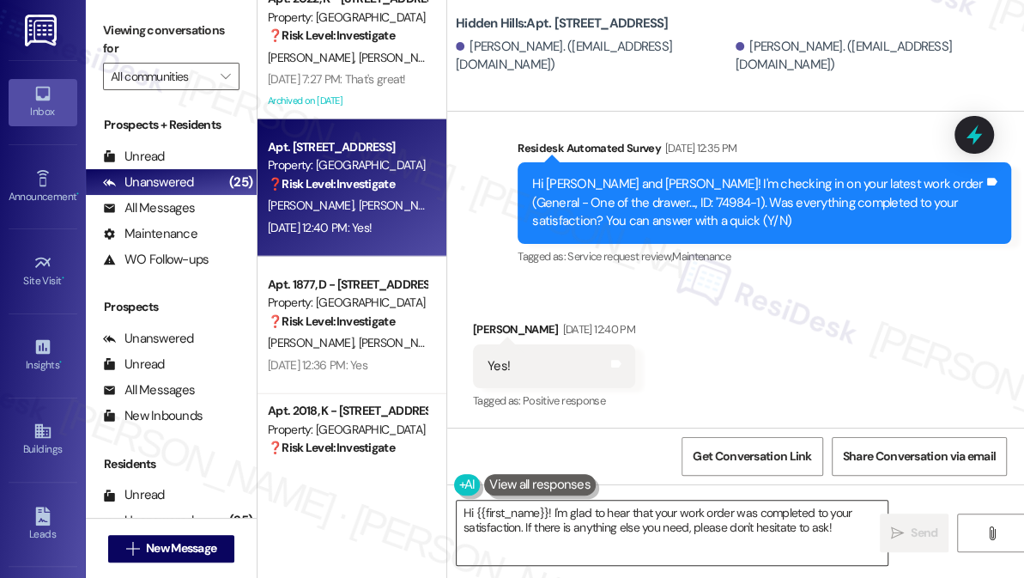
click at [585, 533] on textarea "Hi {{first_name}}! I'm glad to hear that your work order was completed to your …" at bounding box center [672, 532] width 431 height 64
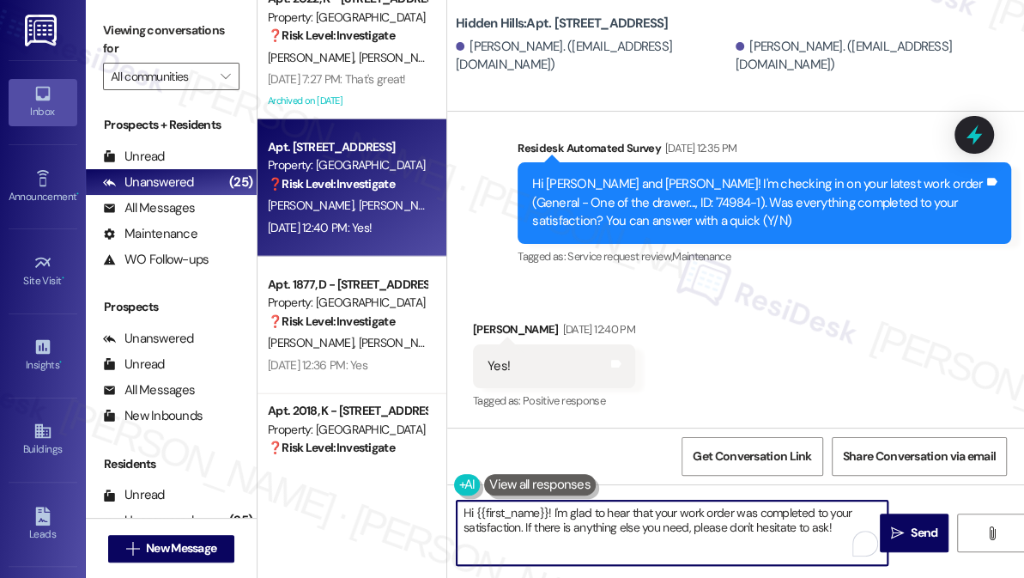
paste textarea "the latest work order was completed to your satisfaction. If I may also ask....…"
type textarea "Hi {{first_name}}! I'm glad to hear that the latest work order was completed to…"
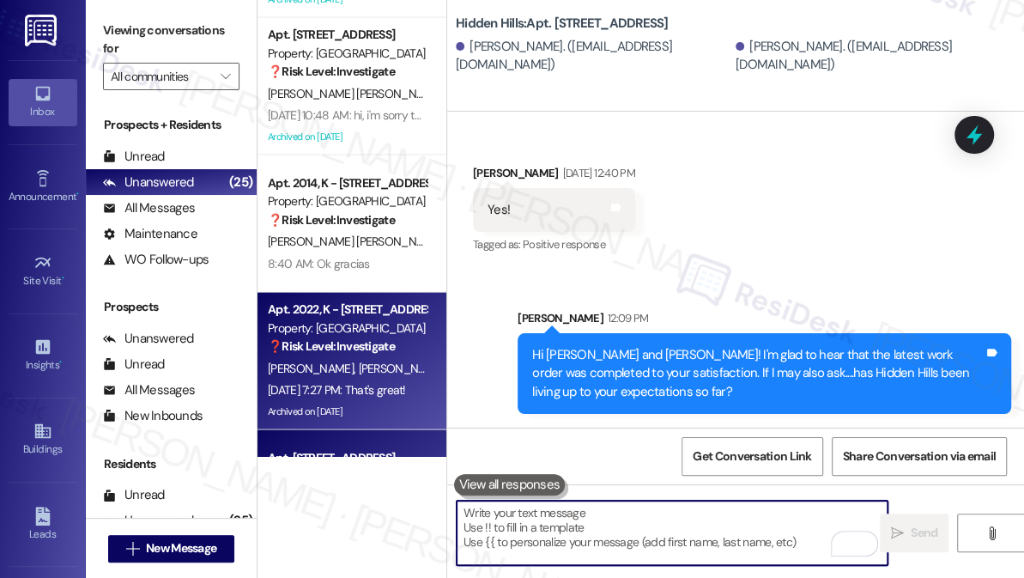
scroll to position [2041, 0]
click at [355, 329] on div "Property: [GEOGRAPHIC_DATA]" at bounding box center [347, 329] width 159 height 18
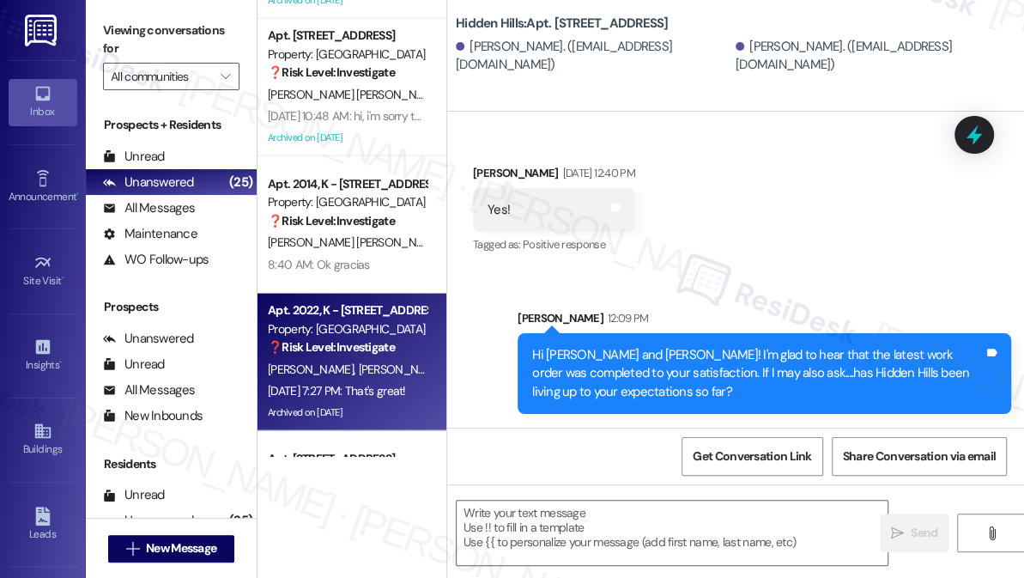
type textarea "Fetching suggested responses. Please feel free to read through the conversation…"
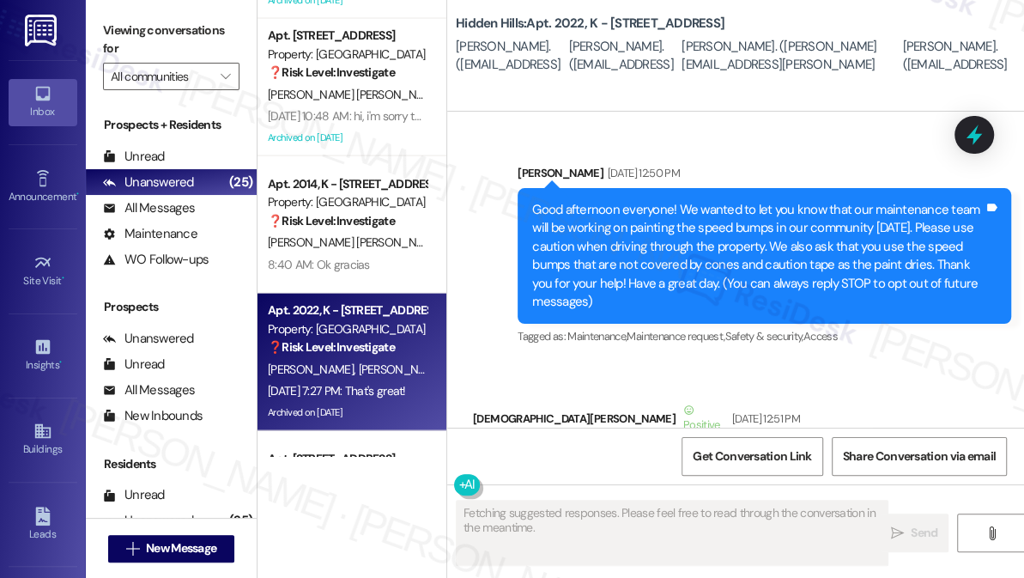
type textarea "Fetching suggested responses. Please feel free to read through the conversation…"
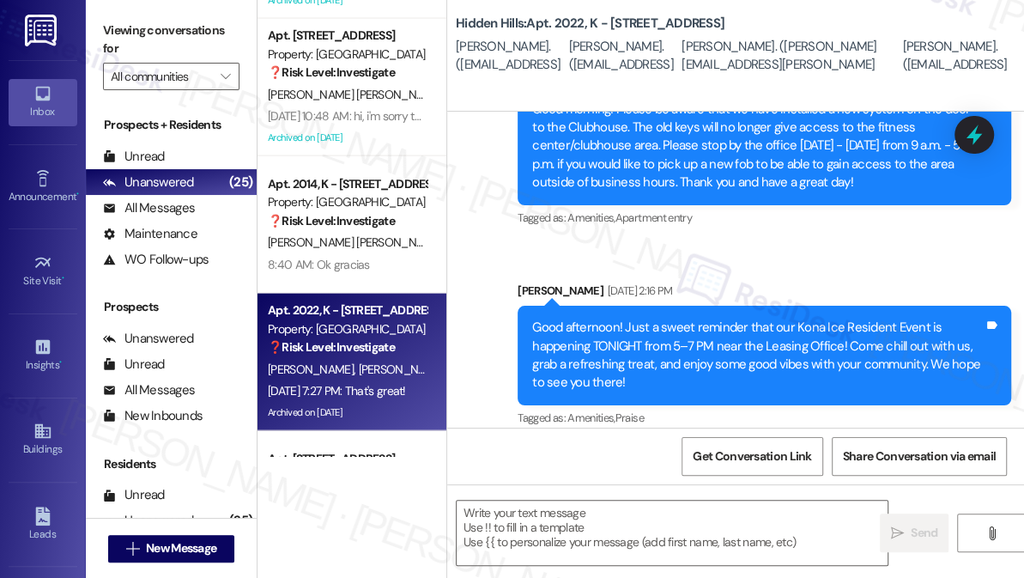
scroll to position [51323, 0]
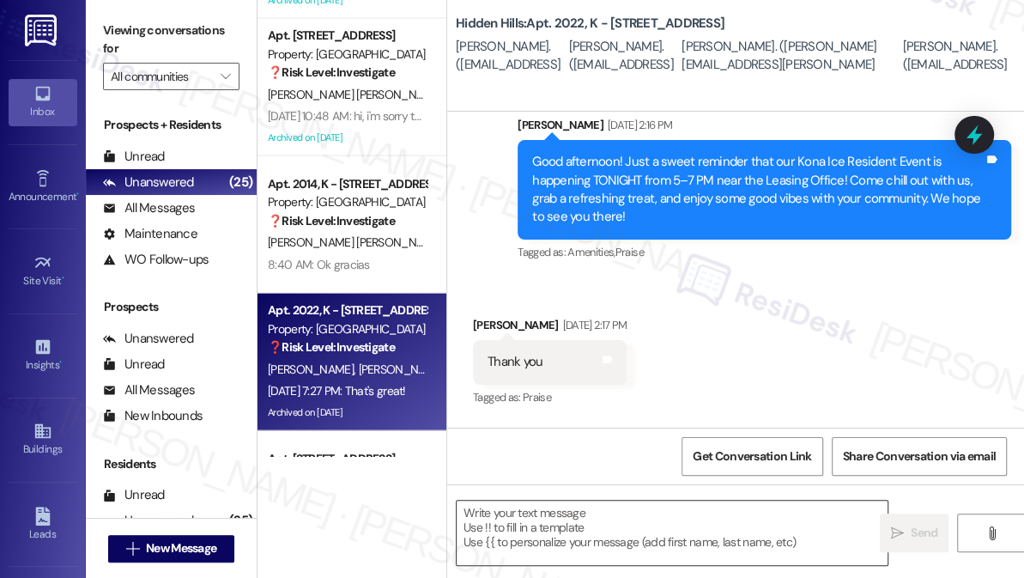
click at [548, 527] on textarea at bounding box center [672, 532] width 431 height 64
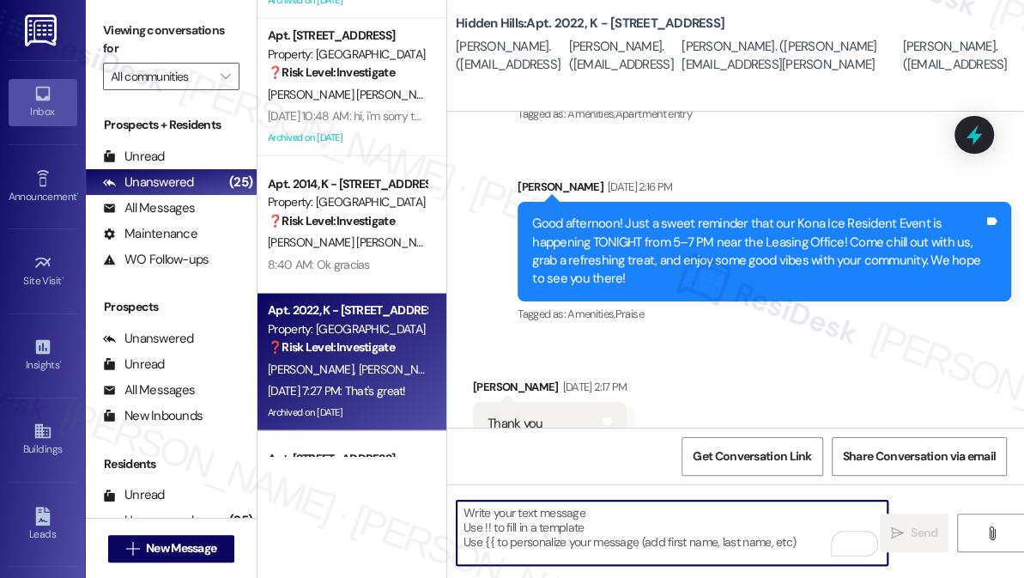
scroll to position [51167, 0]
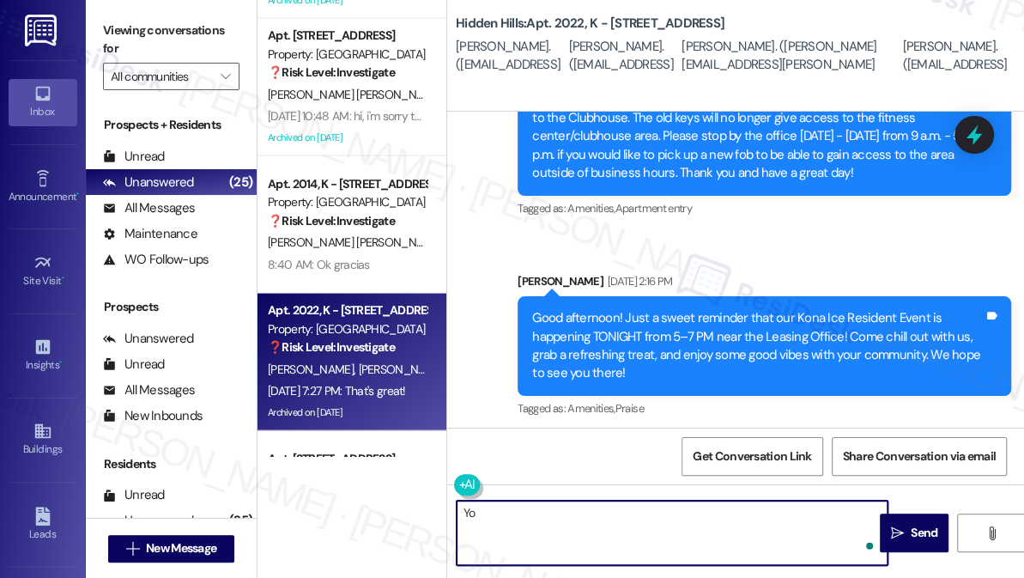
type textarea "Y"
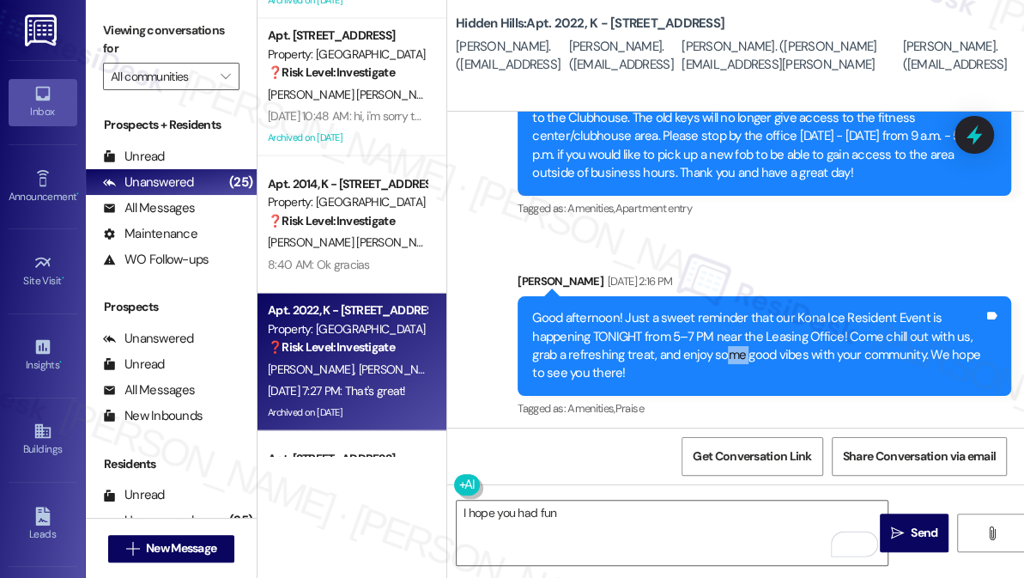
drag, startPoint x: 720, startPoint y: 212, endPoint x: 746, endPoint y: 215, distance: 26.0
click at [746, 309] on div "Good afternoon! Just a sweet reminder that our Kona Ice Resident Event is happe…" at bounding box center [757, 346] width 451 height 74
click at [748, 309] on div "Good afternoon! Just a sweet reminder that our Kona Ice Resident Event is happe…" at bounding box center [757, 346] width 451 height 74
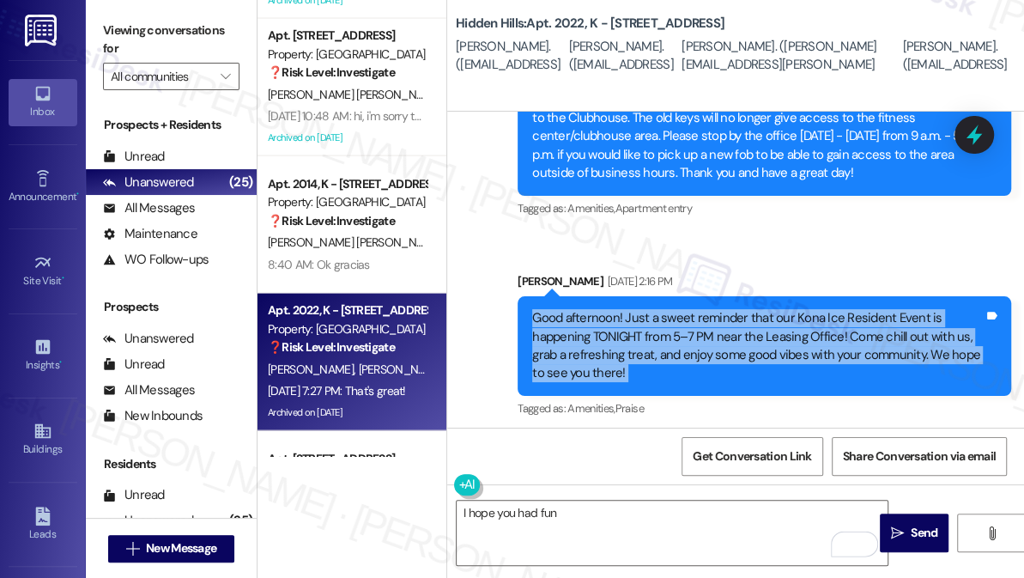
click at [748, 309] on div "Good afternoon! Just a sweet reminder that our Kona Ice Resident Event is happe…" at bounding box center [757, 346] width 451 height 74
click at [637, 309] on div "Good afternoon! Just a sweet reminder that our Kona Ice Resident Event is happe…" at bounding box center [757, 346] width 451 height 74
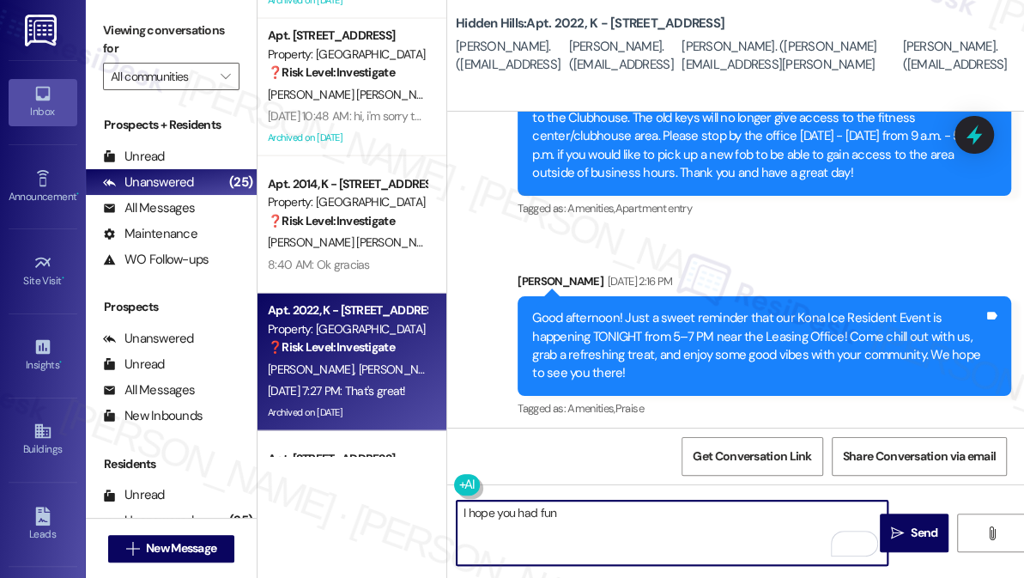
click at [636, 521] on textarea "I hope you had fun" at bounding box center [672, 532] width 431 height 64
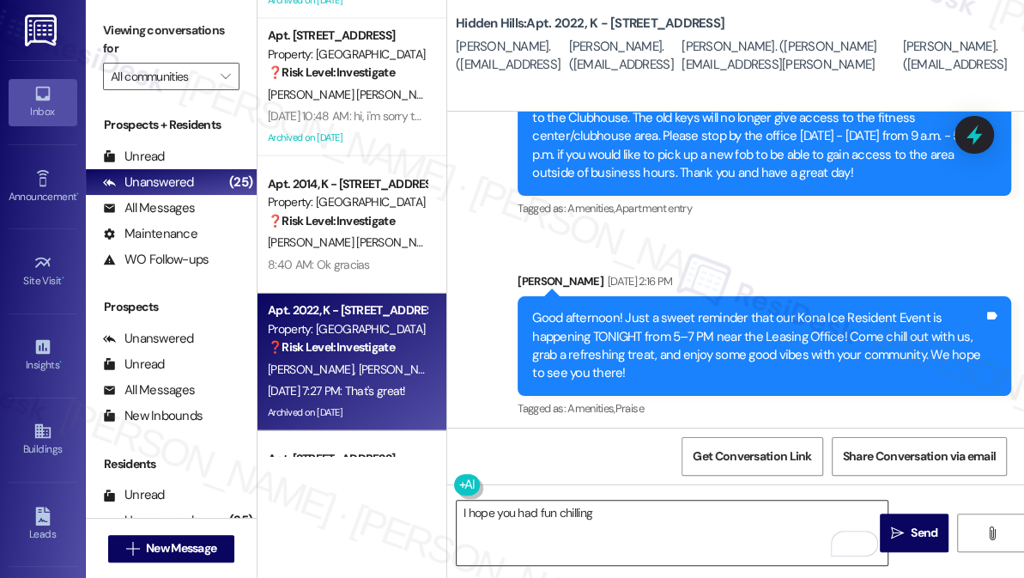
click at [651, 501] on textarea "I hope you had fun chilling" at bounding box center [672, 532] width 431 height 64
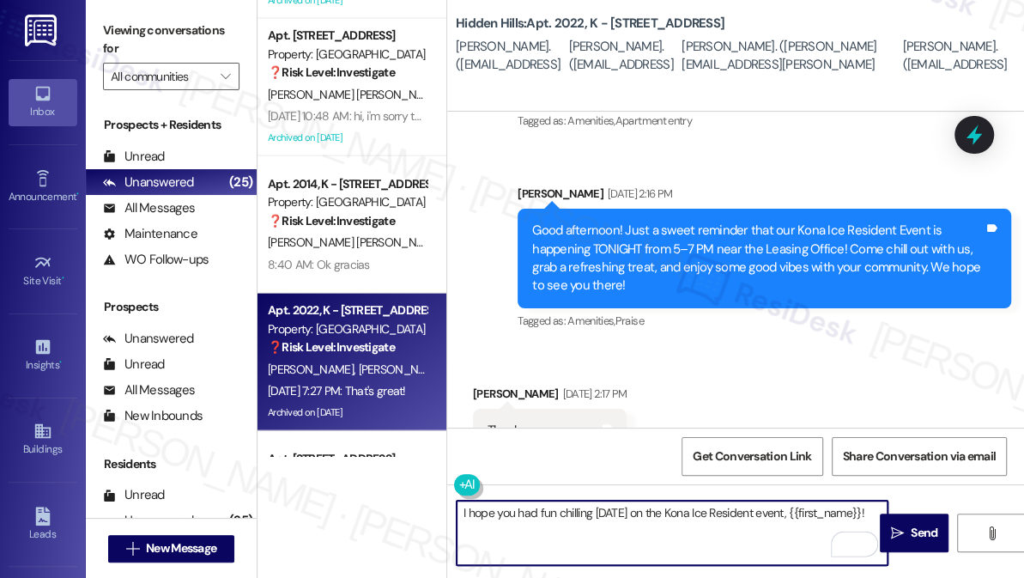
scroll to position [51323, 0]
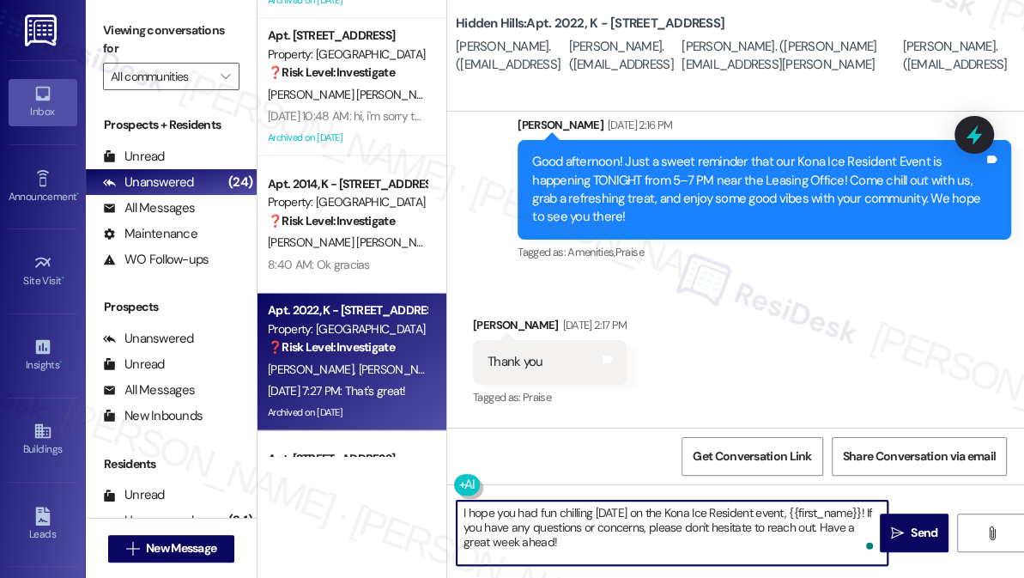
type textarea "I hope you had fun chilling [DATE] on the Kona Ice Resident event, {{first_name…"
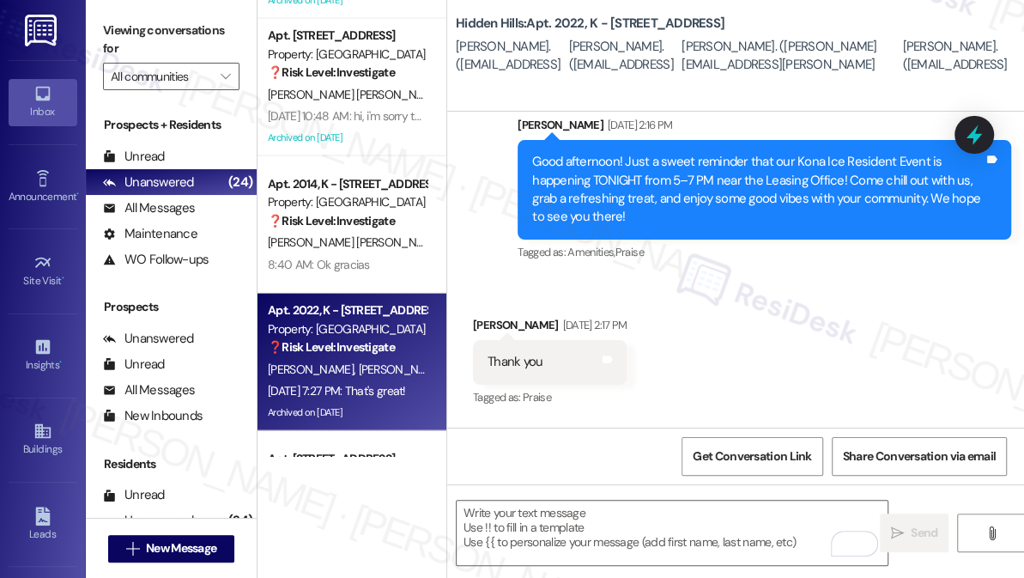
click at [123, 40] on label "Viewing conversations for" at bounding box center [171, 39] width 136 height 45
click at [133, 24] on label "Viewing conversations for" at bounding box center [171, 39] width 136 height 45
click at [582, 529] on textarea "To enrich screen reader interactions, please activate Accessibility in Grammarl…" at bounding box center [672, 532] width 431 height 64
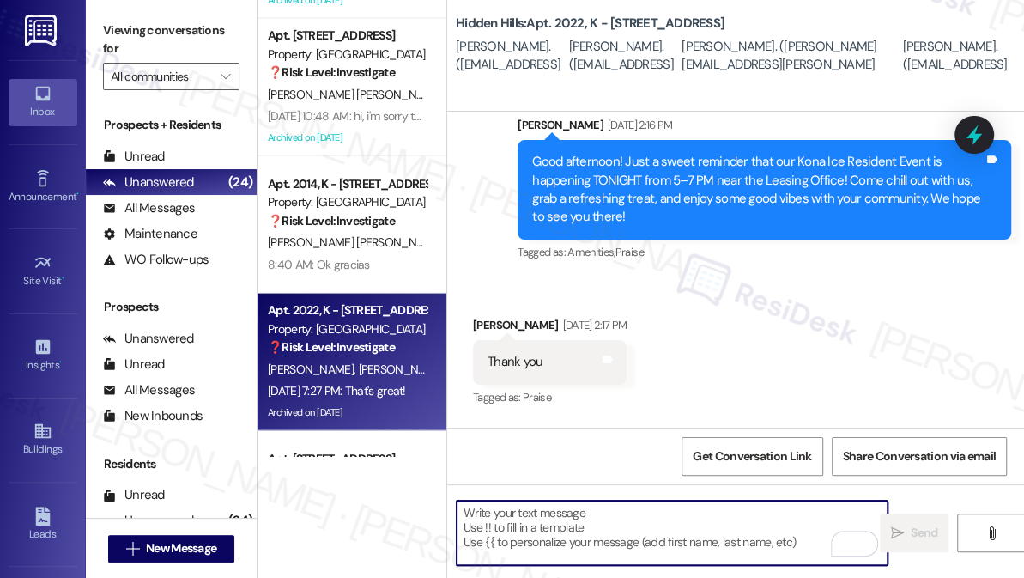
paste textarea "Hi {{first_name}}, I hope you had a great time at the Kona Ice Resident Event […"
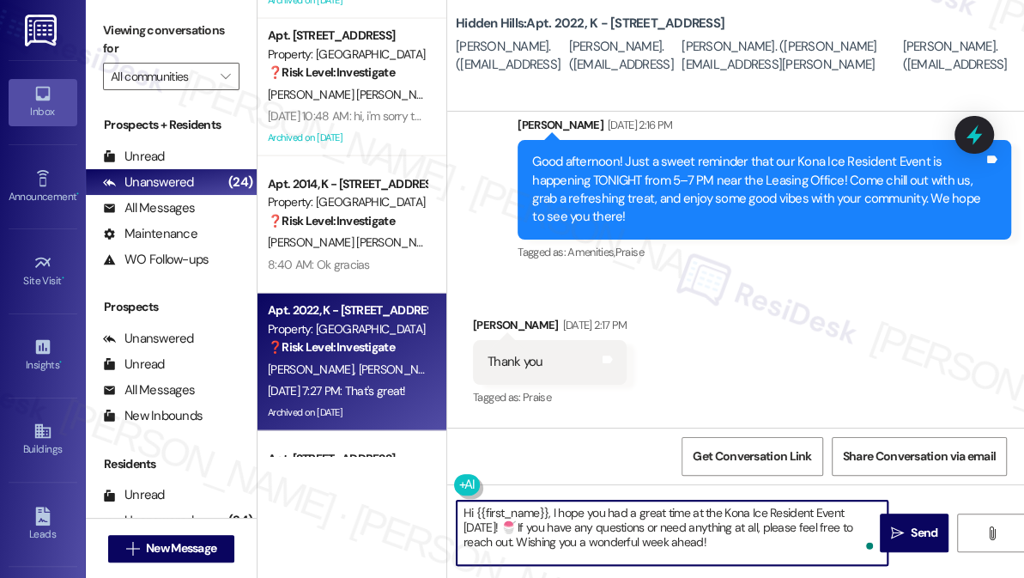
click at [540, 546] on textarea "Hi {{first_name}}, I hope you had a great time at the Kona Ice Resident Event […" at bounding box center [672, 532] width 431 height 64
click at [594, 545] on textarea "Hi {{first_name}}, I hope you had a great time at the Kona Ice Resident Event […" at bounding box center [672, 532] width 431 height 64
click at [684, 542] on textarea "Hi {{first_name}}, I hope you had a great time at the Kona Ice Resident Event […" at bounding box center [672, 532] width 431 height 64
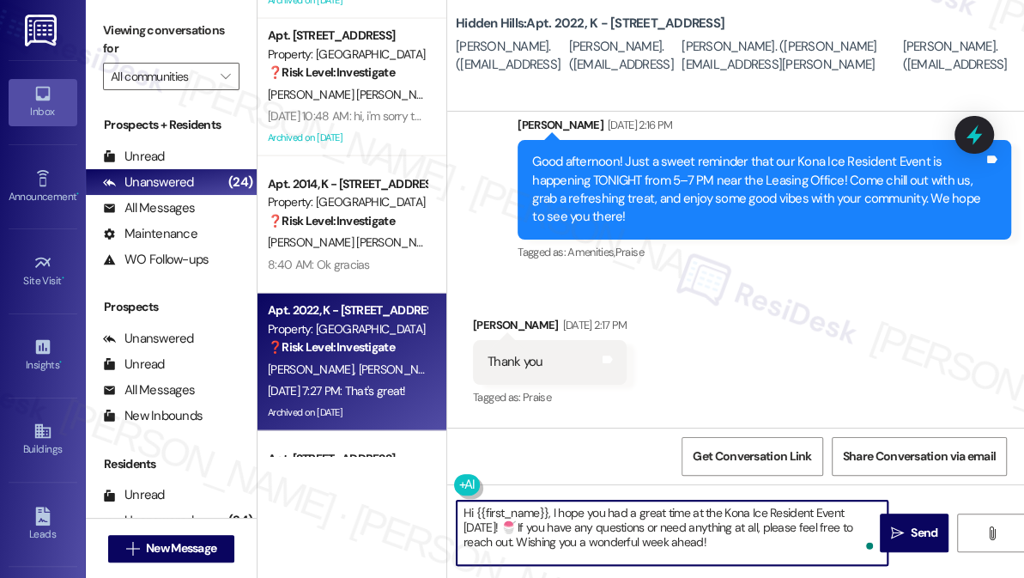
click at [684, 521] on textarea "Hi {{first_name}}, I hope you had a great time at the Kona Ice Resident Event […" at bounding box center [672, 532] width 431 height 64
click at [604, 529] on textarea "Hi {{first_name}}, I hope you had a great time at the Kona Ice Resident Event […" at bounding box center [672, 532] width 431 height 64
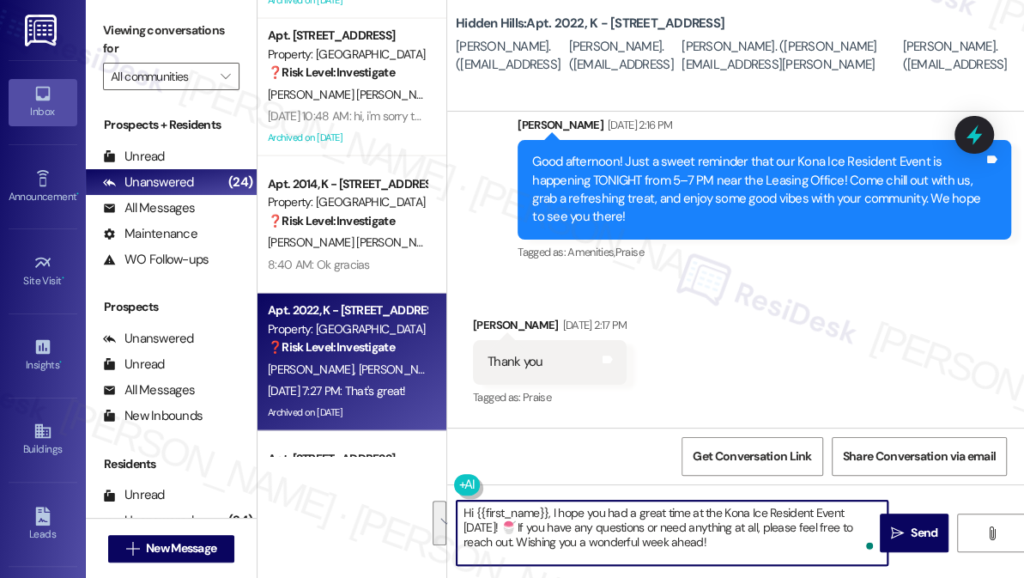
click at [604, 529] on textarea "Hi {{first_name}}, I hope you had a great time at the Kona Ice Resident Event […" at bounding box center [672, 532] width 431 height 64
click at [768, 531] on textarea "Hi {{first_name}}, I hope you had a great time at the Kona Ice Resident Event […" at bounding box center [672, 532] width 431 height 64
click at [532, 521] on textarea "Hi {{first_name}}, I hope you had a great time at the Kona Ice Resident Event […" at bounding box center [672, 532] width 431 height 64
type textarea "Hi {{first_name}}, I hope you had a great time at the Kona Ice Resident Event […"
click at [911, 530] on span "Send" at bounding box center [924, 533] width 27 height 18
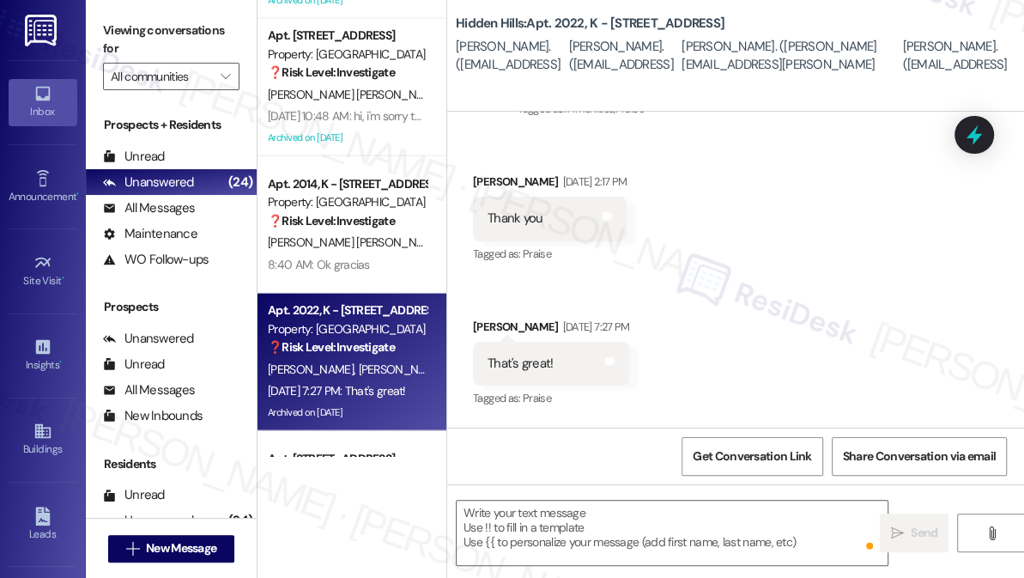
scroll to position [51479, 0]
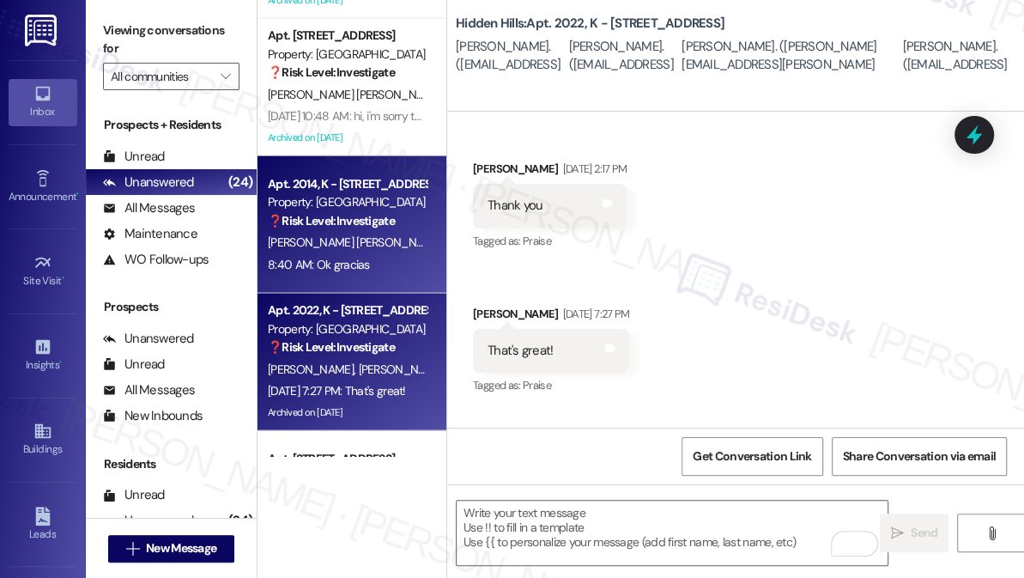
click at [368, 247] on div "[PERSON_NAME] [PERSON_NAME]" at bounding box center [347, 242] width 162 height 21
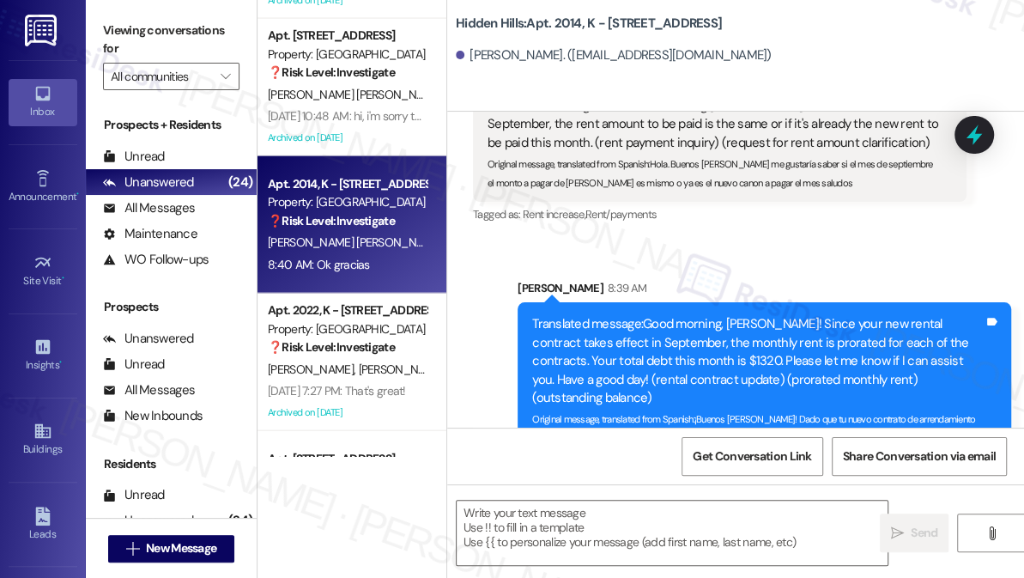
type textarea "Fetching suggested responses. Please feel free to read through the conversation…"
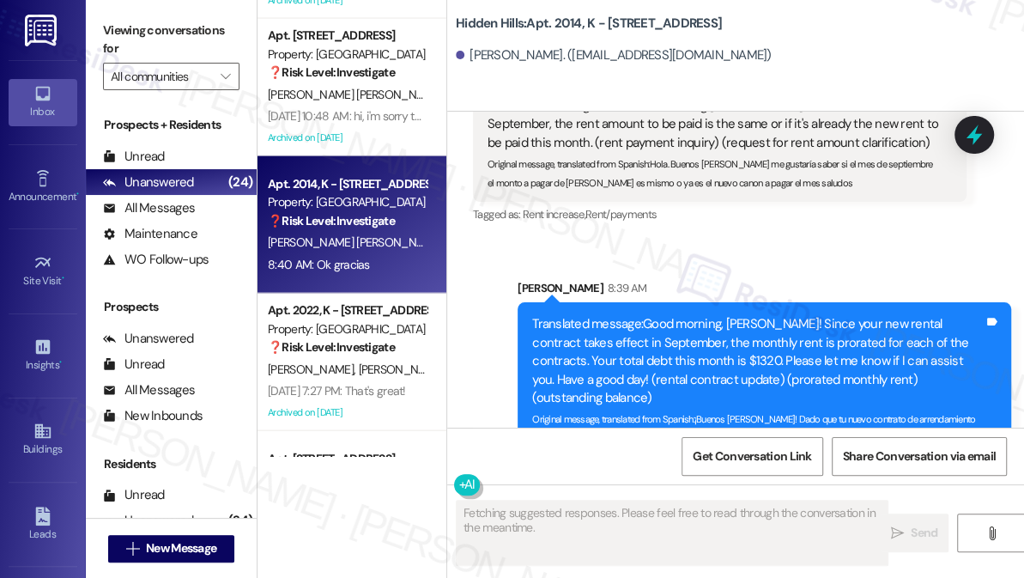
scroll to position [27516, 0]
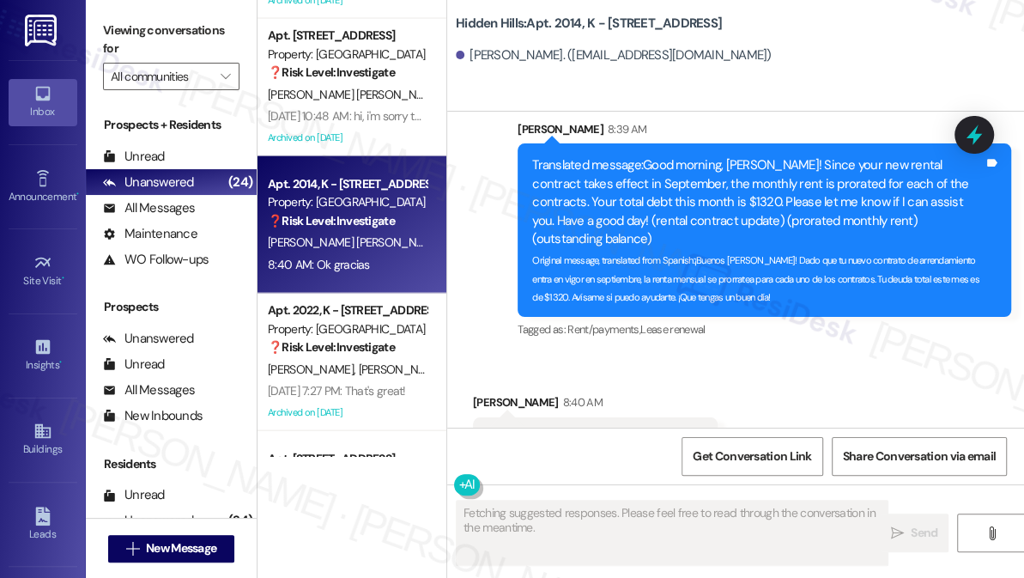
click at [642, 417] on div "Translated message: Okay, thank you Original message, translated from Spanish :…" at bounding box center [595, 448] width 245 height 63
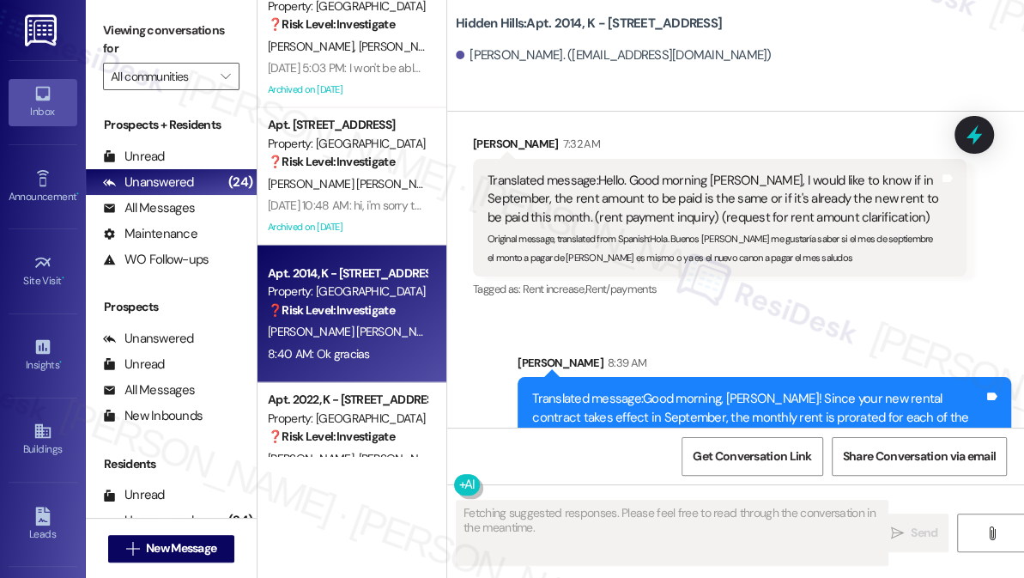
scroll to position [1885, 0]
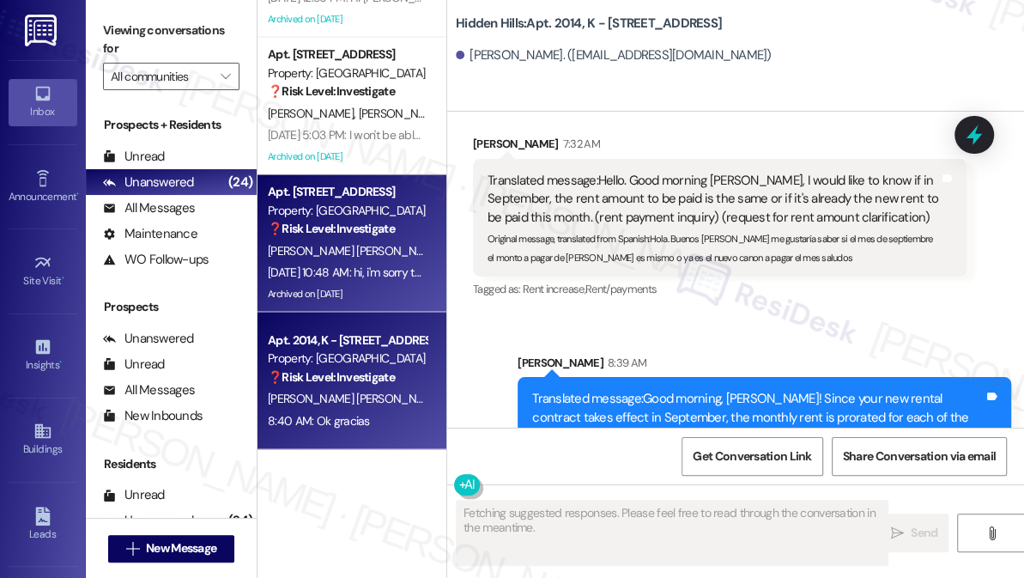
click at [342, 249] on span "[PERSON_NAME] [PERSON_NAME]" at bounding box center [357, 250] width 179 height 15
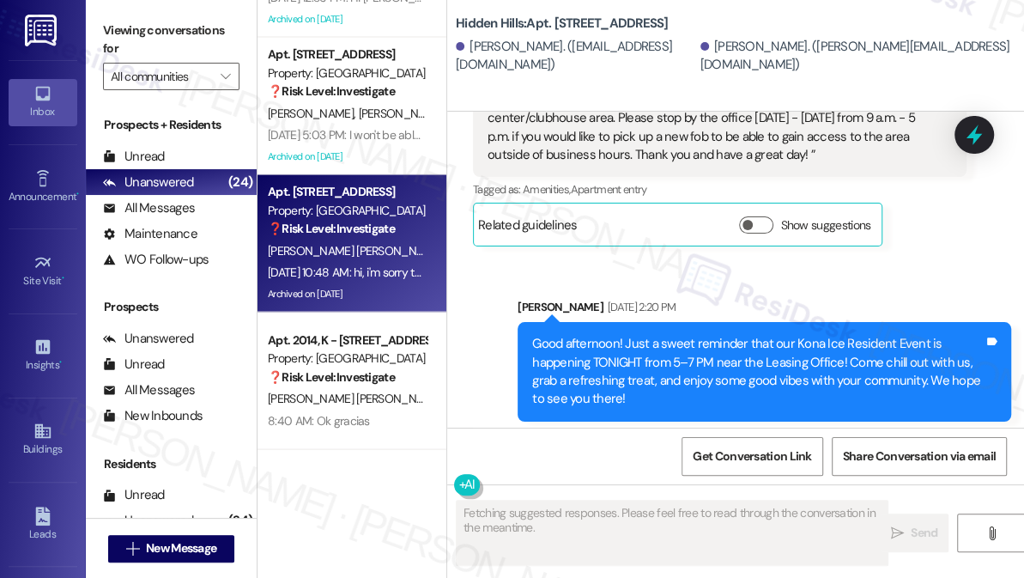
scroll to position [13623, 0]
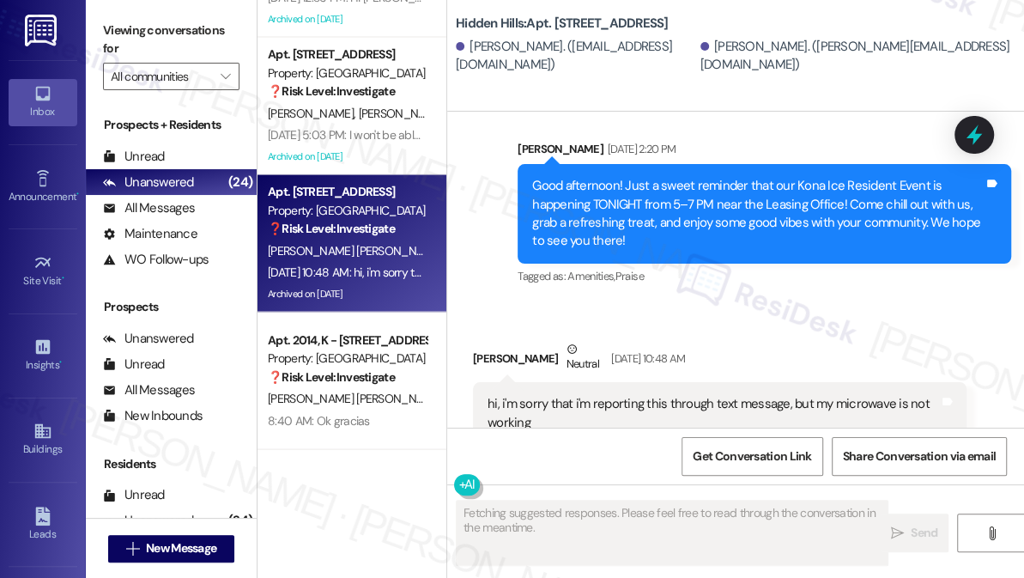
click at [636, 395] on div "hi, i'm sorry that i'm reporting this through text message, but my microwave is…" at bounding box center [713, 413] width 451 height 37
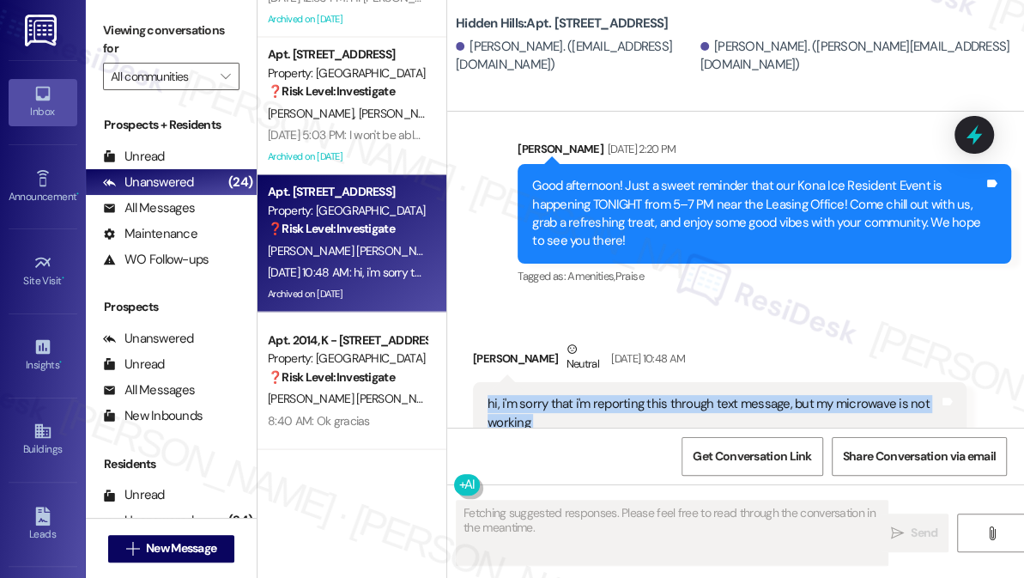
click at [636, 395] on div "hi, i'm sorry that i'm reporting this through text message, but my microwave is…" at bounding box center [713, 413] width 451 height 37
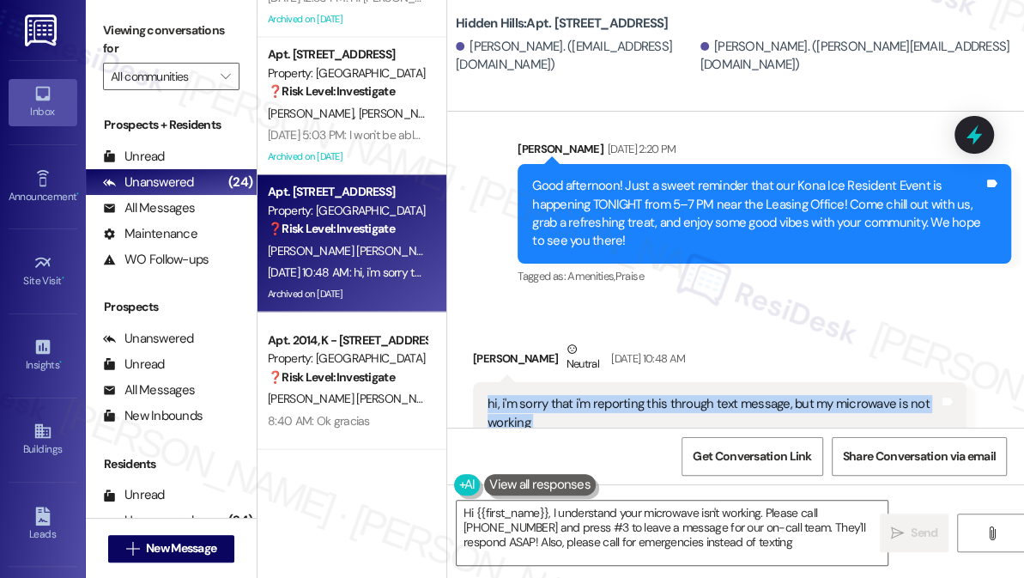
type textarea "Hi {{first_name}}, I understand your microwave isn't working. Please call [PHON…"
click at [589, 395] on div "hi, i'm sorry that i'm reporting this through text message, but my microwave is…" at bounding box center [713, 413] width 451 height 37
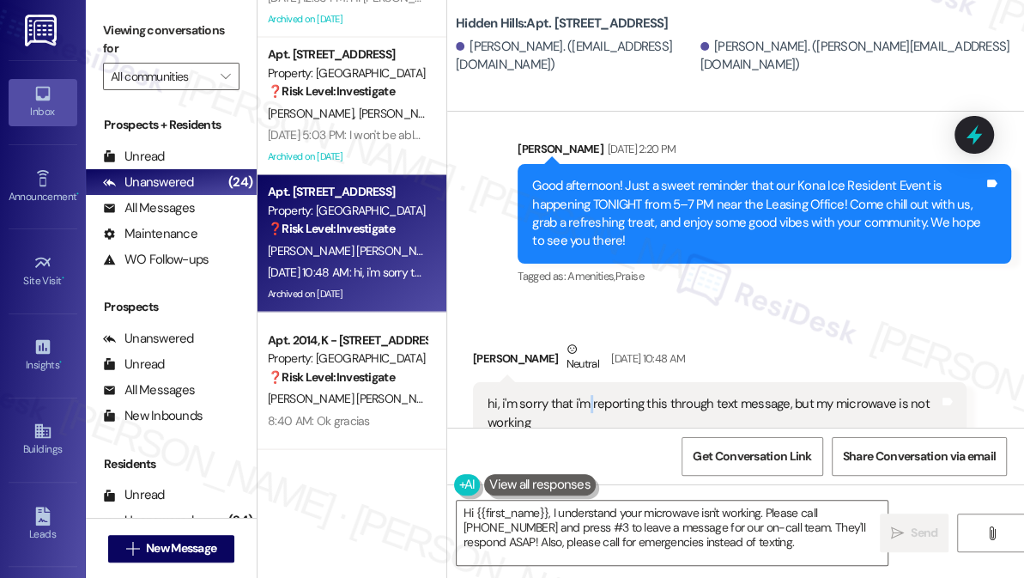
click at [589, 395] on div "hi, i'm sorry that i'm reporting this through text message, but my microwave is…" at bounding box center [713, 413] width 451 height 37
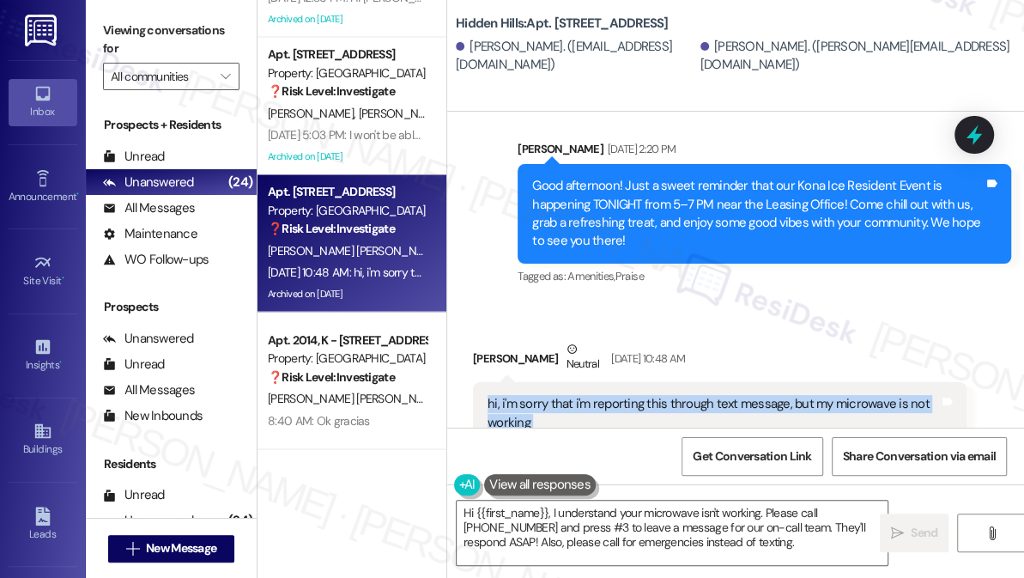
click at [589, 395] on div "hi, i'm sorry that i'm reporting this through text message, but my microwave is…" at bounding box center [713, 413] width 451 height 37
click at [542, 520] on textarea "Hi {{first_name}}, I understand your microwave isn't working. Please call [PHON…" at bounding box center [672, 532] width 431 height 64
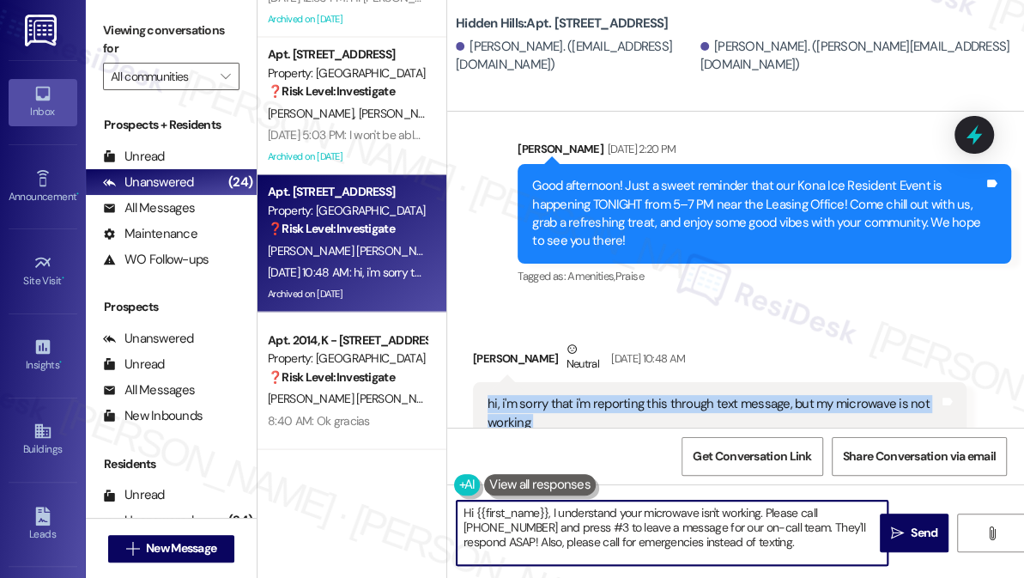
click at [542, 520] on textarea "Hi {{first_name}}, I understand your microwave isn't working. Please call [PHON…" at bounding box center [672, 532] width 431 height 64
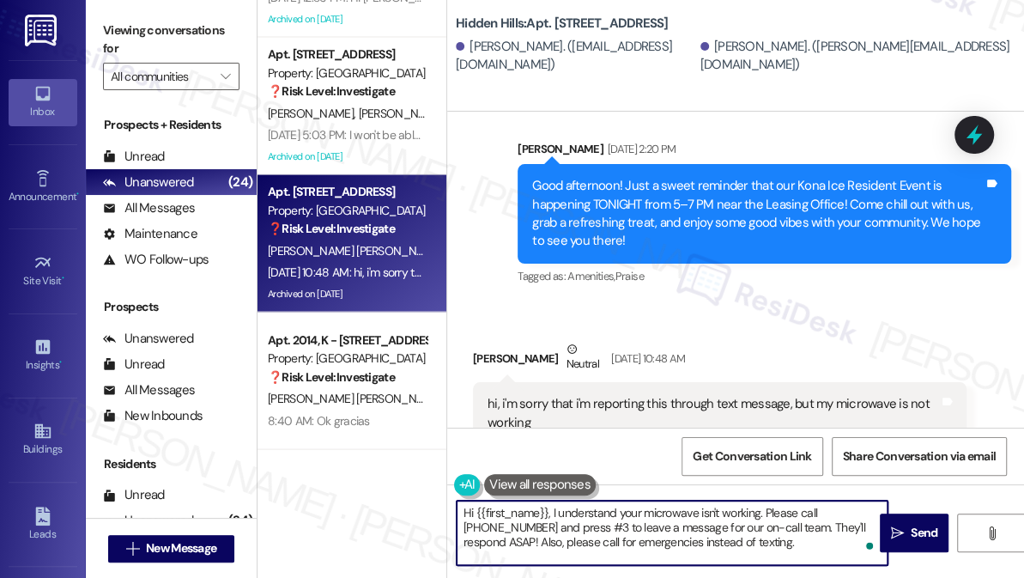
click at [542, 520] on textarea "Hi {{first_name}}, I understand your microwave isn't working. Please call [PHON…" at bounding box center [672, 532] width 431 height 64
click at [748, 524] on textarea "Hi {{first_name}}, I understand your microwave isn't working. Please call [PHON…" at bounding box center [672, 532] width 431 height 64
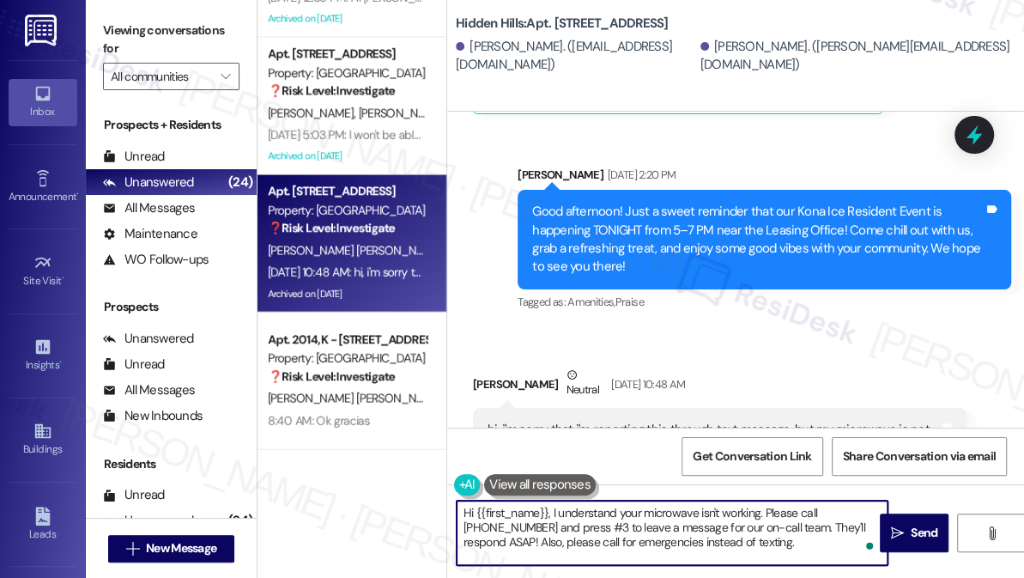
scroll to position [13623, 0]
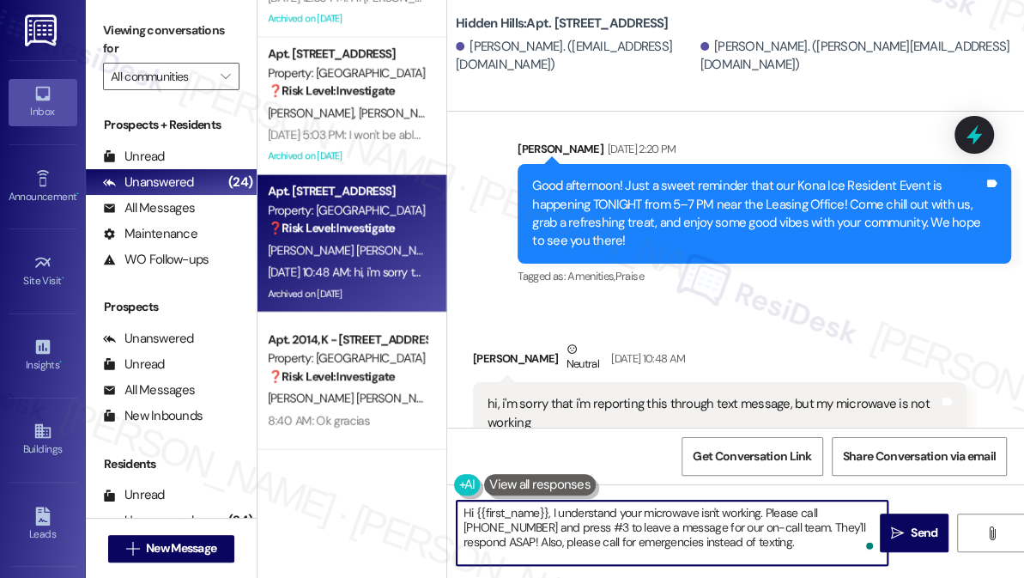
click at [764, 512] on textarea "Hi {{first_name}}, I understand your microwave isn't working. Please call [PHON…" at bounding box center [672, 532] width 431 height 64
click at [805, 510] on textarea "Hi {{first_name}}, I understand your microwave isn't working. Please call [PHON…" at bounding box center [672, 532] width 431 height 64
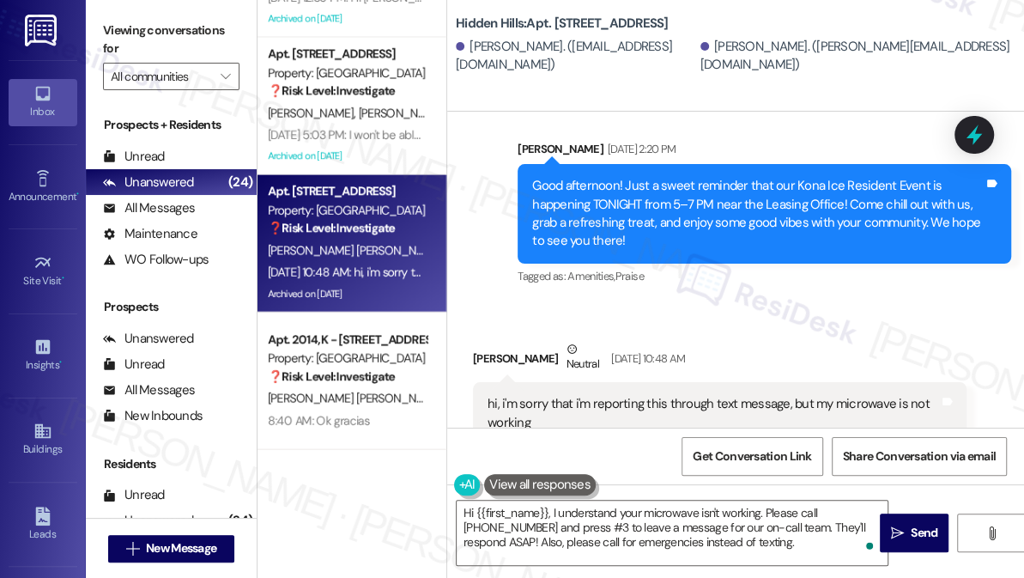
click at [721, 395] on div "hi, i'm sorry that i'm reporting this through text message, but my microwave is…" at bounding box center [713, 413] width 451 height 37
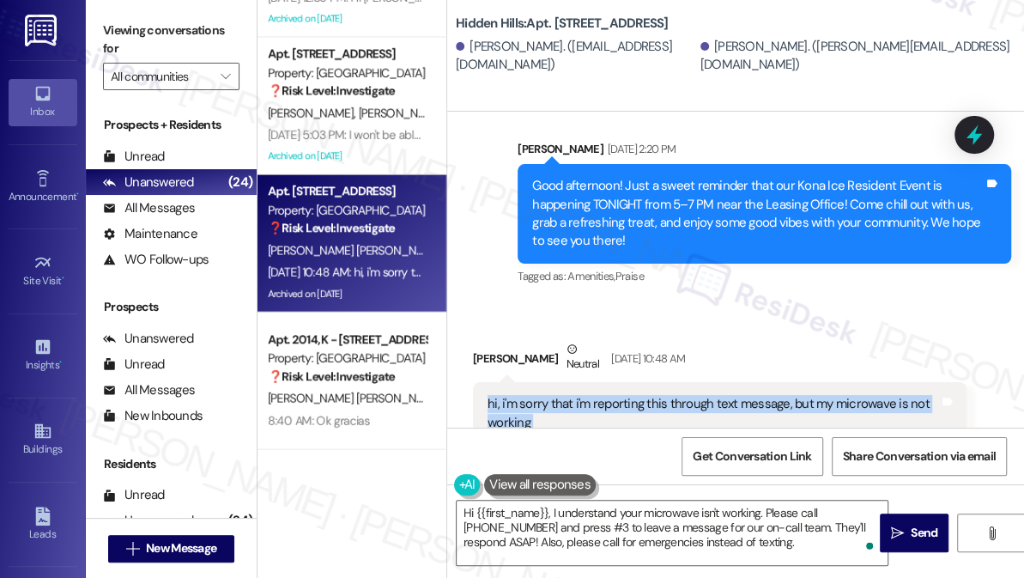
click at [721, 395] on div "hi, i'm sorry that i'm reporting this through text message, but my microwave is…" at bounding box center [713, 413] width 451 height 37
copy div "hi, i'm sorry that i'm reporting this through text message, but my microwave is…"
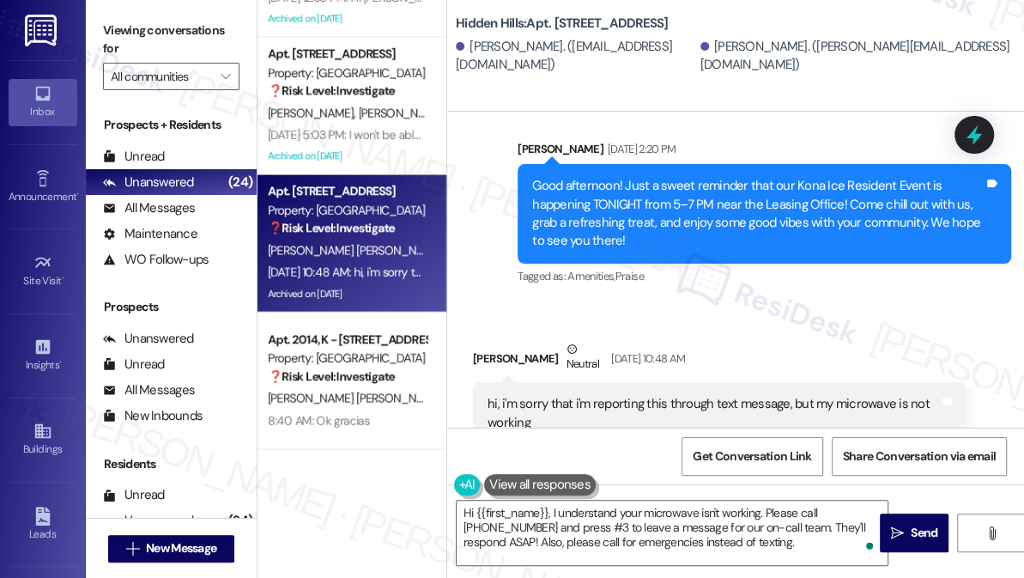
click at [124, 40] on label "Viewing conversations for" at bounding box center [171, 39] width 136 height 45
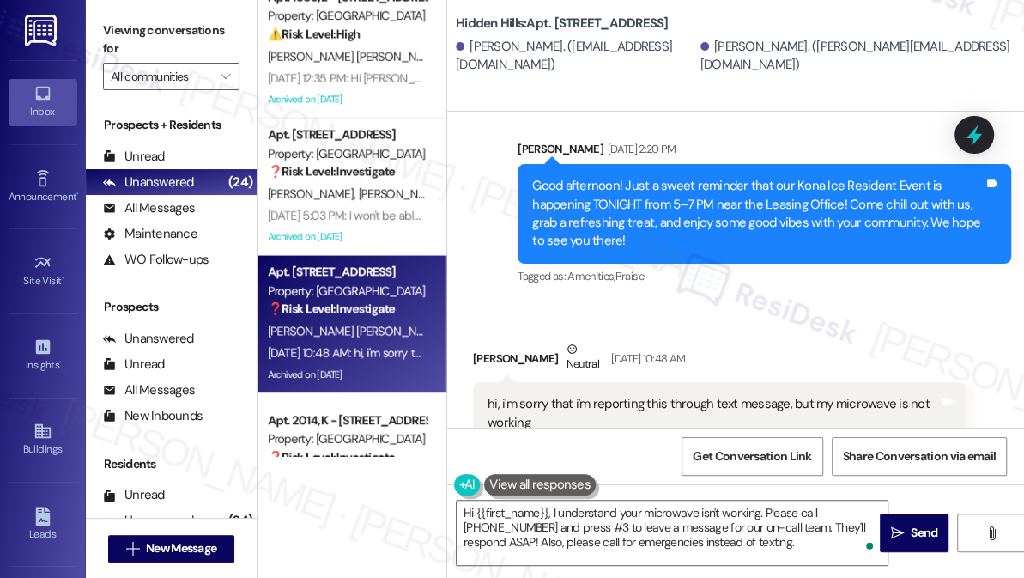
scroll to position [1729, 0]
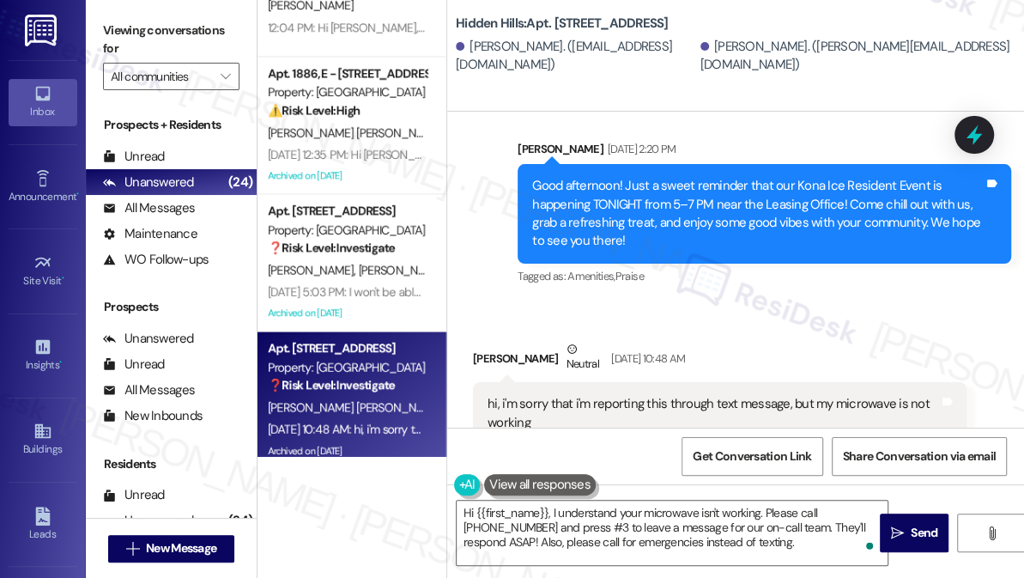
click at [134, 45] on label "Viewing conversations for" at bounding box center [171, 39] width 136 height 45
click at [651, 516] on textarea "Hi {{first_name}}, I understand your microwave isn't working. Please call [PHON…" at bounding box center [672, 532] width 431 height 64
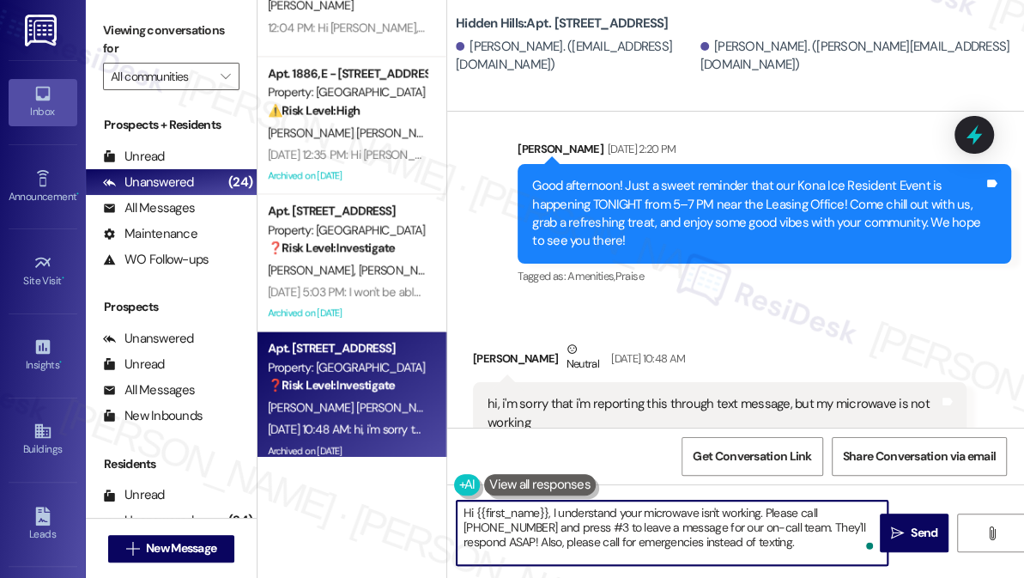
click at [485, 340] on div "Salvatore Santaniello Fernandez Neutral Sep 01, 2025 at 10:48 AM" at bounding box center [720, 361] width 494 height 42
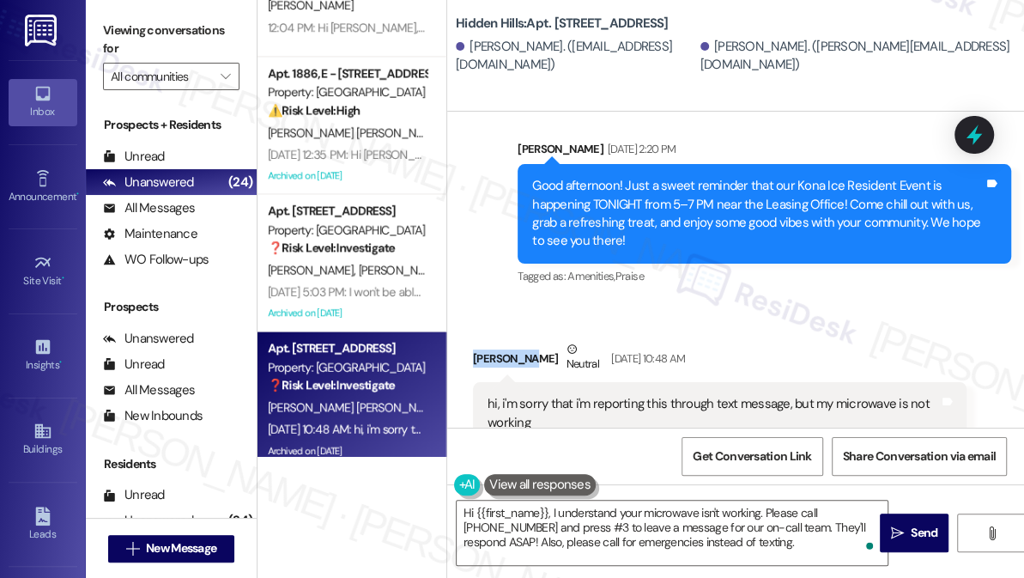
click at [485, 340] on div "Salvatore Santaniello Fernandez Neutral Sep 01, 2025 at 10:48 AM" at bounding box center [720, 361] width 494 height 42
copy div "Salvatore"
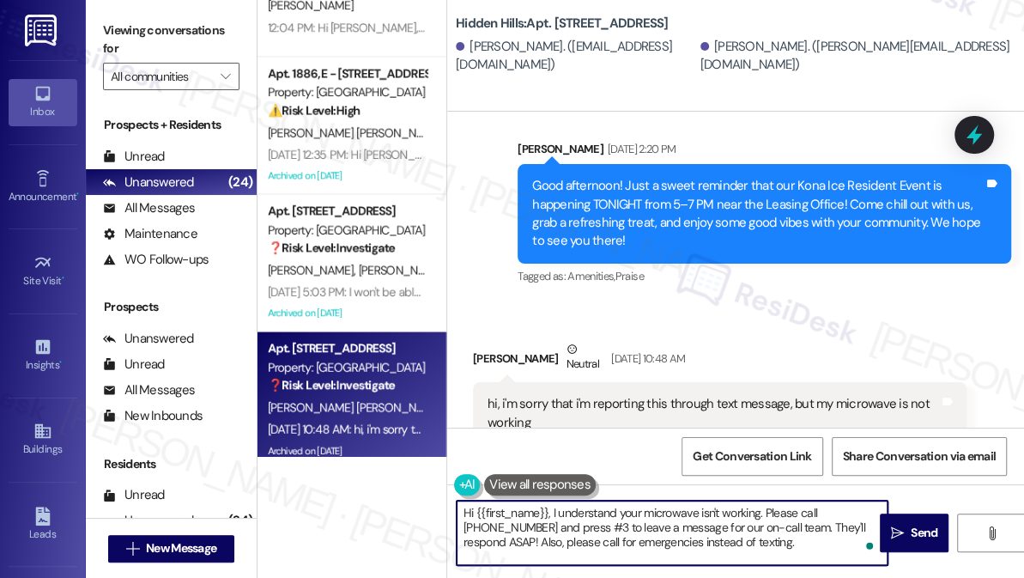
drag, startPoint x: 476, startPoint y: 509, endPoint x: 548, endPoint y: 506, distance: 72.2
click at [548, 506] on textarea "Hi {{first_name}}, I understand your microwave isn't working. Please call [PHON…" at bounding box center [672, 532] width 431 height 64
paste textarea "Salvatore"
click at [526, 512] on textarea "Hi Salvatore, I understand your microwave isn't working. Please call 812-333-42…" at bounding box center [672, 532] width 431 height 64
click at [857, 512] on textarea "Hi Salvatore, thanks for reaching out! I understand your microwave isn't workin…" at bounding box center [672, 532] width 431 height 64
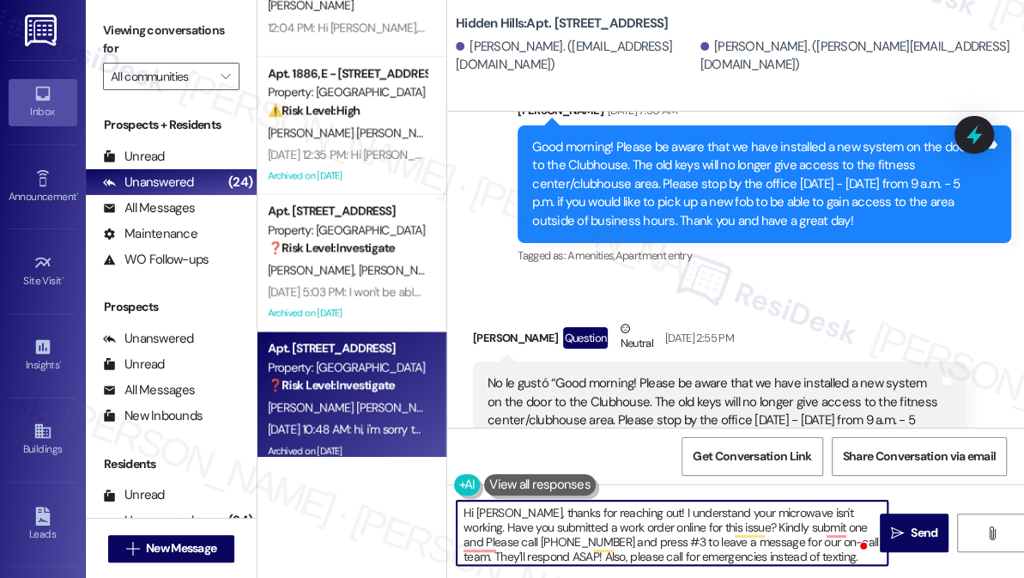
scroll to position [13156, 0]
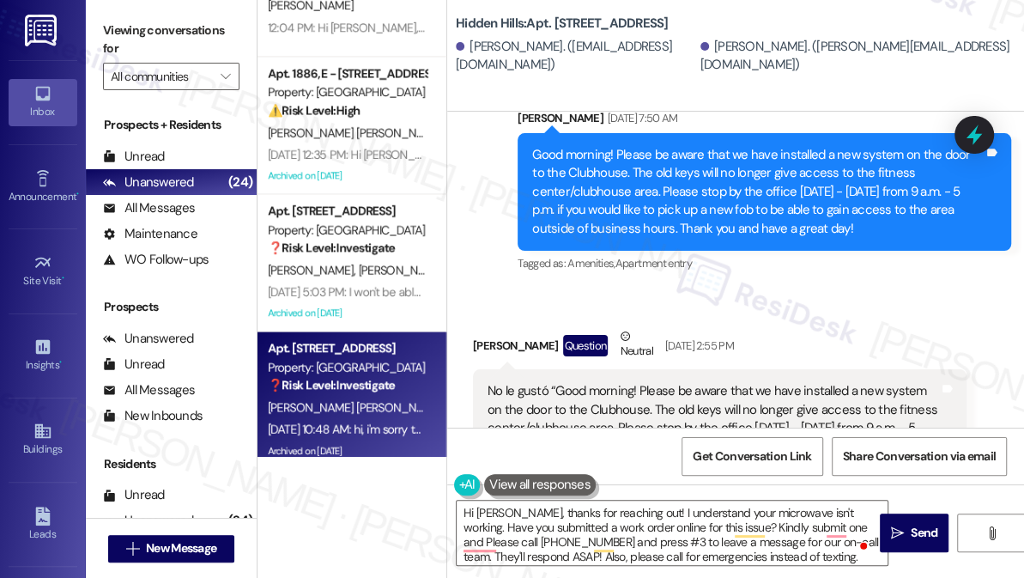
click at [120, 33] on label "Viewing conversations for" at bounding box center [171, 39] width 136 height 45
click at [634, 518] on textarea "Hi Salvatore, thanks for reaching out! I understand your microwave isn't workin…" at bounding box center [672, 532] width 431 height 64
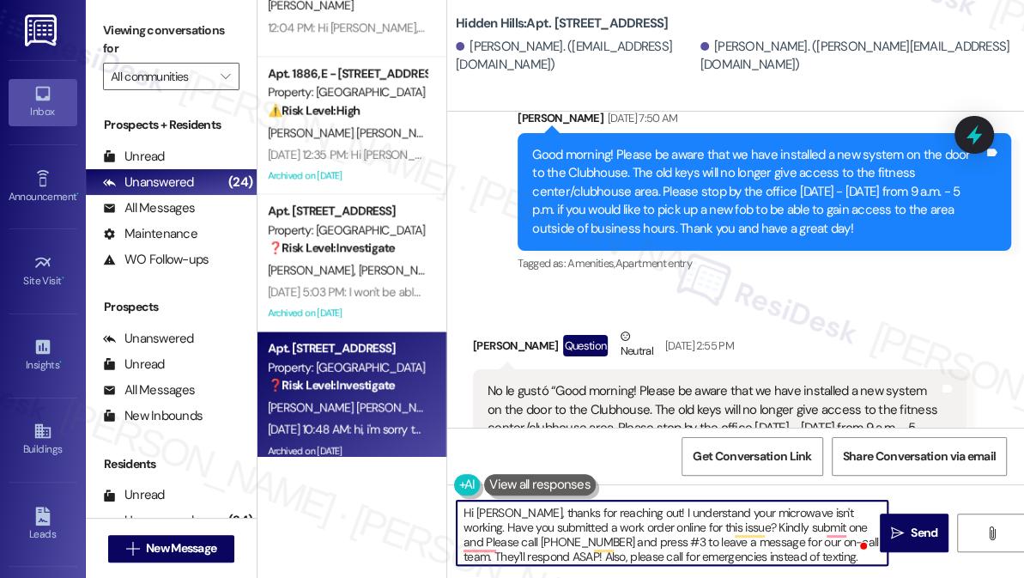
click at [634, 518] on textarea "Hi Salvatore, thanks for reaching out! I understand your microwave isn't workin…" at bounding box center [672, 532] width 431 height 64
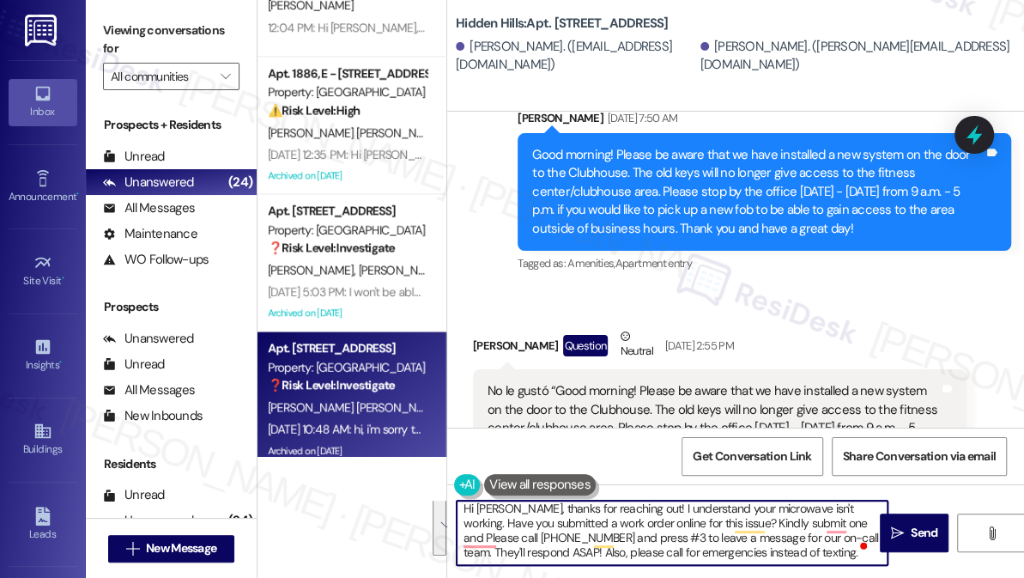
click at [694, 526] on textarea "Hi Salvatore, thanks for reaching out! I understand your microwave isn't workin…" at bounding box center [672, 532] width 431 height 64
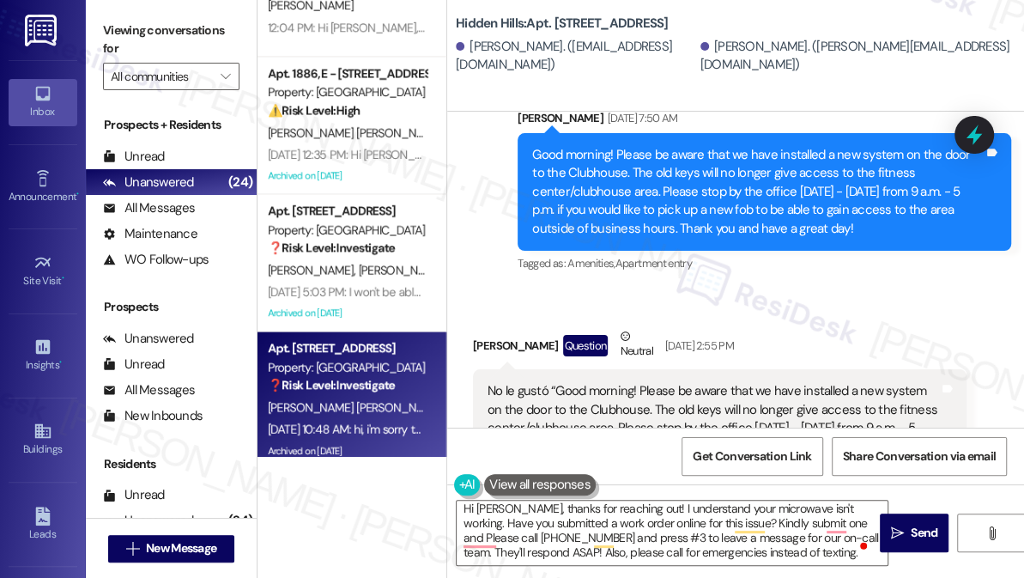
drag, startPoint x: 106, startPoint y: 36, endPoint x: 139, endPoint y: 45, distance: 34.6
click at [106, 36] on label "Viewing conversations for" at bounding box center [171, 39] width 136 height 45
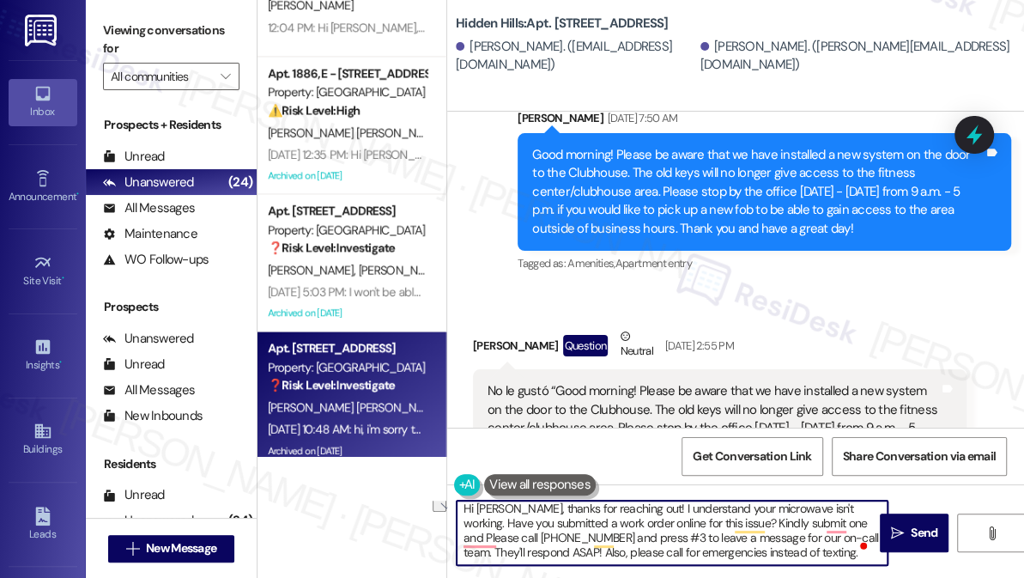
drag, startPoint x: 834, startPoint y: 554, endPoint x: 573, endPoint y: 548, distance: 261.9
click at [573, 548] on textarea "Hi Salvatore, thanks for reaching out! I understand your microwave isn't workin…" at bounding box center [672, 532] width 431 height 64
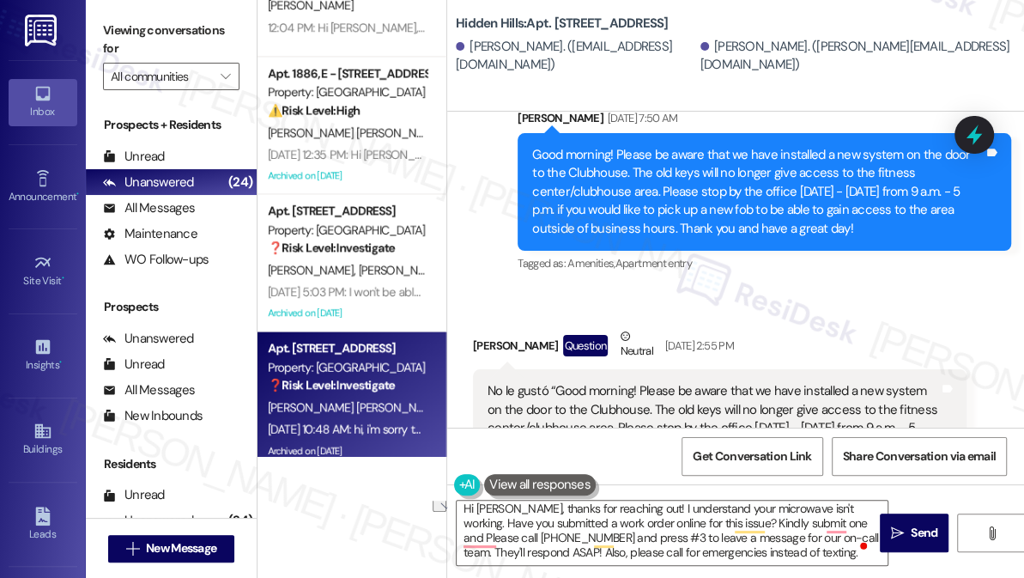
click at [124, 43] on label "Viewing conversations for" at bounding box center [171, 39] width 136 height 45
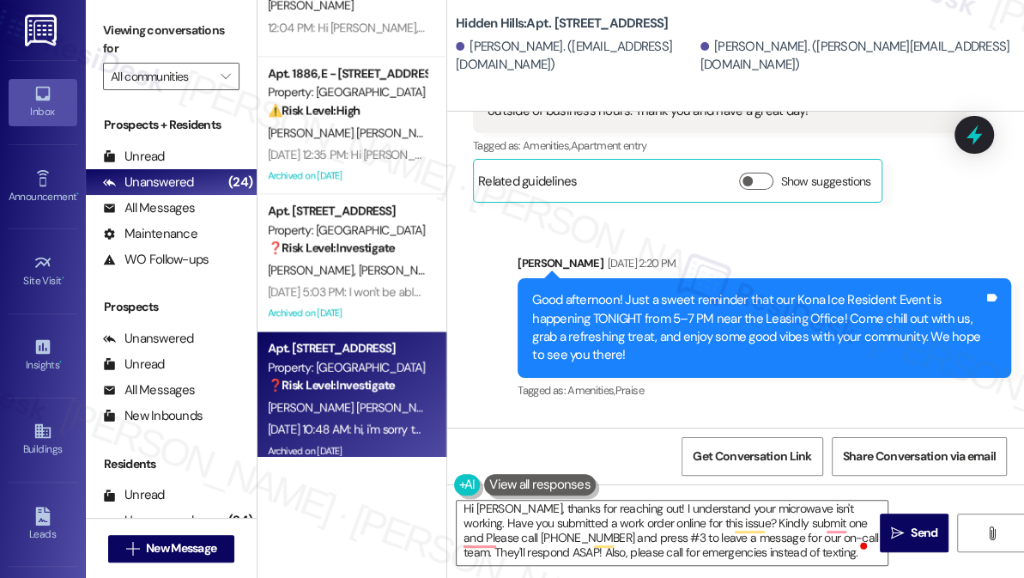
scroll to position [13623, 0]
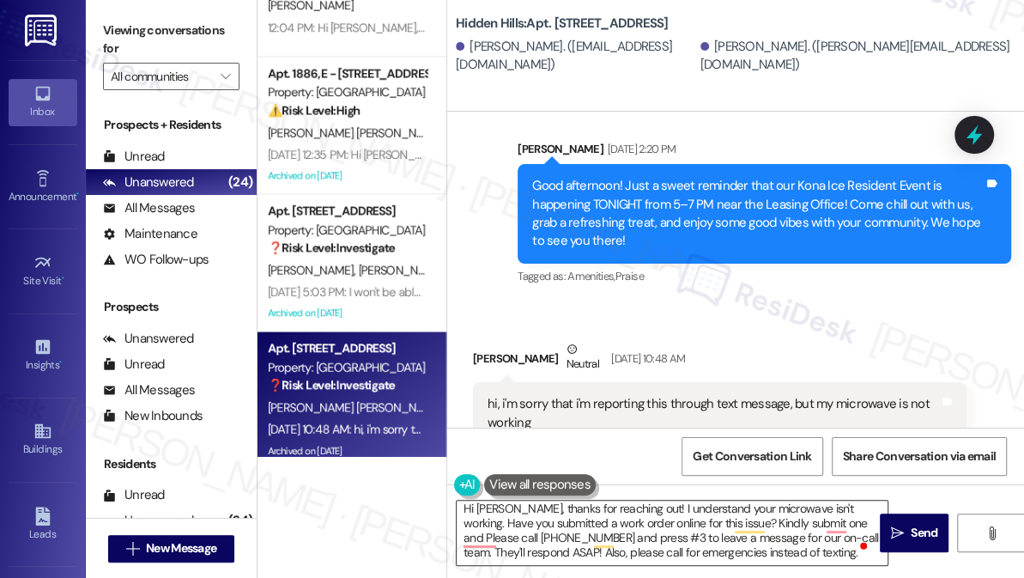
click at [684, 529] on textarea "Hi Salvatore, thanks for reaching out! I understand your microwave isn't workin…" at bounding box center [672, 532] width 431 height 64
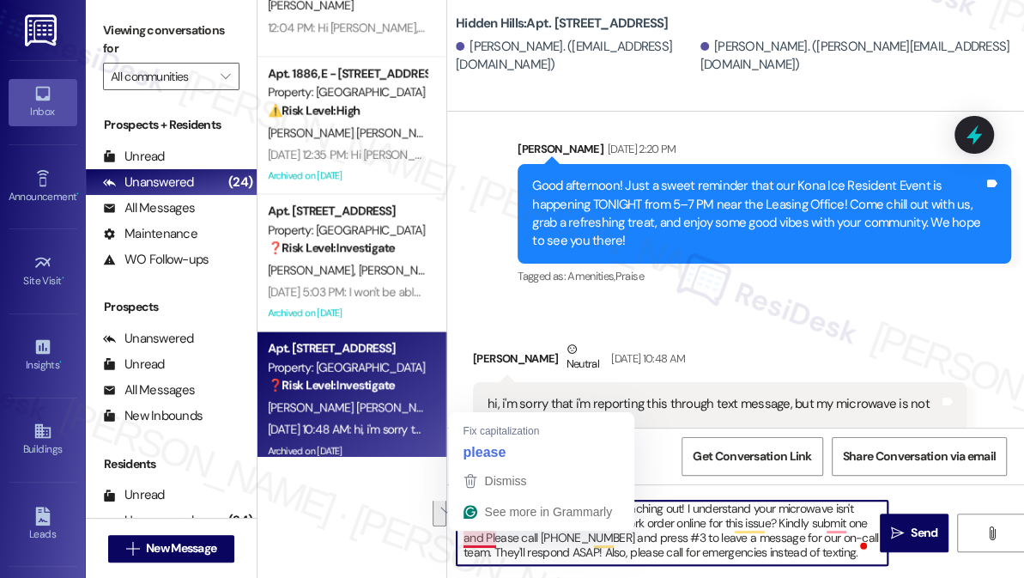
drag, startPoint x: 842, startPoint y: 549, endPoint x: 468, endPoint y: 536, distance: 374.5
click at [468, 536] on textarea "Hi Salvatore, thanks for reaching out! I understand your microwave isn't workin…" at bounding box center [672, 532] width 431 height 64
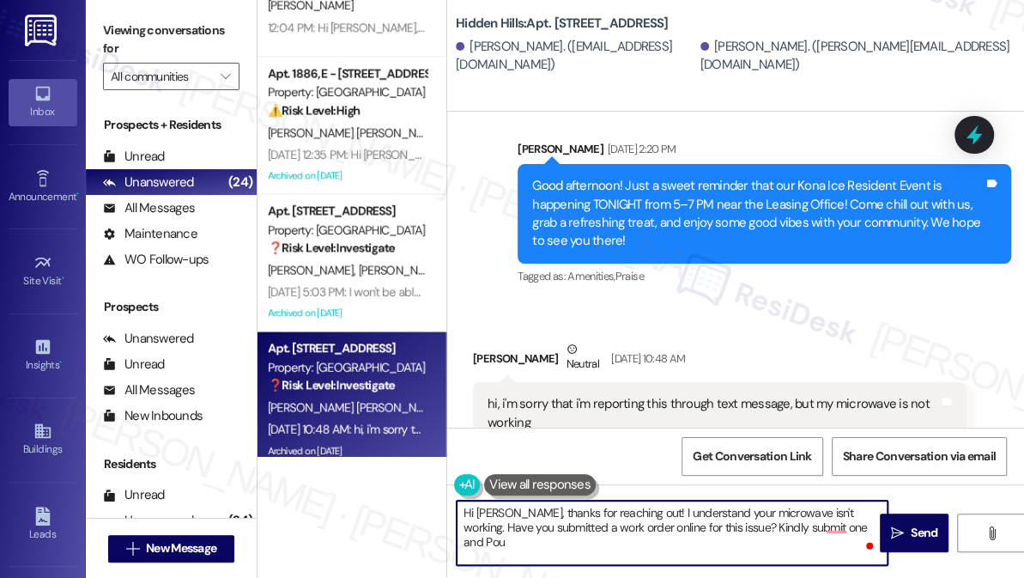
scroll to position [0, 0]
click at [584, 523] on textarea "Hi Salvatore, thanks for reaching out! I understand your microwave isn't workin…" at bounding box center [672, 532] width 431 height 64
click at [645, 524] on textarea "Hi Salvatore, thanks for reaching out! I understand your microwave isn't workin…" at bounding box center [672, 532] width 431 height 64
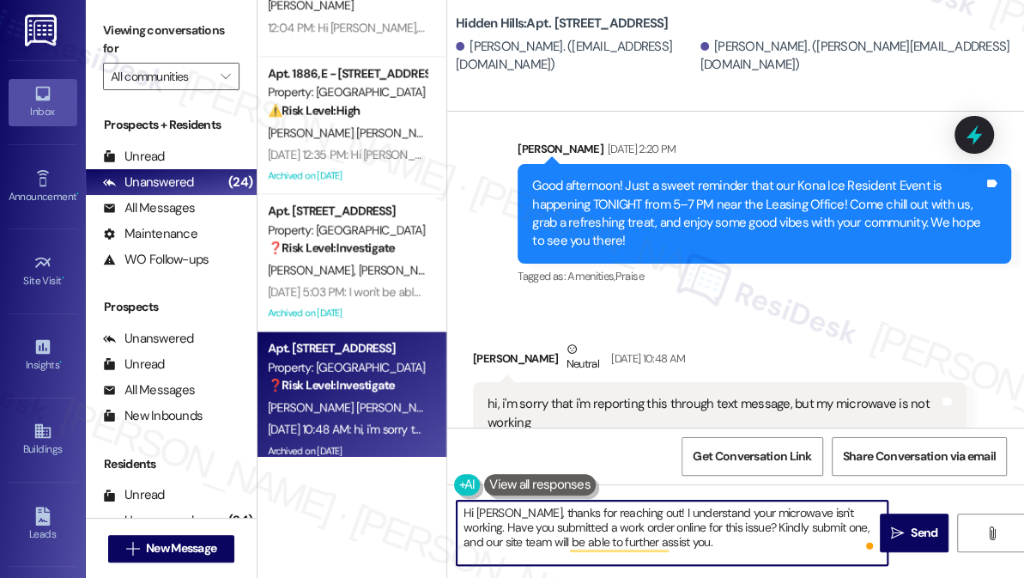
click at [661, 528] on textarea "Hi Salvatore, thanks for reaching out! I understand your microwave isn't workin…" at bounding box center [672, 532] width 431 height 64
click at [721, 541] on textarea "Hi Salvatore, thanks for reaching out! I understand your microwave isn't workin…" at bounding box center [672, 532] width 431 height 64
click at [666, 539] on textarea "Hi Salvatore, thanks for reaching out! I understand your microwave isn't workin…" at bounding box center [672, 532] width 431 height 64
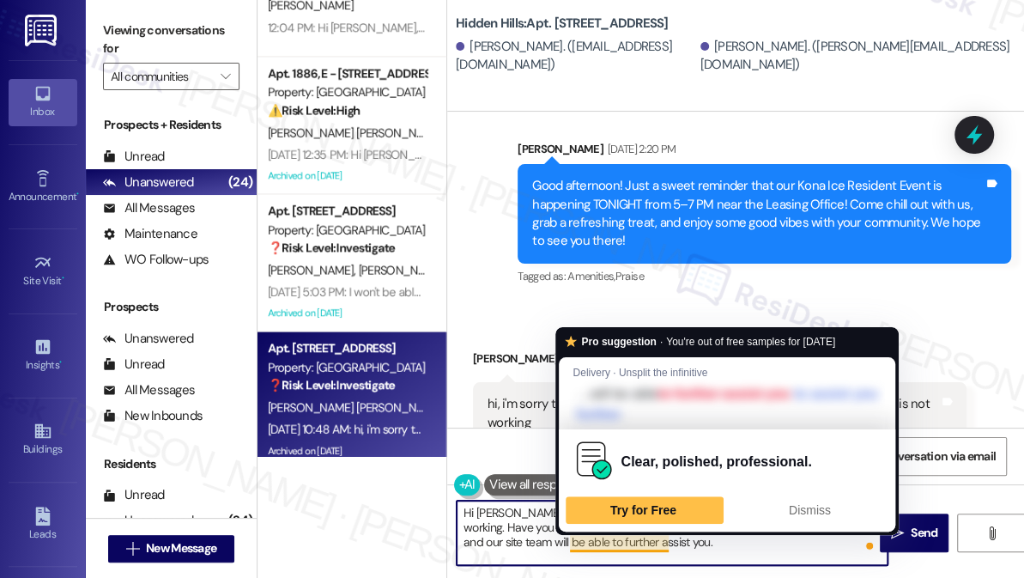
click at [735, 540] on textarea "Hi Salvatore, thanks for reaching out! I understand your microwave isn't workin…" at bounding box center [672, 532] width 431 height 64
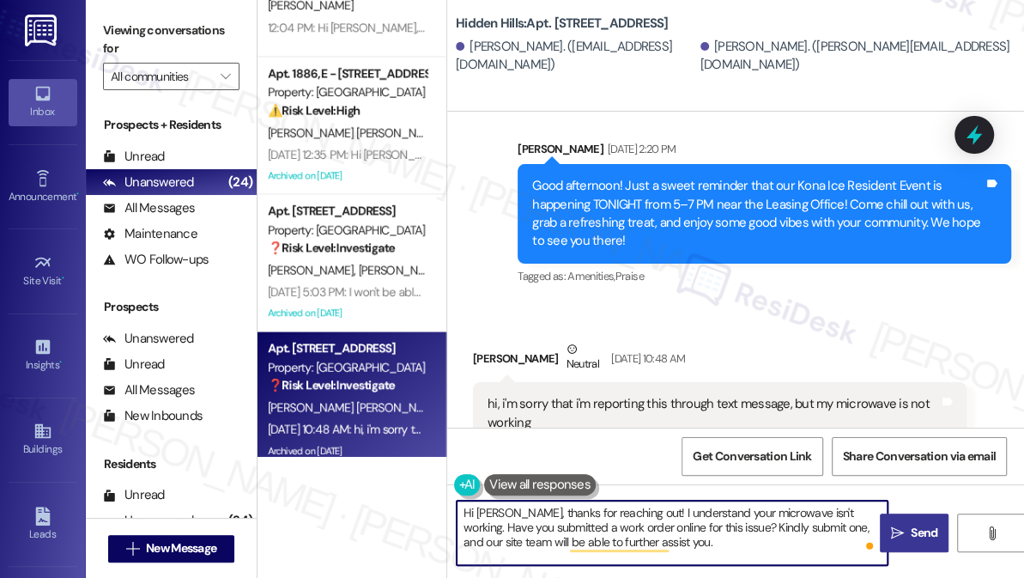
type textarea "Hi Salvatore, thanks for reaching out! I understand your microwave isn't workin…"
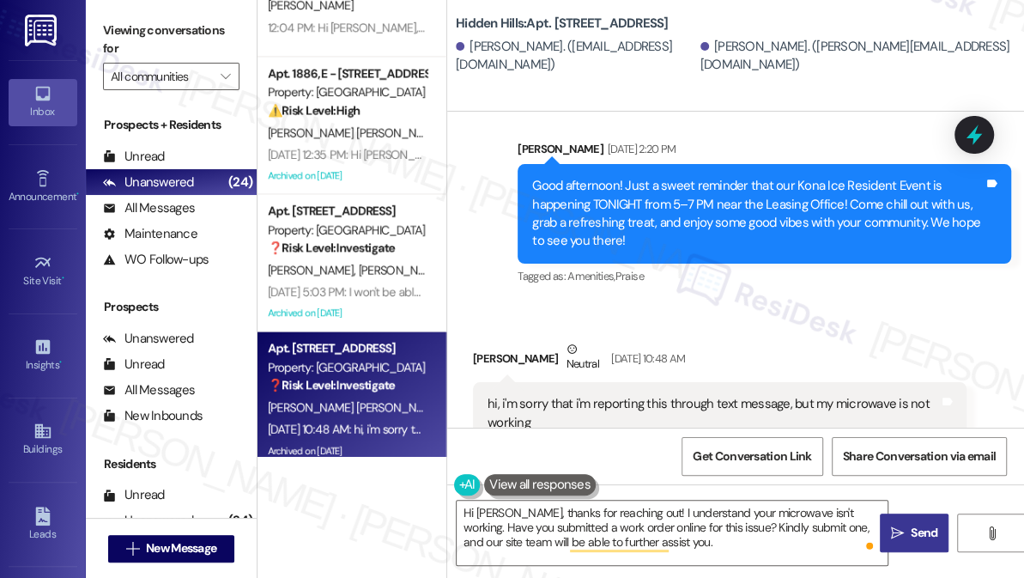
click at [888, 532] on span " Send" at bounding box center [915, 533] width 54 height 18
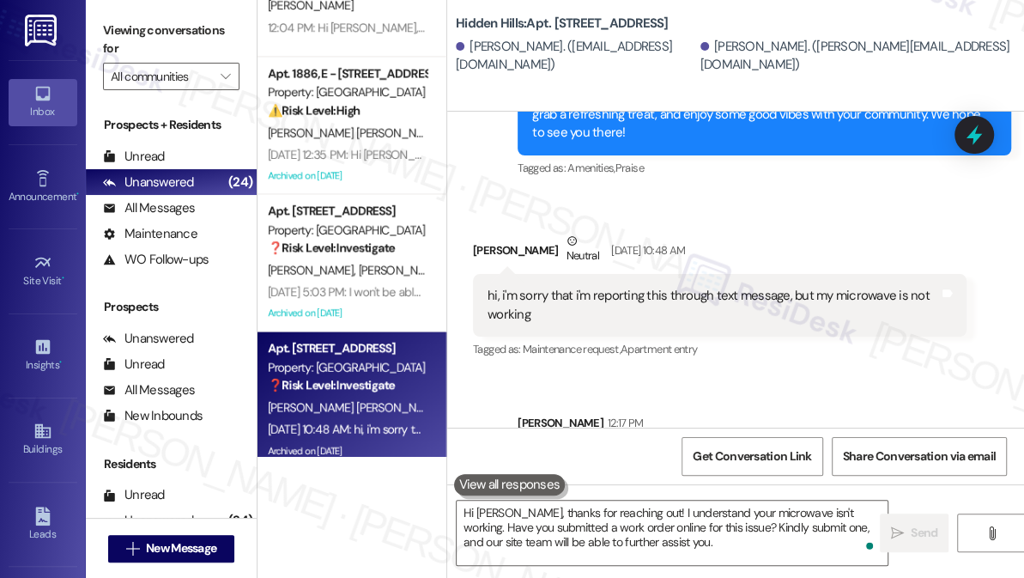
scroll to position [13780, 0]
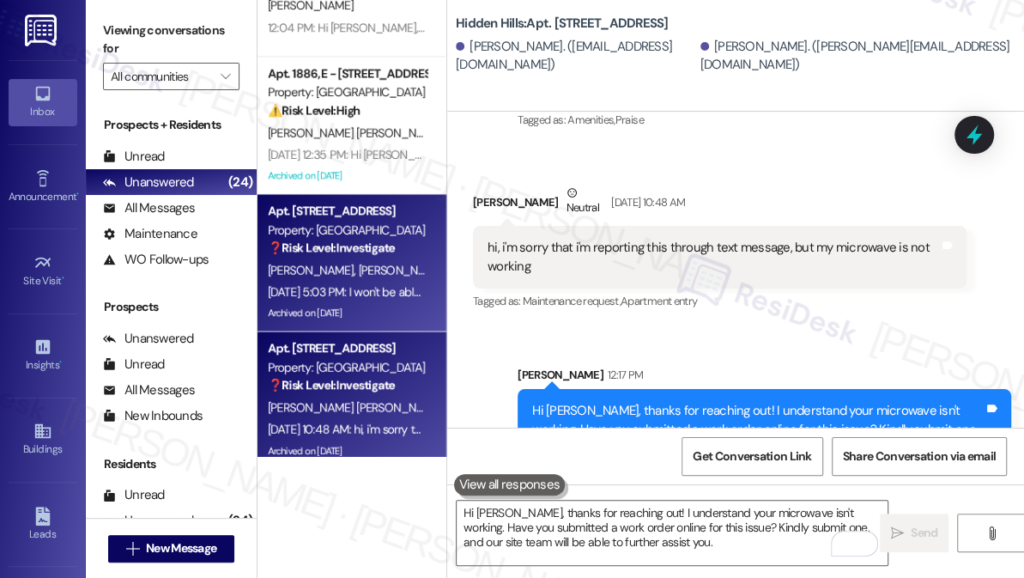
click at [339, 294] on div "Aug 28, 2025 at 5:03 PM: I won't be able to make it due to a medical appointmen…" at bounding box center [580, 290] width 624 height 15
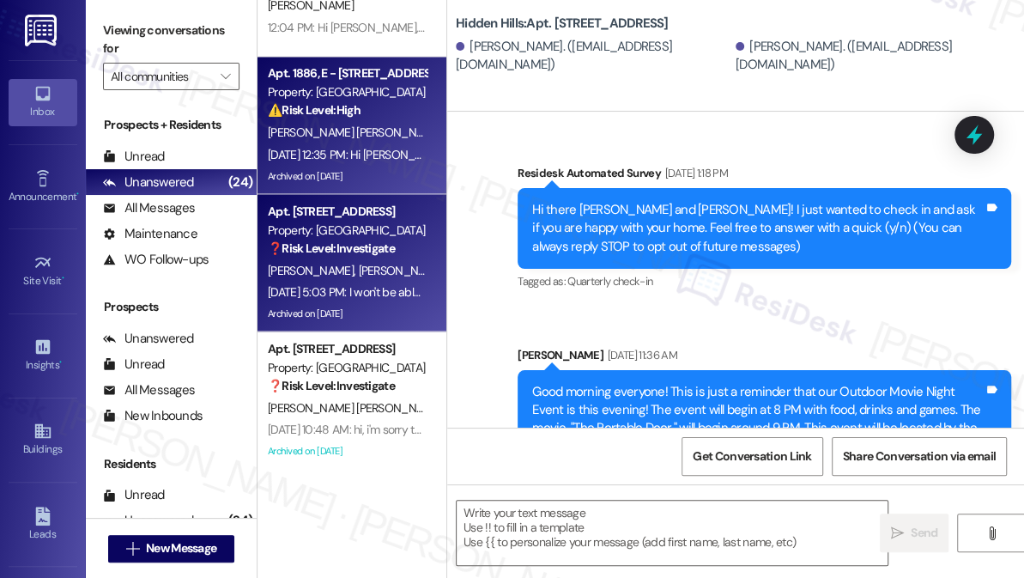
scroll to position [29945, 0]
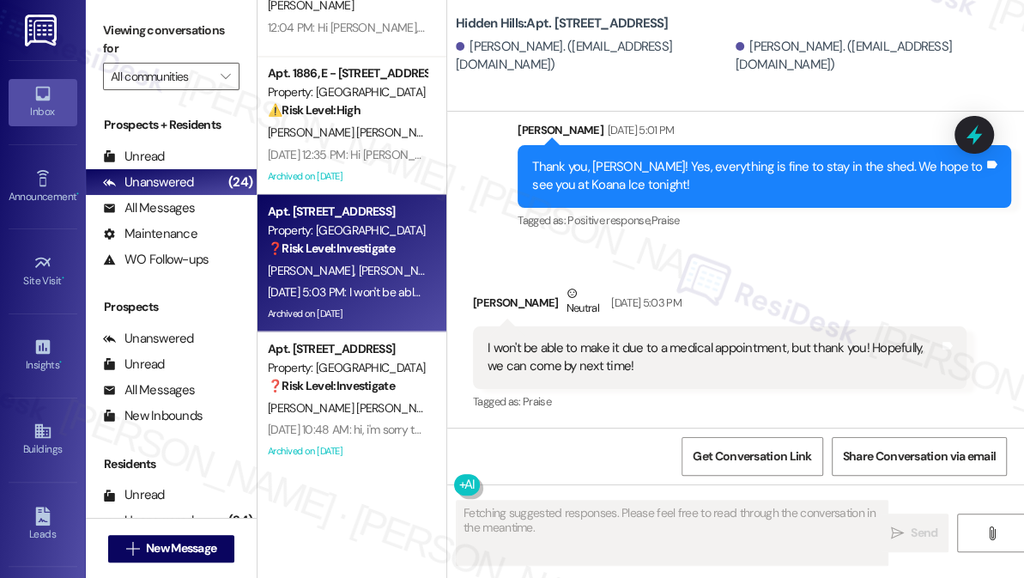
click at [615, 344] on div "I won't be able to make it due to a medical appointment, but thank you! Hopeful…" at bounding box center [713, 357] width 451 height 37
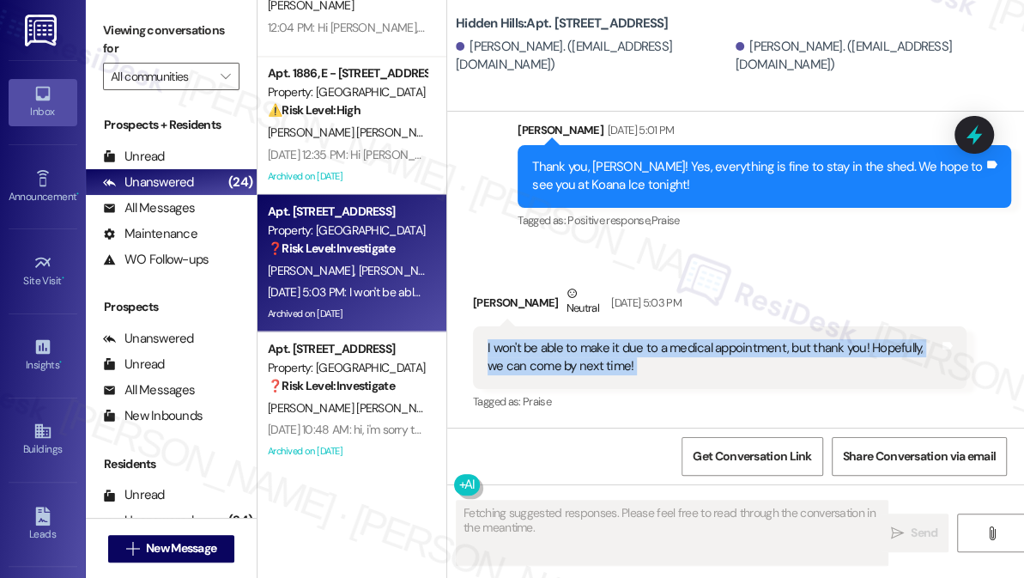
click at [615, 344] on div "I won't be able to make it due to a medical appointment, but thank you! Hopeful…" at bounding box center [713, 357] width 451 height 37
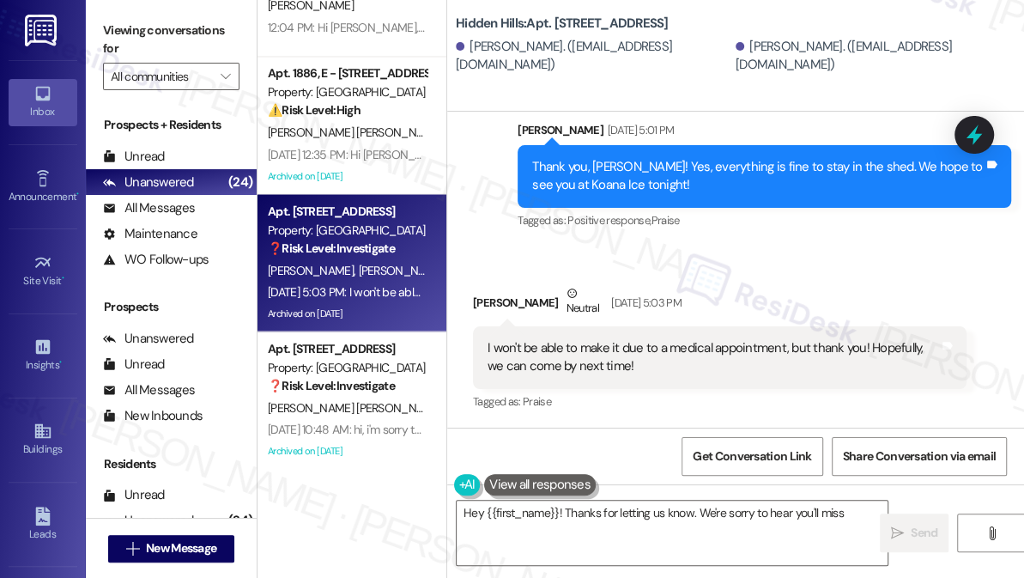
click at [623, 173] on div "Thank you, Jeremiah! Yes, everything is fine to stay in the shed. We hope to se…" at bounding box center [757, 176] width 451 height 37
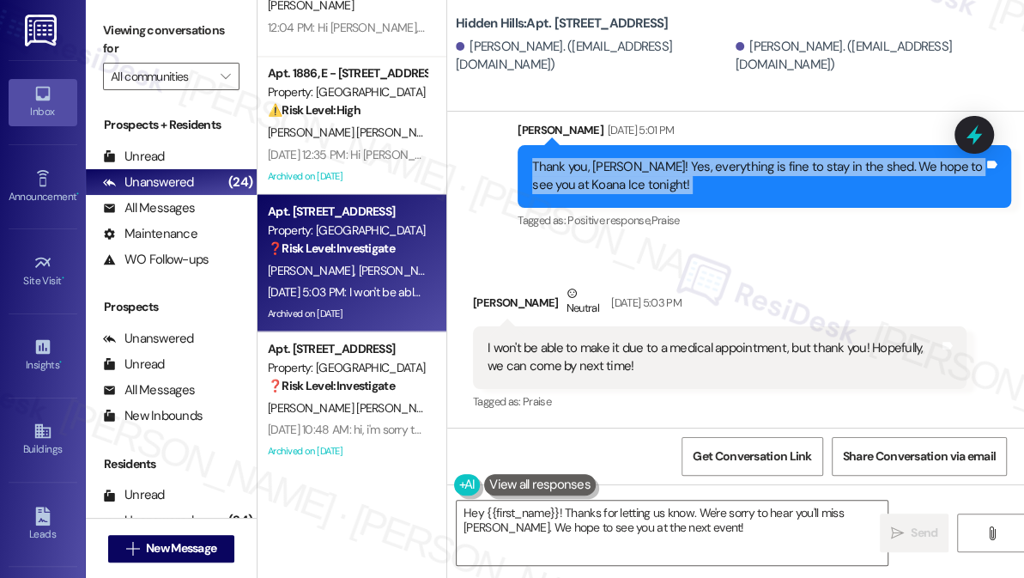
click at [623, 173] on div "Thank you, Jeremiah! Yes, everything is fine to stay in the shed. We hope to se…" at bounding box center [757, 176] width 451 height 37
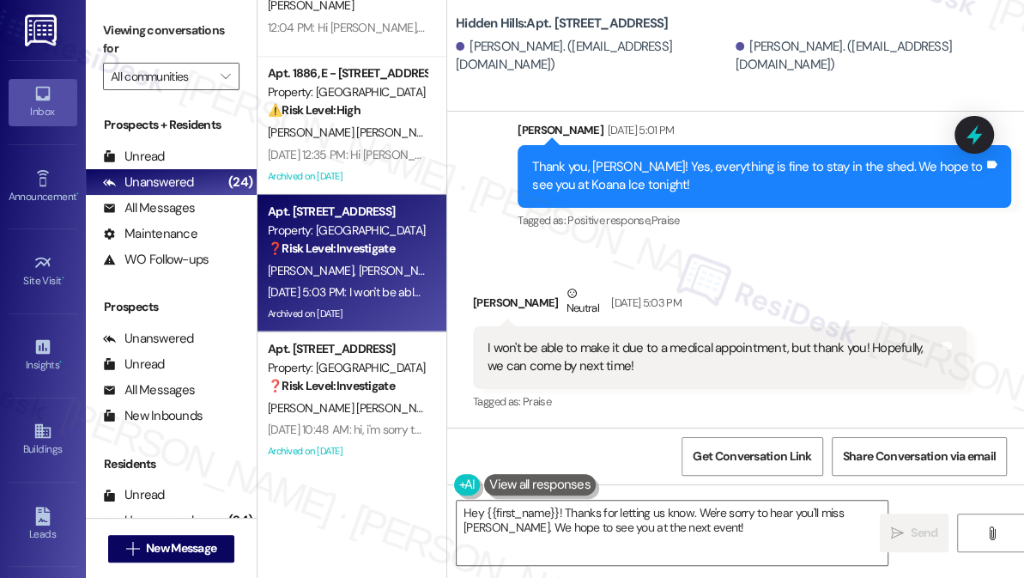
click at [597, 367] on div "I won't be able to make it due to a medical appointment, but thank you! Hopeful…" at bounding box center [713, 357] width 451 height 37
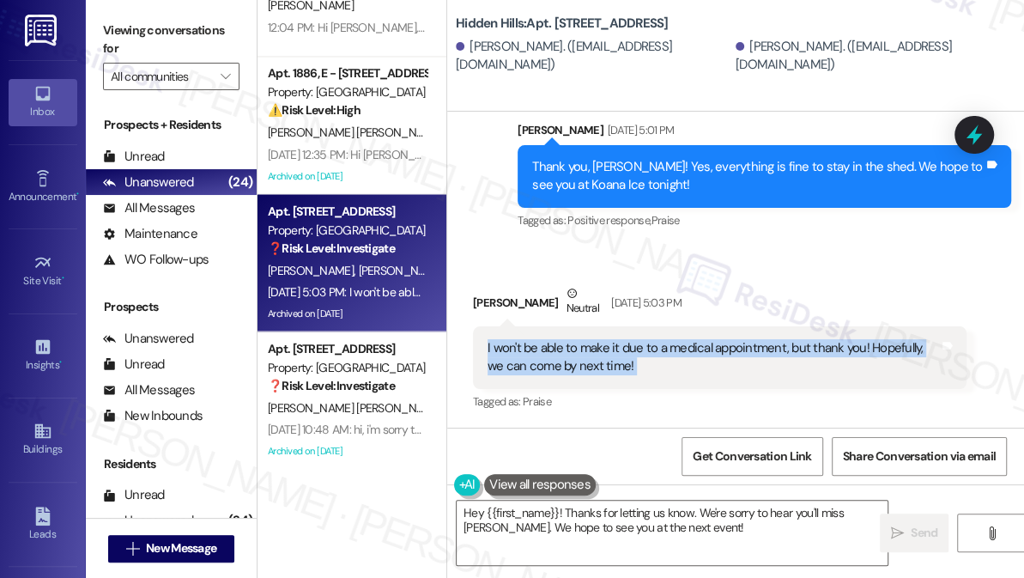
click at [597, 367] on div "I won't be able to make it due to a medical appointment, but thank you! Hopeful…" at bounding box center [713, 357] width 451 height 37
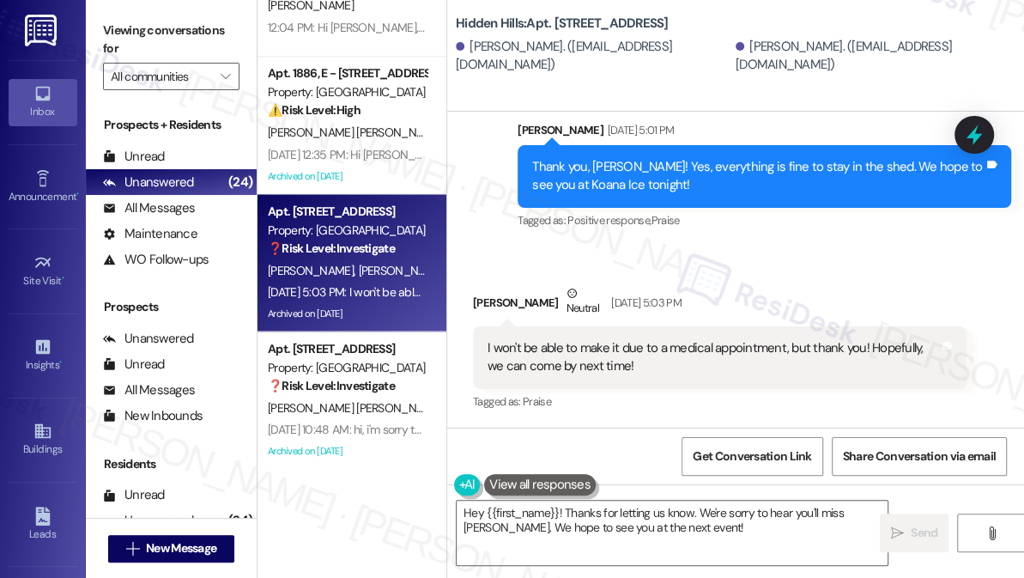
click at [492, 300] on div "Jeremiah Ochoa Neutral Aug 28, 2025 at 5:03 PM" at bounding box center [720, 305] width 494 height 42
click at [476, 511] on textarea "Hey {{first_name}}! Thanks for letting us know. We're sorry to hear you'll miss…" at bounding box center [672, 532] width 431 height 64
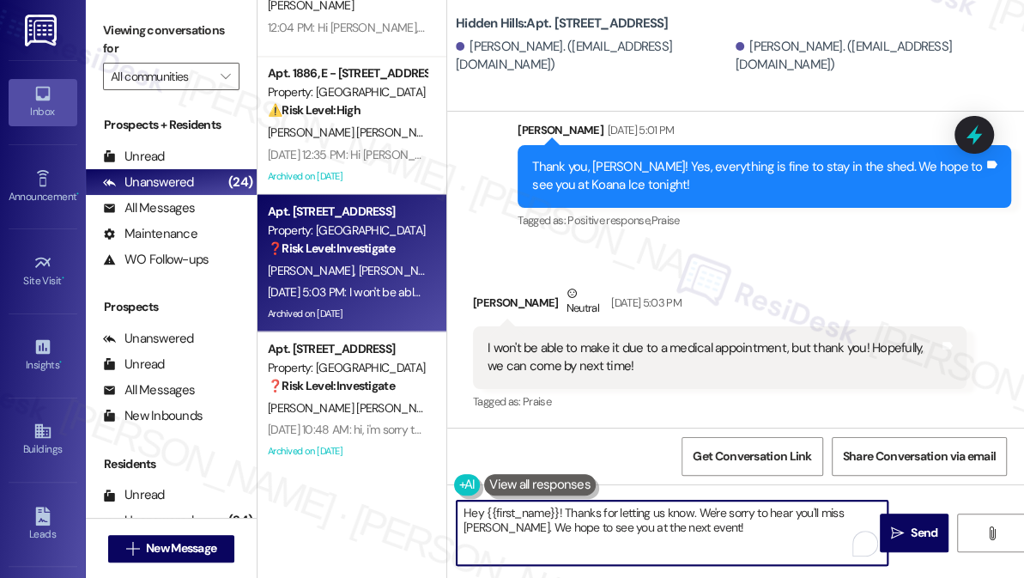
click at [476, 510] on textarea "Hey {{first_name}}! Thanks for letting us know. We're sorry to hear you'll miss…" at bounding box center [672, 532] width 431 height 64
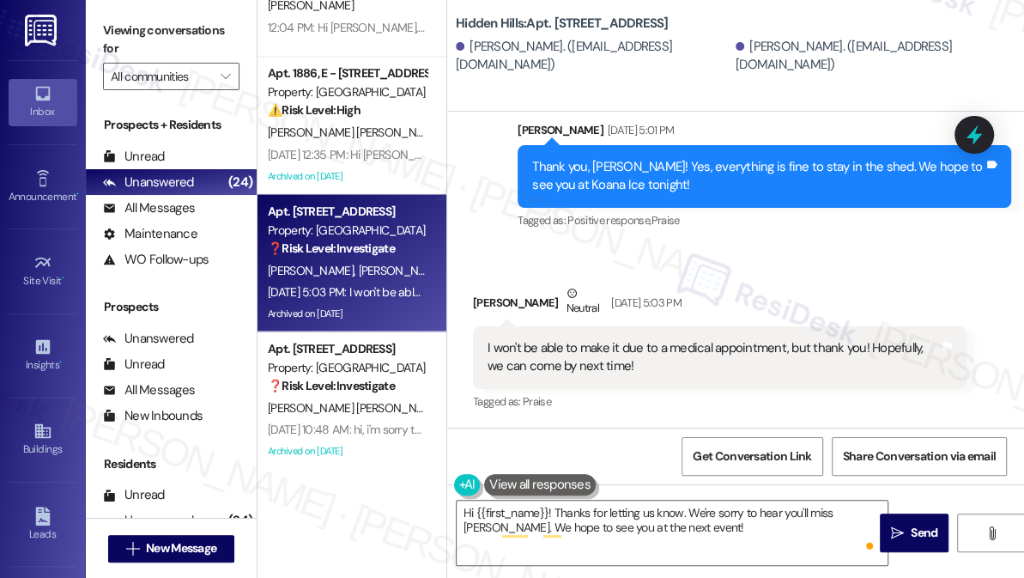
click at [508, 303] on div "Jeremiah Ochoa Neutral Aug 28, 2025 at 5:03 PM" at bounding box center [720, 305] width 494 height 42
copy div "Jeremiah"
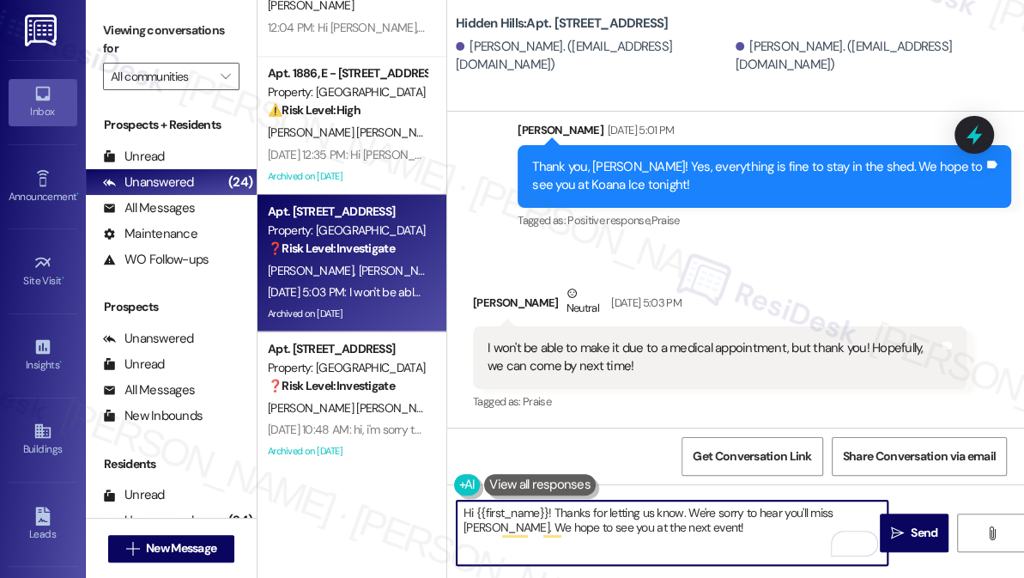
drag, startPoint x: 474, startPoint y: 506, endPoint x: 548, endPoint y: 501, distance: 73.9
click at [548, 501] on textarea "Hi {{first_name}}! Thanks for letting us know. We're sorry to hear you'll miss …" at bounding box center [672, 532] width 431 height 64
paste textarea "Jeremiah"
click at [774, 510] on textarea "Hi Jeremiah! Thanks for letting us know. We're sorry to hear you'll miss Koana …" at bounding box center [672, 532] width 431 height 64
click at [665, 528] on textarea "Hi Jeremiah! Thanks for letting us know. We're sorry to hear you missed Koana I…" at bounding box center [672, 532] width 431 height 64
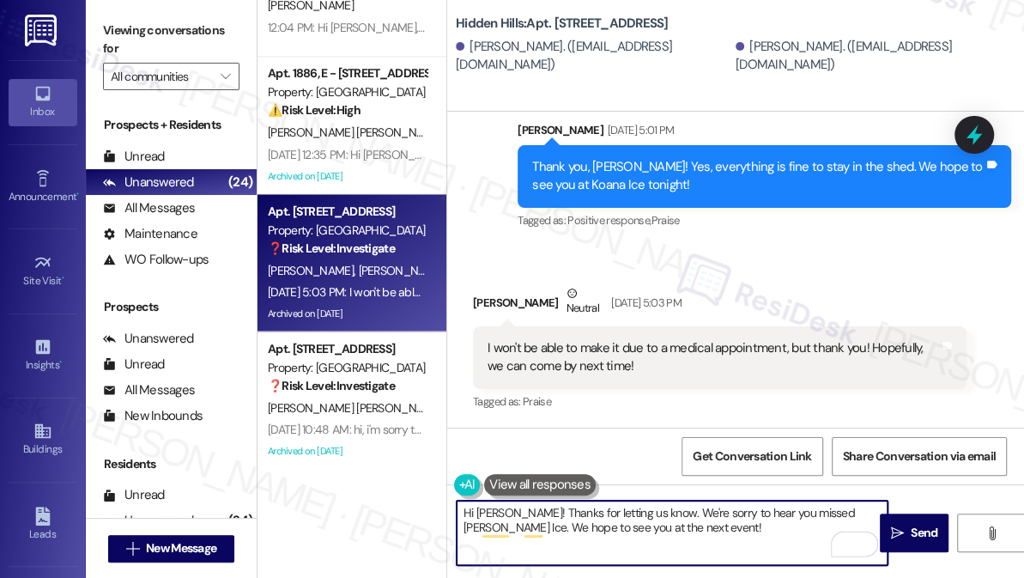
drag, startPoint x: 663, startPoint y: 511, endPoint x: 558, endPoint y: 457, distance: 117.9
click at [555, 507] on textarea "Hi Jeremiah! Thanks for letting us know. We're sorry to hear you missed Koana I…" at bounding box center [672, 532] width 431 height 64
click at [564, 354] on div "I won't be able to make it due to a medical appointment, but thank you! Hopeful…" at bounding box center [713, 357] width 451 height 37
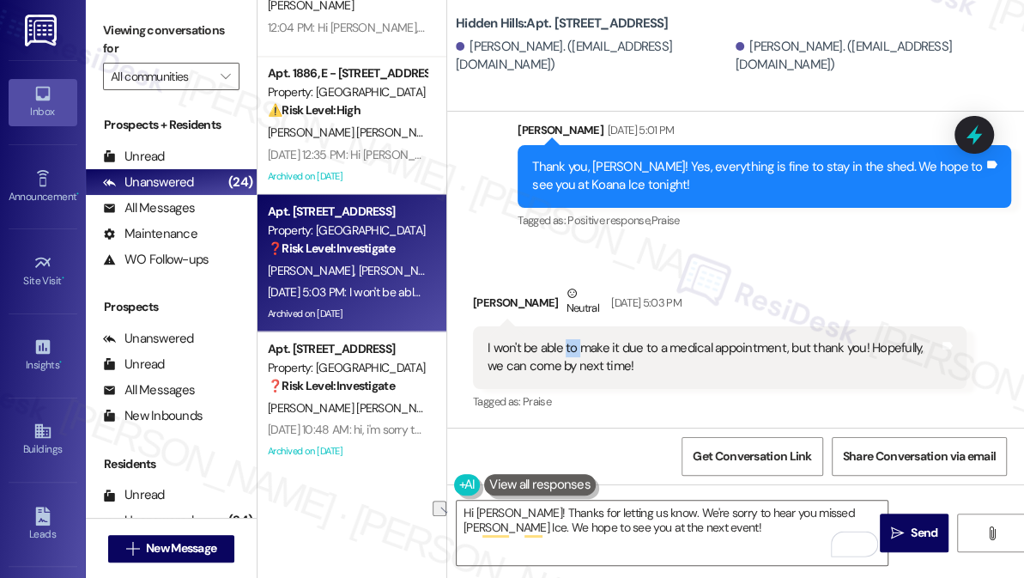
click at [564, 354] on div "I won't be able to make it due to a medical appointment, but thank you! Hopeful…" at bounding box center [713, 357] width 451 height 37
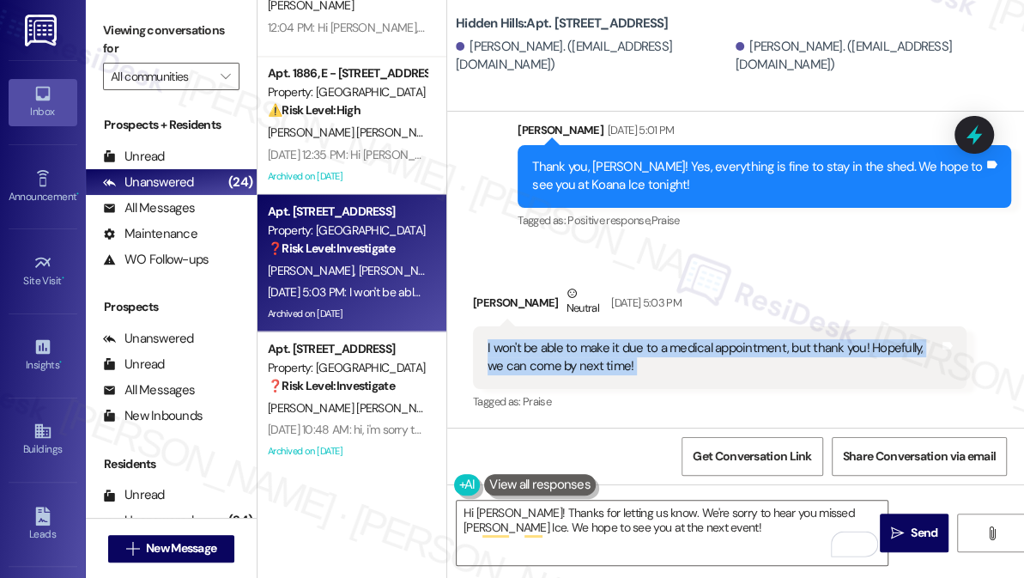
click at [564, 354] on div "I won't be able to make it due to a medical appointment, but thank you! Hopeful…" at bounding box center [713, 357] width 451 height 37
copy div "I won't be able to make it due to a medical appointment, but thank you! Hopeful…"
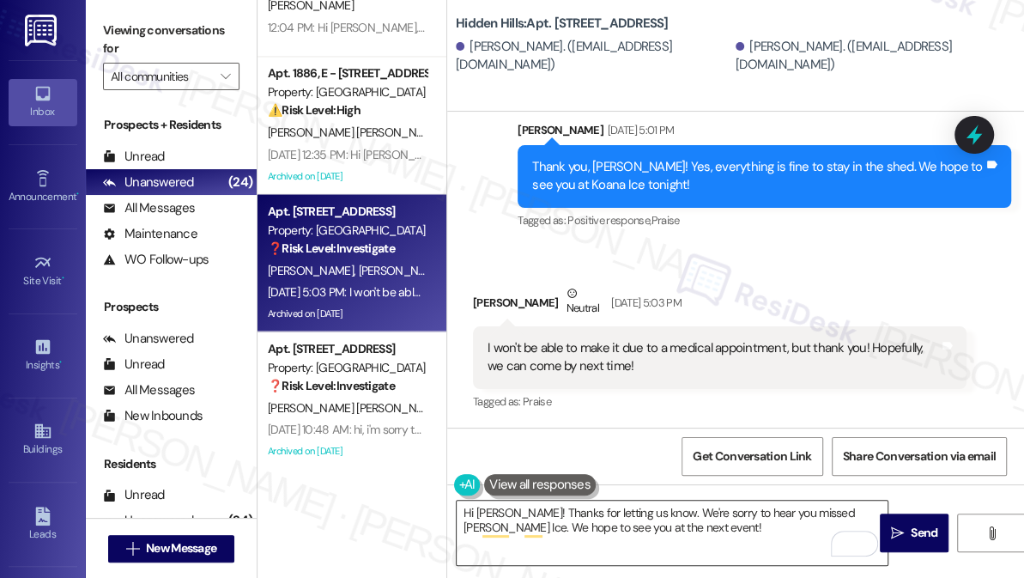
click at [672, 525] on textarea "Hi Jeremiah! Thanks for letting us know. We're sorry to hear you missed Koana I…" at bounding box center [672, 532] width 431 height 64
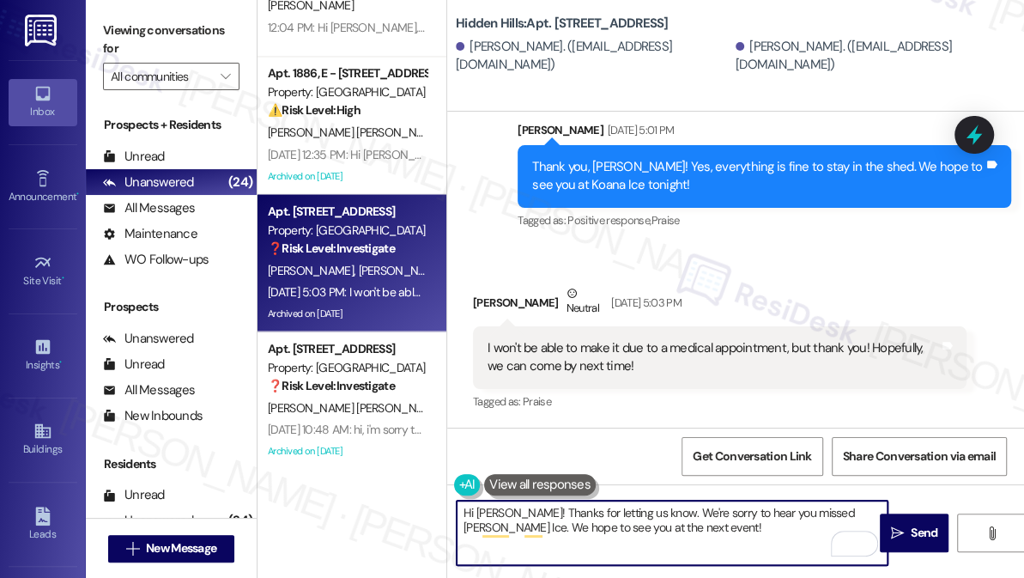
click at [672, 525] on textarea "Hi Jeremiah! Thanks for letting us know. We're sorry to hear you missed Koana I…" at bounding box center [672, 532] width 431 height 64
click at [673, 524] on textarea "Hi Jeremiah! Thanks for letting us know. We're sorry to hear you missed Koana I…" at bounding box center [672, 532] width 431 height 64
drag, startPoint x: 661, startPoint y: 512, endPoint x: 530, endPoint y: 514, distance: 131.3
click at [530, 514] on textarea "Hi Jeremiah! Thanks for letting us know. We're sorry to hear you missed Koana I…" at bounding box center [672, 532] width 431 height 64
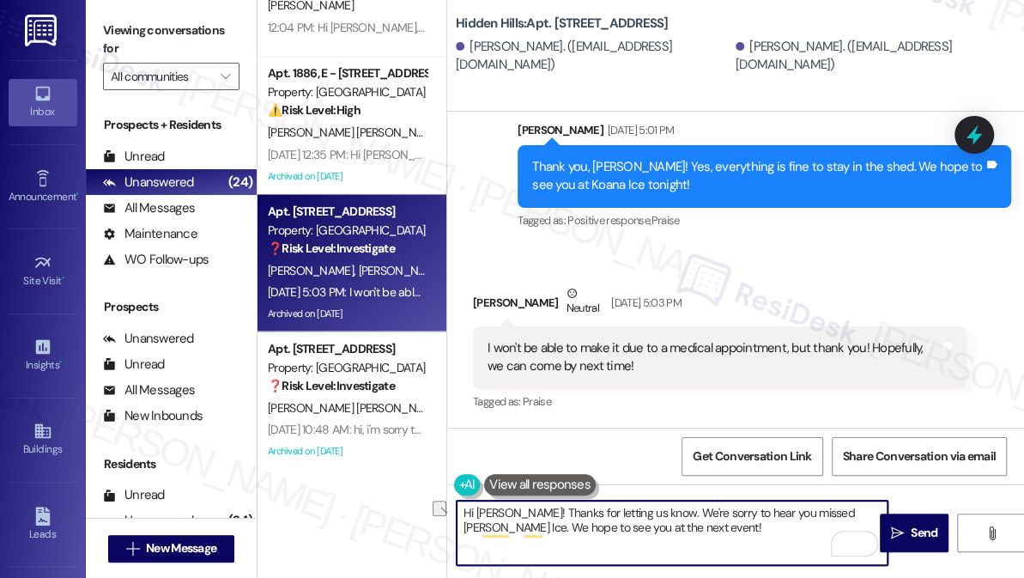
click at [529, 512] on textarea "Hi Jeremiah! Thanks for letting us know. We're sorry to hear you missed Koana I…" at bounding box center [672, 532] width 431 height 64
drag, startPoint x: 529, startPoint y: 512, endPoint x: 651, endPoint y: 506, distance: 122.8
click at [651, 506] on textarea "Hi Jeremiah! Thanks for letting us know. We're sorry to hear you missed Koana I…" at bounding box center [672, 532] width 431 height 64
click at [698, 531] on textarea "Hi Jeremiah! I hope you had a great weekend! We're sorry to hear you missed Koa…" at bounding box center [672, 532] width 431 height 64
drag, startPoint x: 709, startPoint y: 530, endPoint x: 646, endPoint y: 528, distance: 62.7
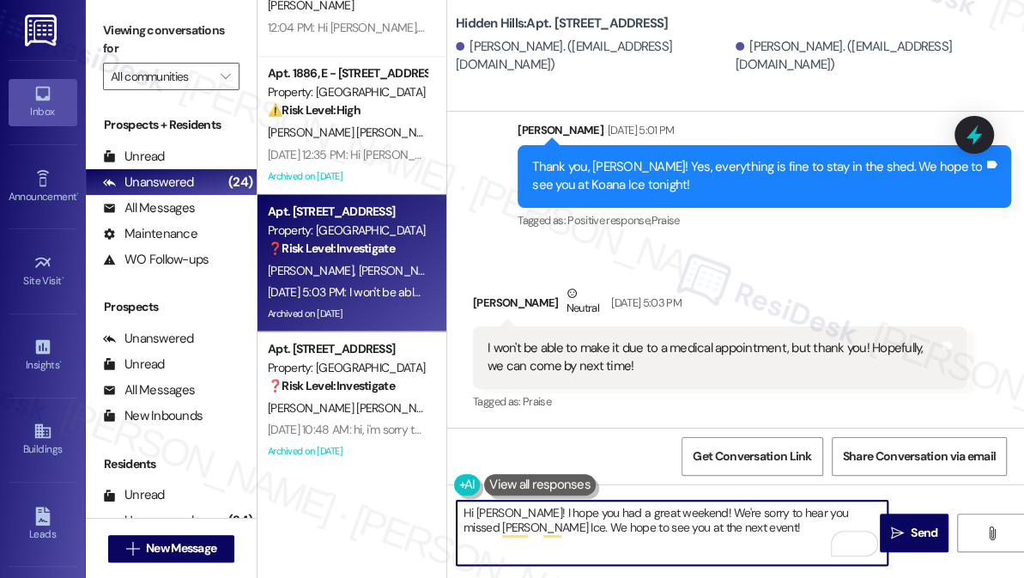
click at [549, 529] on textarea "Hi Jeremiah! I hope you had a great weekend! We're sorry to hear you missed Koa…" at bounding box center [672, 532] width 431 height 64
click at [686, 528] on textarea "Hi Jeremiah! I hope you had a great weekend! We're sorry to hear you missed Koa…" at bounding box center [672, 532] width 431 height 64
click at [613, 509] on textarea "Hi Jeremiah! I hope you had a great weekend! We're sorry to hear you missed Koa…" at bounding box center [672, 532] width 431 height 64
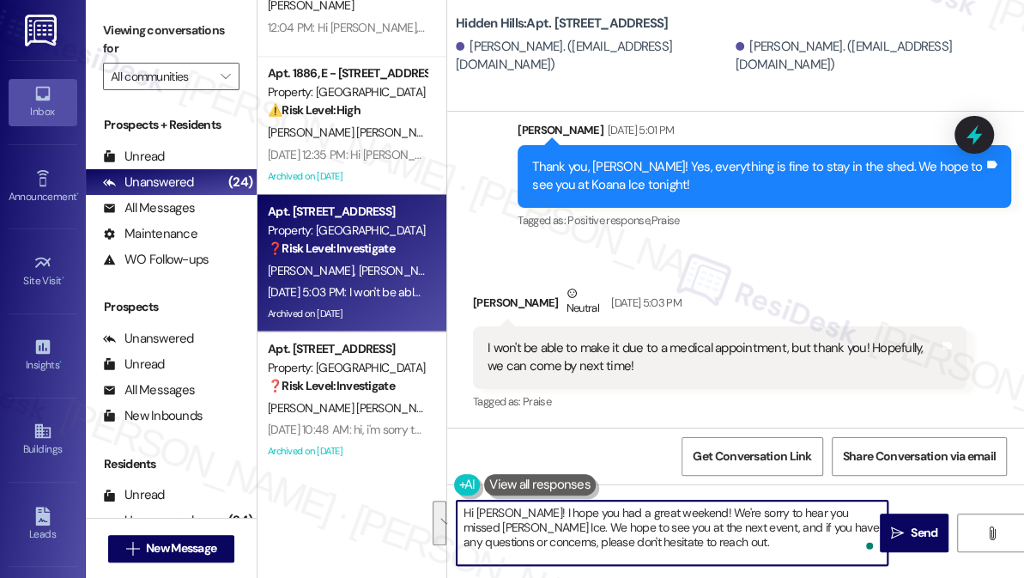
click at [741, 519] on textarea "Hi Jeremiah! I hope you had a great weekend! We're sorry to hear you missed Koa…" at bounding box center [672, 532] width 431 height 64
drag, startPoint x: 788, startPoint y: 548, endPoint x: 801, endPoint y: 542, distance: 14.6
click at [788, 548] on textarea "Hi Jeremiah! I hope you had a great weekend! We're sorry to hear you missed Koa…" at bounding box center [672, 532] width 431 height 64
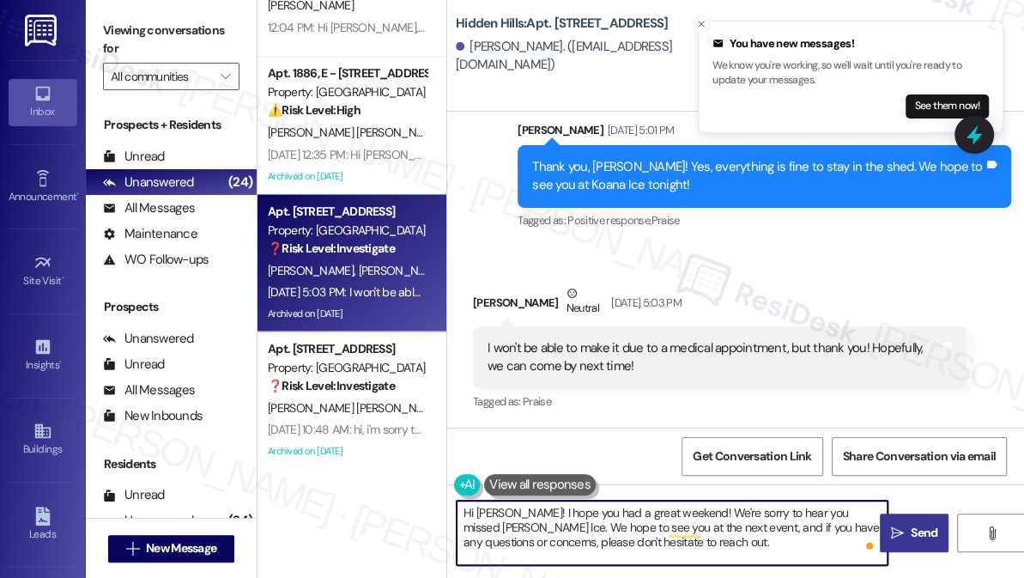
type textarea "Hi Jeremiah! I hope you had a great weekend! We're sorry to hear you missed Koa…"
click at [897, 528] on icon "" at bounding box center [897, 533] width 13 height 14
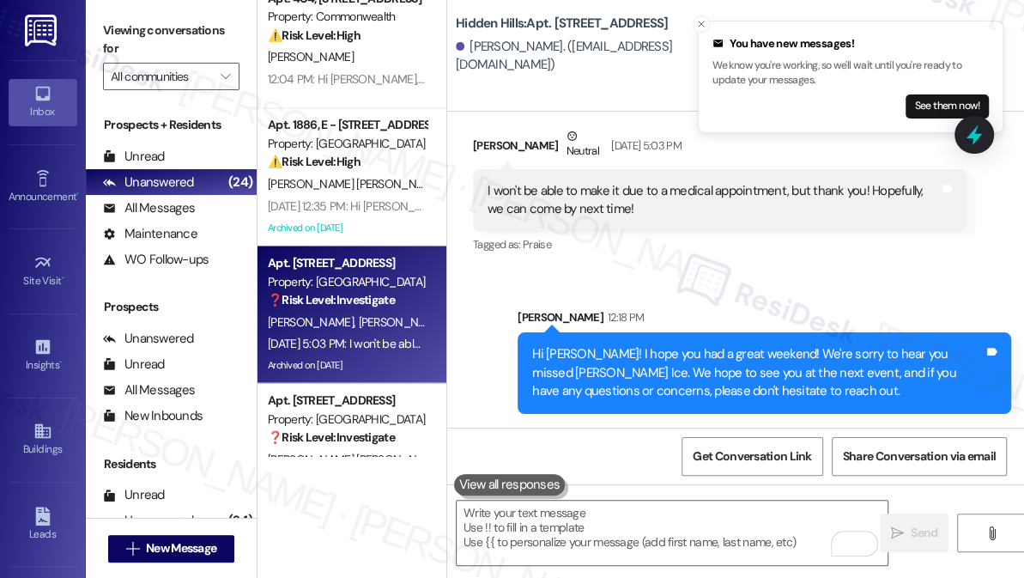
scroll to position [1651, 0]
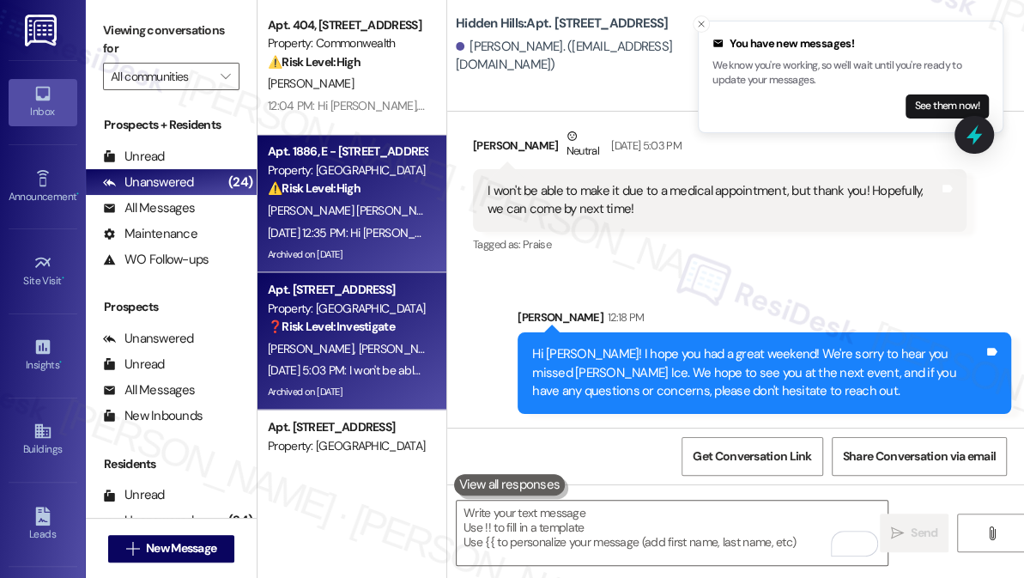
click at [360, 233] on div "Aug 29, 2025 at 12:35 PM: Hi Yessenia! I'm checking in on your latest work orde…" at bounding box center [777, 231] width 1018 height 15
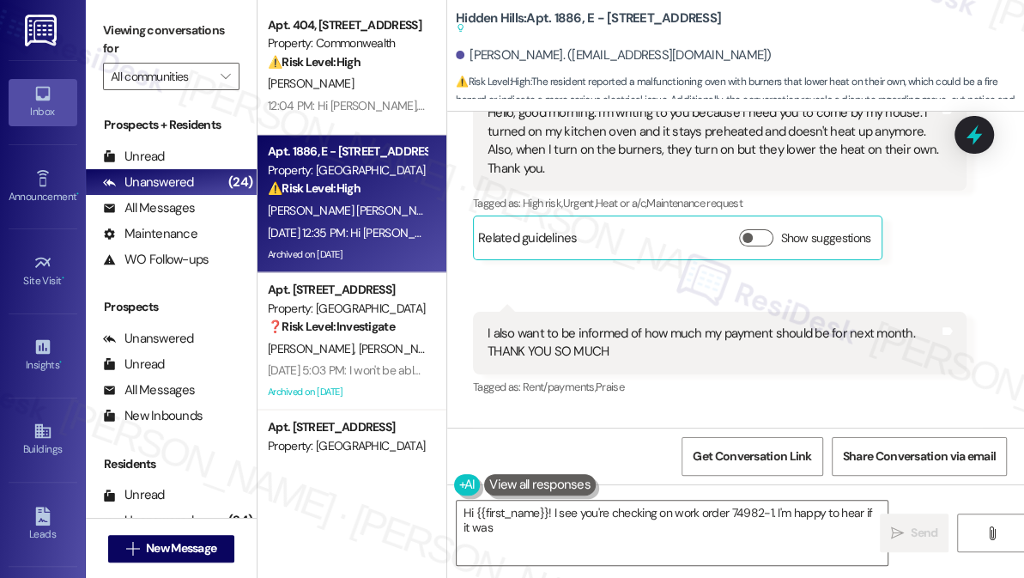
scroll to position [18796, 0]
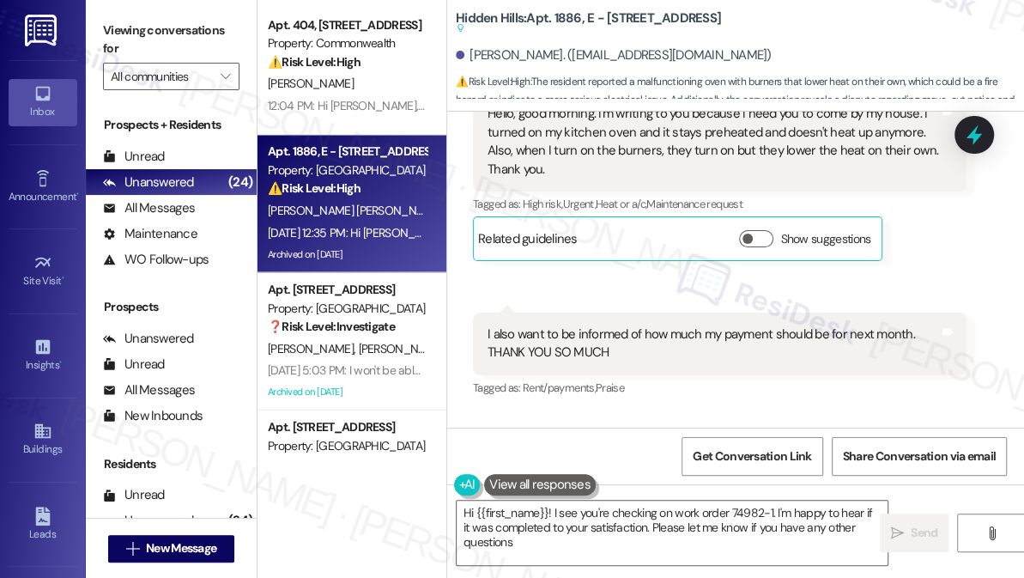
type textarea "Hi {{first_name}}! I see you're checking on work order 74982-1. I'm happy to he…"
click at [591, 325] on div "I also want to be informed of how much my payment should be for next month. THA…" at bounding box center [713, 343] width 451 height 37
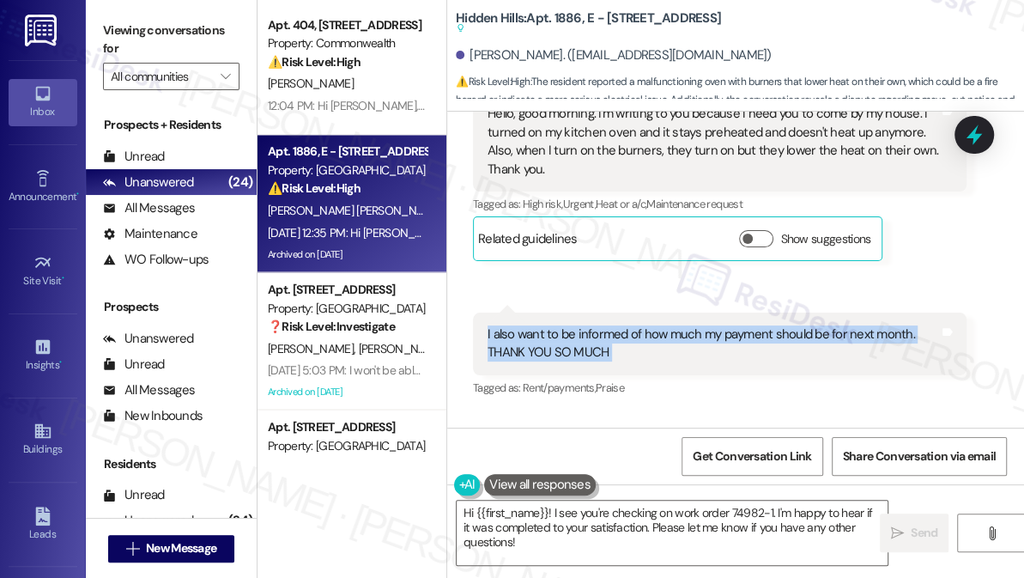
click at [591, 325] on div "I also want to be informed of how much my payment should be for next month. THA…" at bounding box center [713, 343] width 451 height 37
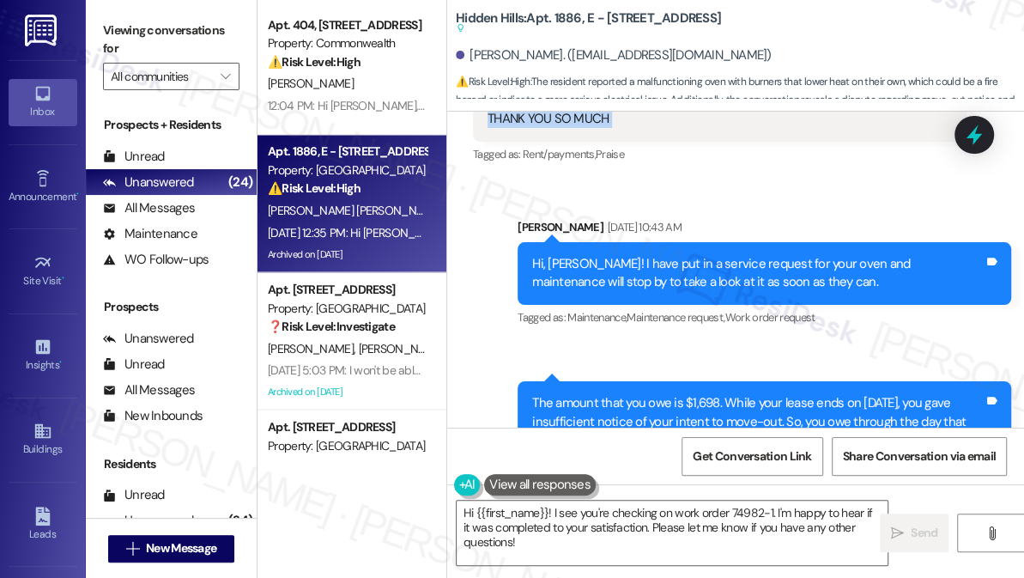
scroll to position [19029, 0]
click at [680, 255] on div "Hi, Yessenia! I have put in a service request for your oven and maintenance wil…" at bounding box center [757, 273] width 451 height 37
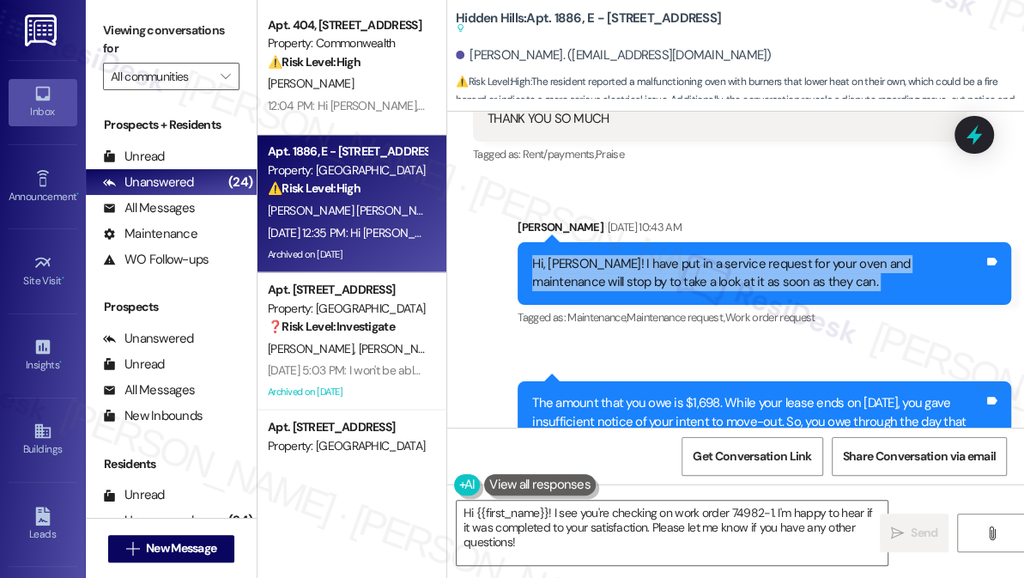
click at [680, 255] on div "Hi, Yessenia! I have put in a service request for your oven and maintenance wil…" at bounding box center [757, 273] width 451 height 37
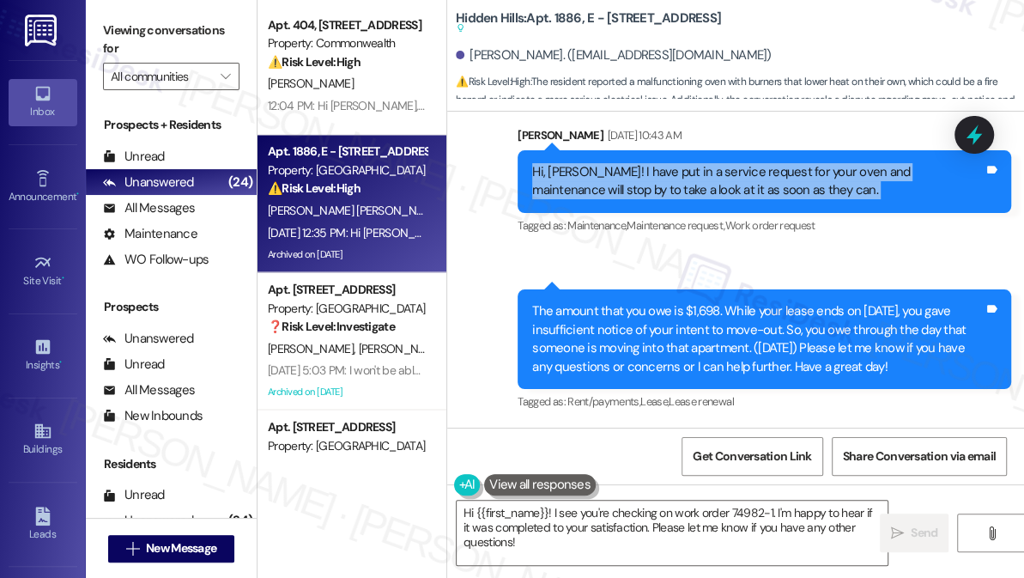
scroll to position [19185, 0]
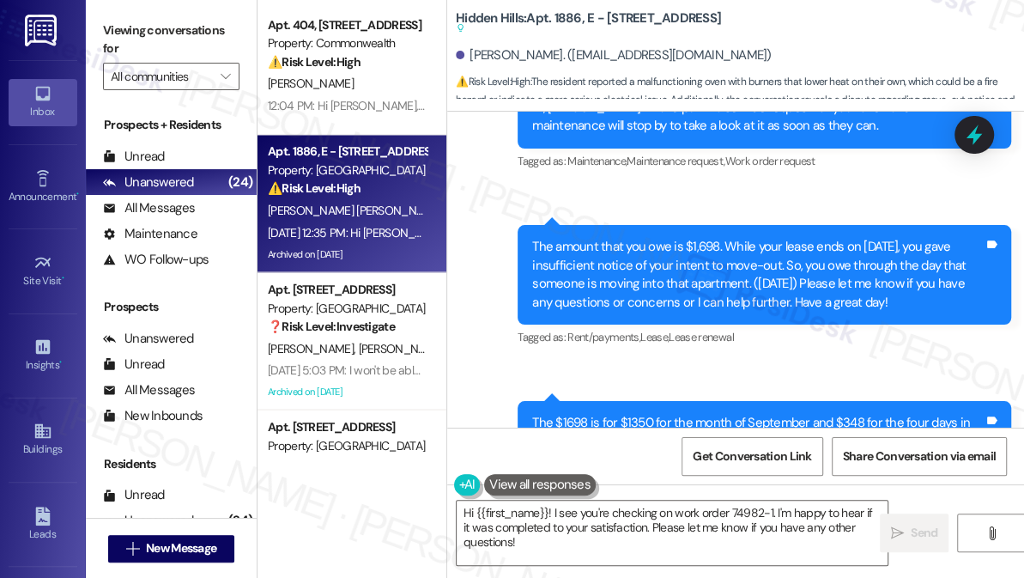
click at [641, 238] on div "The amount that you owe is $1,698. While your lease ends on September 25th, you…" at bounding box center [757, 275] width 451 height 74
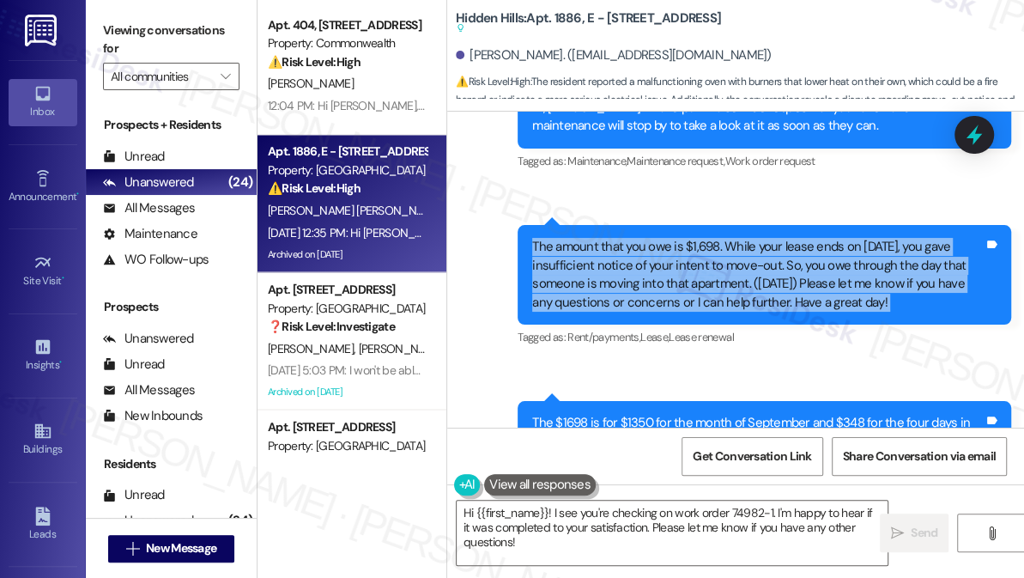
click at [641, 238] on div "The amount that you owe is $1,698. While your lease ends on September 25th, you…" at bounding box center [757, 275] width 451 height 74
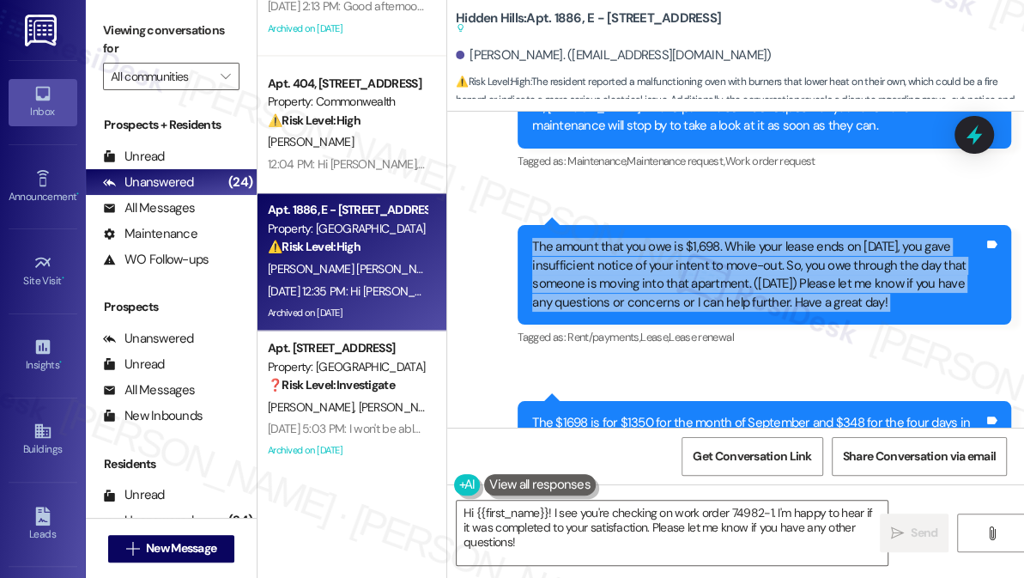
scroll to position [1494, 0]
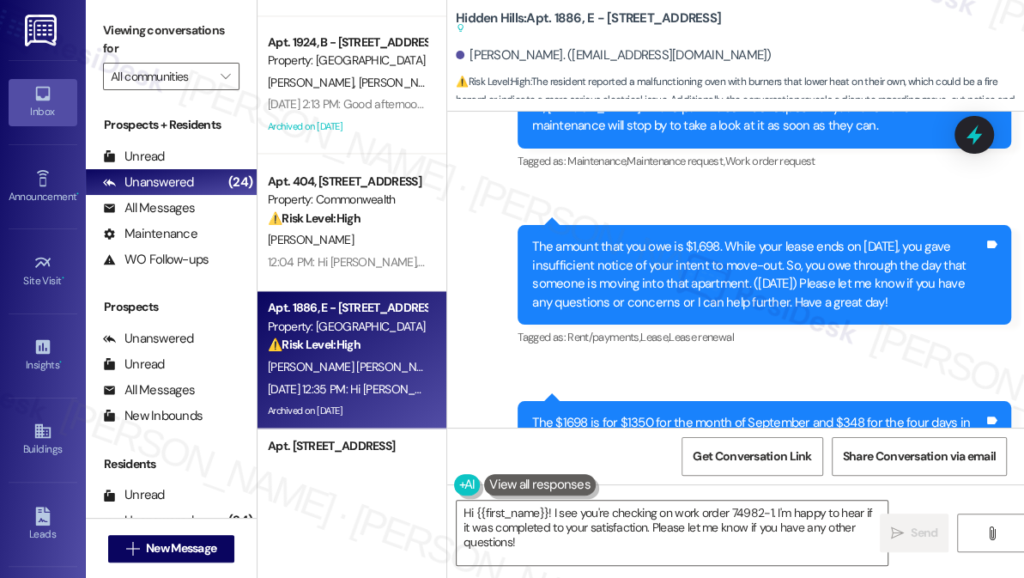
click at [348, 243] on span "[PERSON_NAME]" at bounding box center [311, 239] width 86 height 15
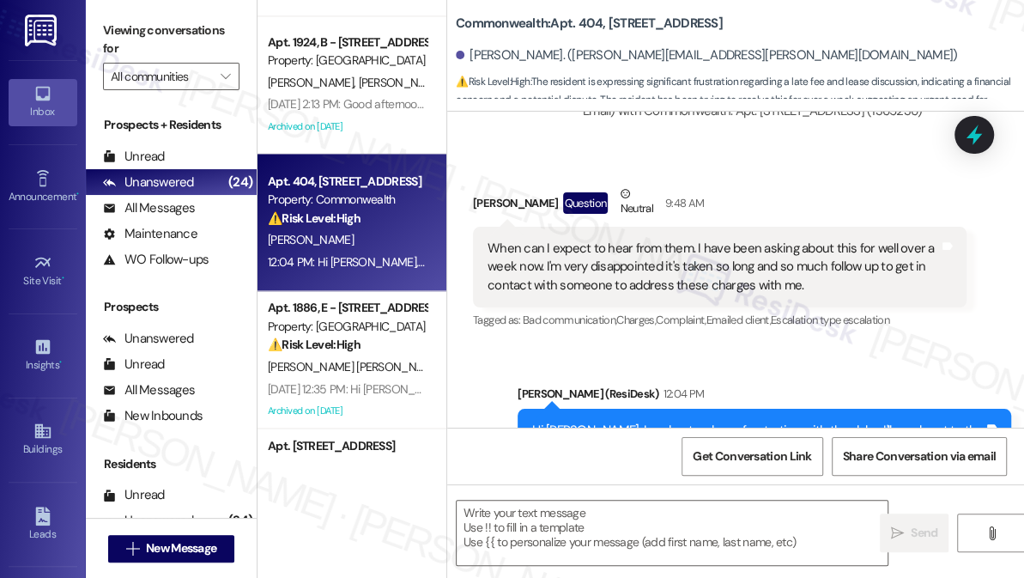
type textarea "Fetching suggested responses. Please feel free to read through the conversation…"
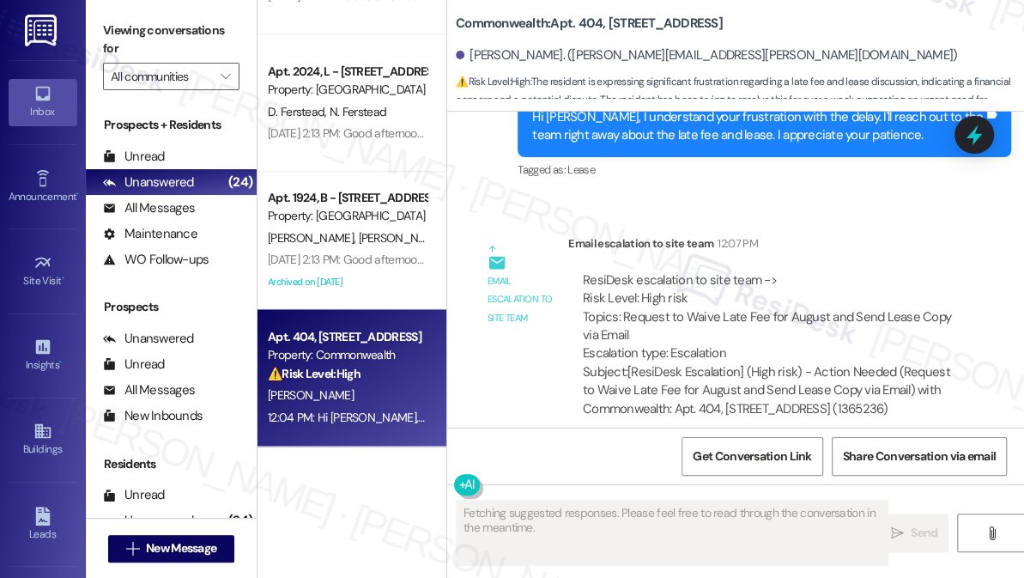
scroll to position [1183, 0]
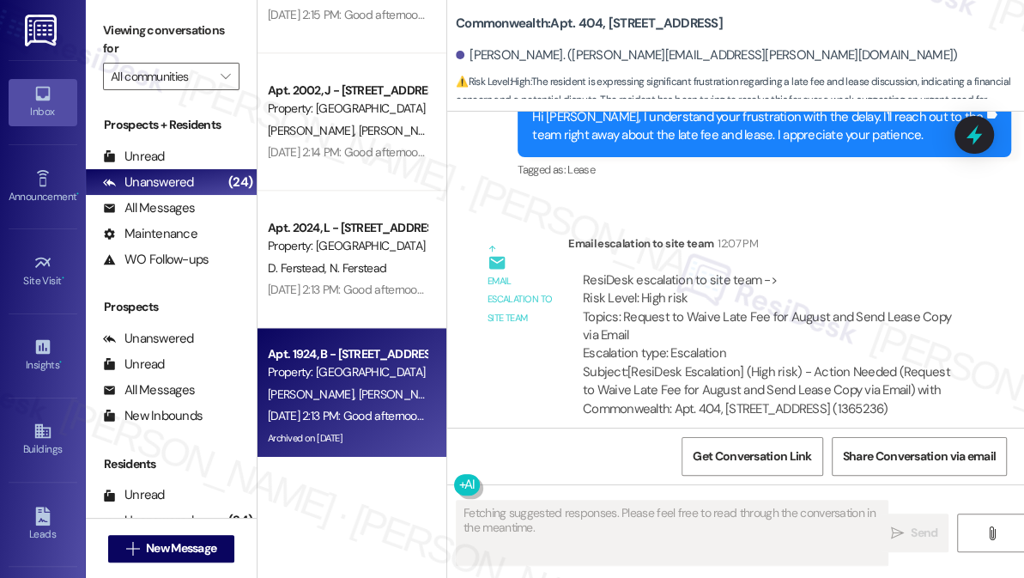
click at [359, 363] on div "Property: [GEOGRAPHIC_DATA]" at bounding box center [347, 372] width 159 height 18
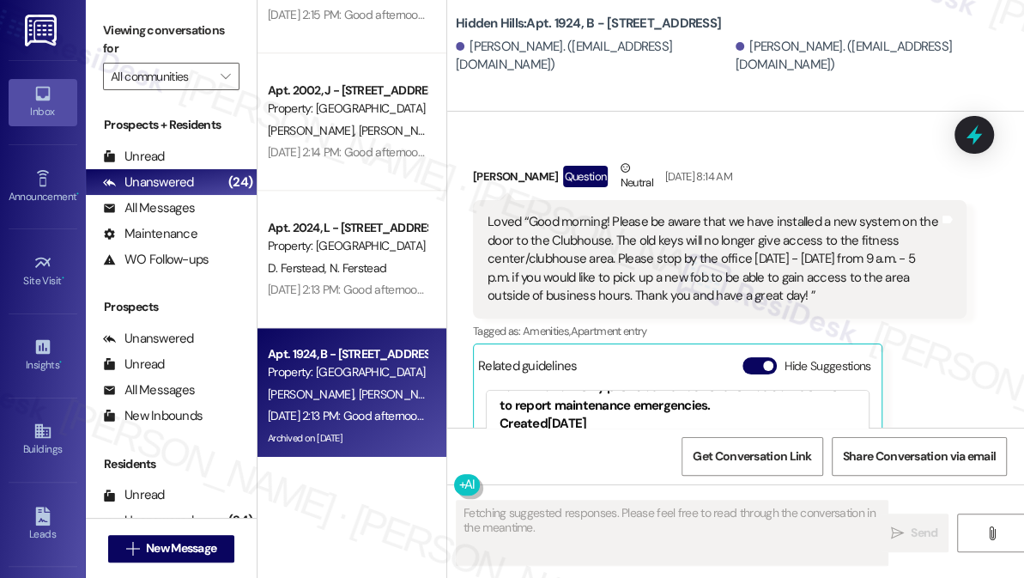
scroll to position [30876, 0]
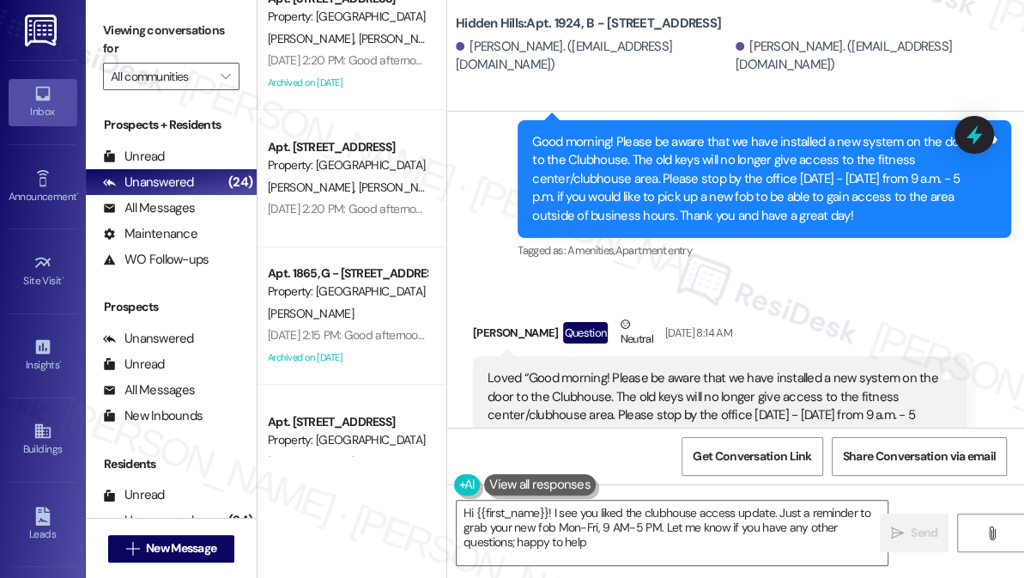
type textarea "Hi {{first_name}}! I see you liked the clubhouse access update. Just a reminder…"
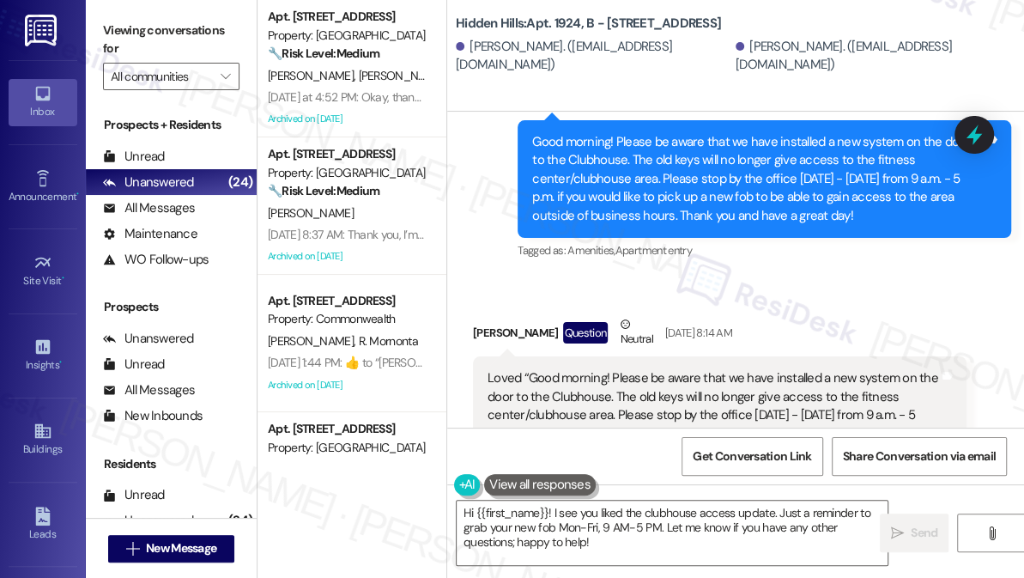
scroll to position [0, 0]
